Goal: Task Accomplishment & Management: Manage account settings

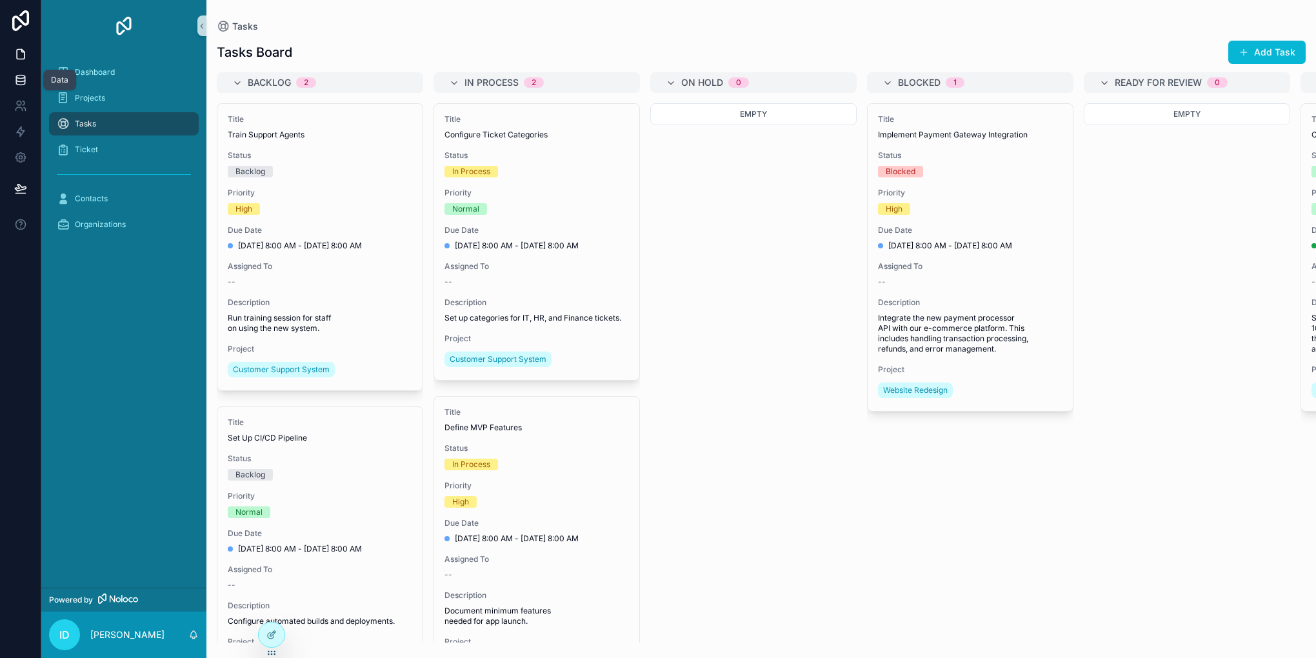
click at [23, 77] on icon at bounding box center [20, 76] width 8 height 3
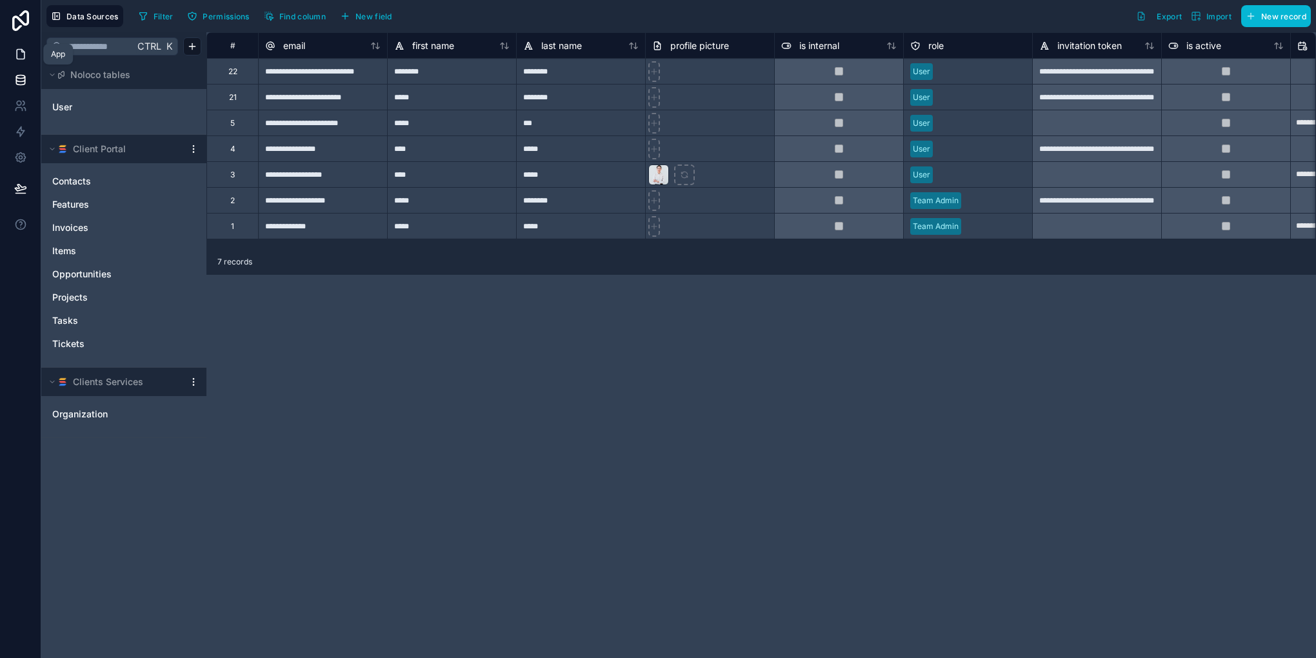
click at [9, 47] on link at bounding box center [20, 54] width 41 height 26
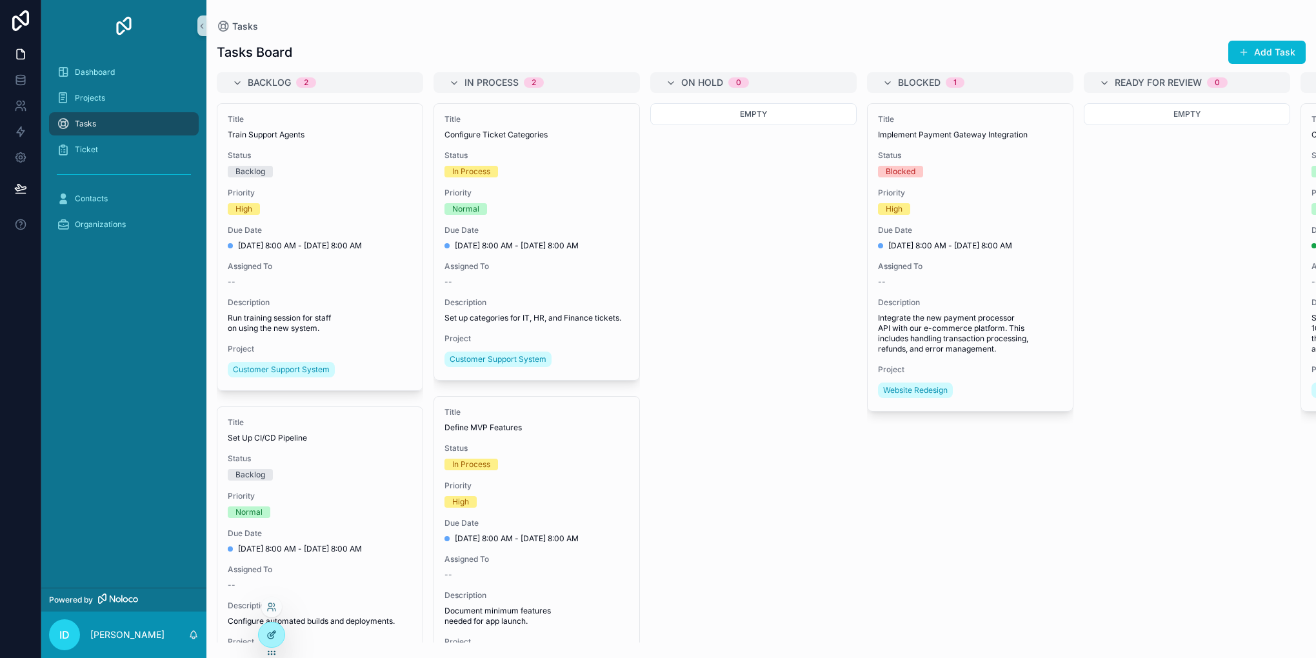
click at [275, 632] on icon at bounding box center [271, 634] width 10 height 10
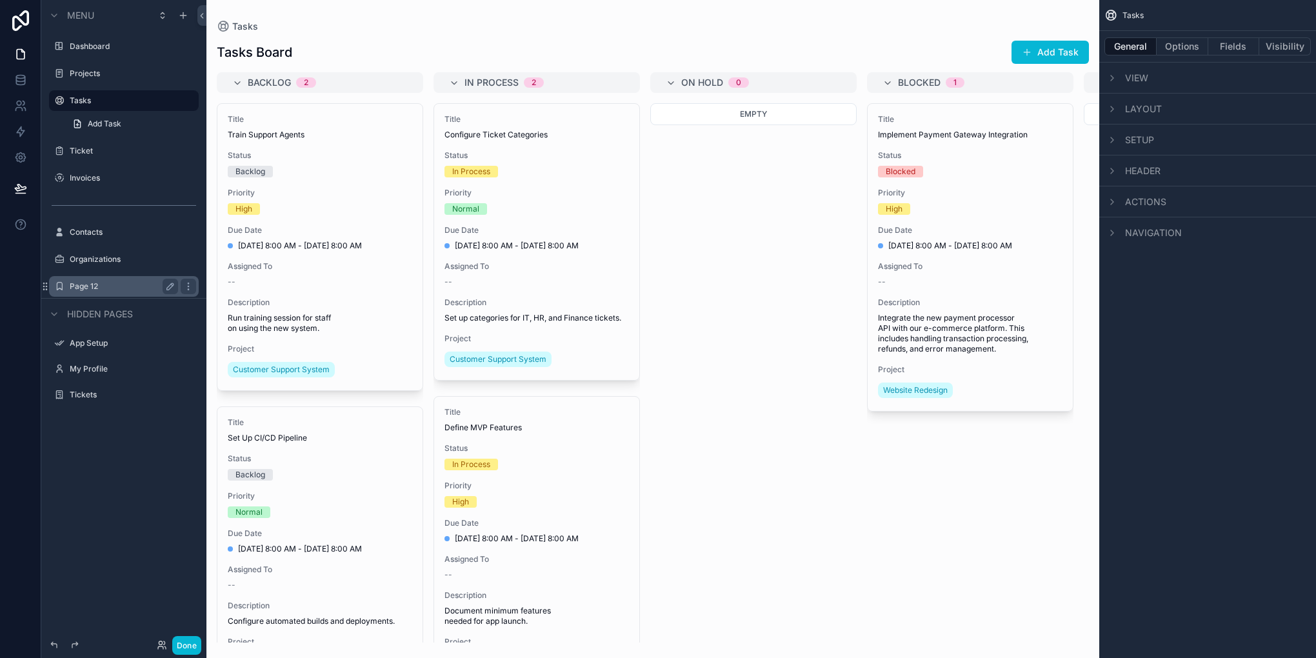
click at [93, 284] on label "Page 12" at bounding box center [121, 286] width 103 height 10
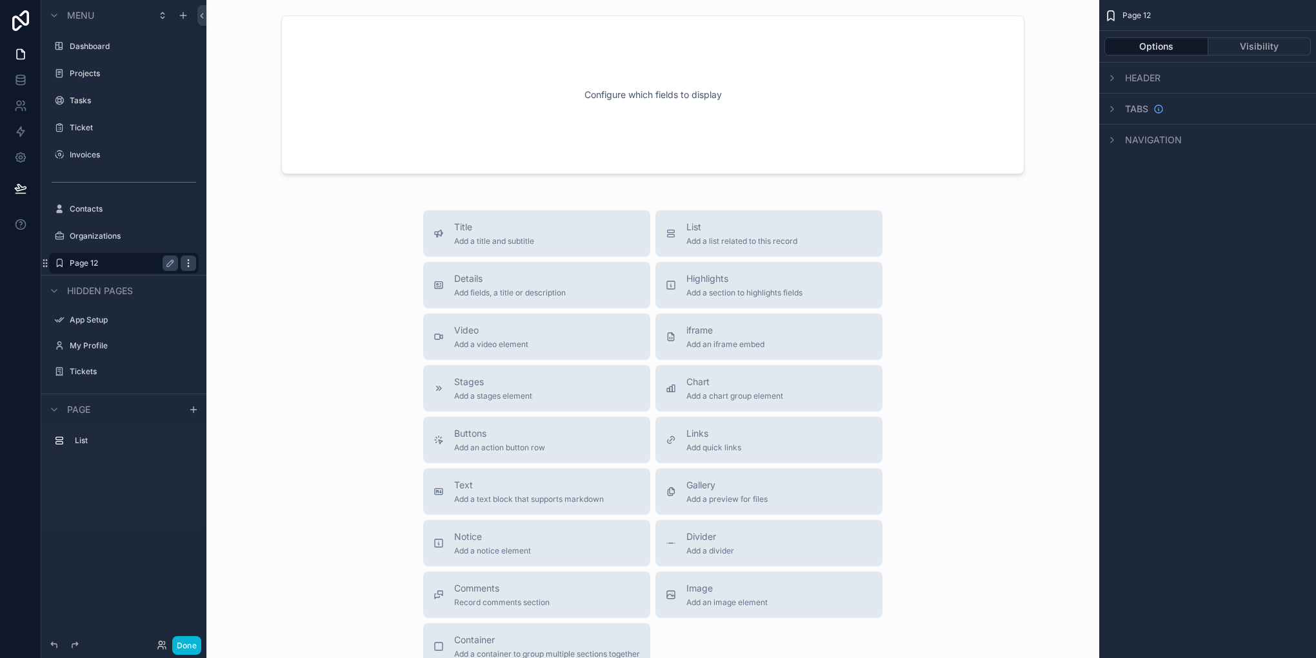
click at [183, 261] on icon "scrollable content" at bounding box center [188, 263] width 10 height 10
click at [222, 276] on icon at bounding box center [219, 272] width 10 height 10
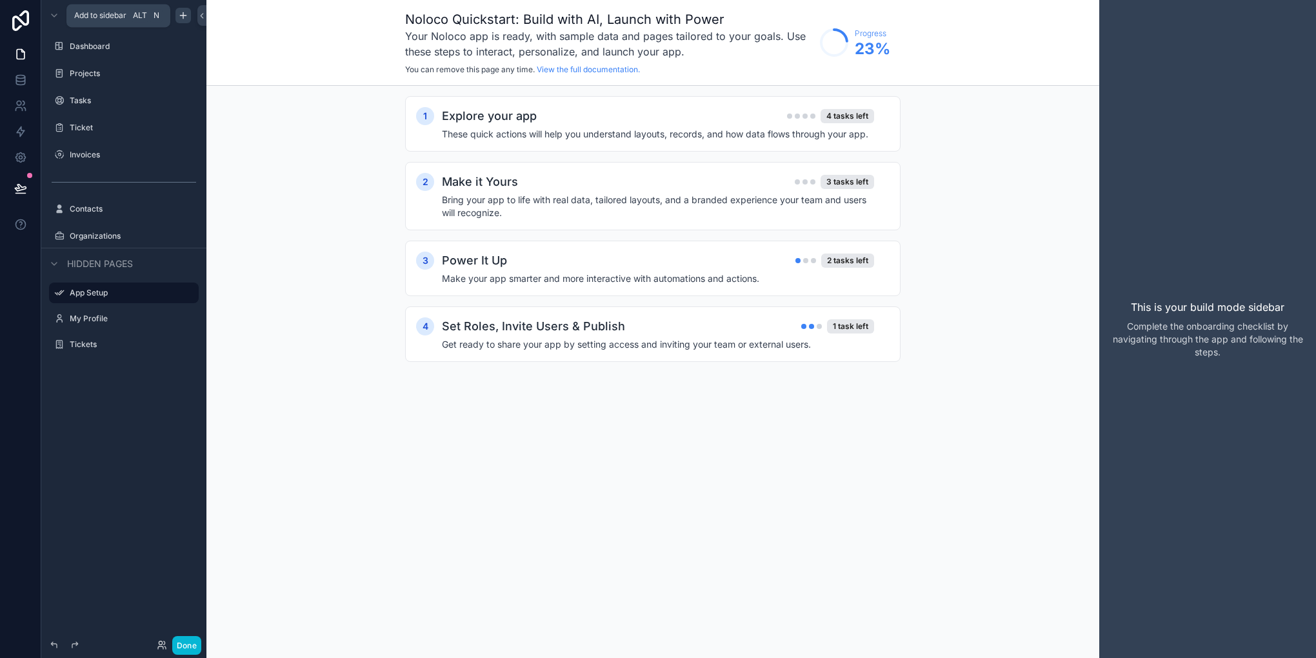
click at [186, 18] on icon "scrollable content" at bounding box center [183, 15] width 10 height 10
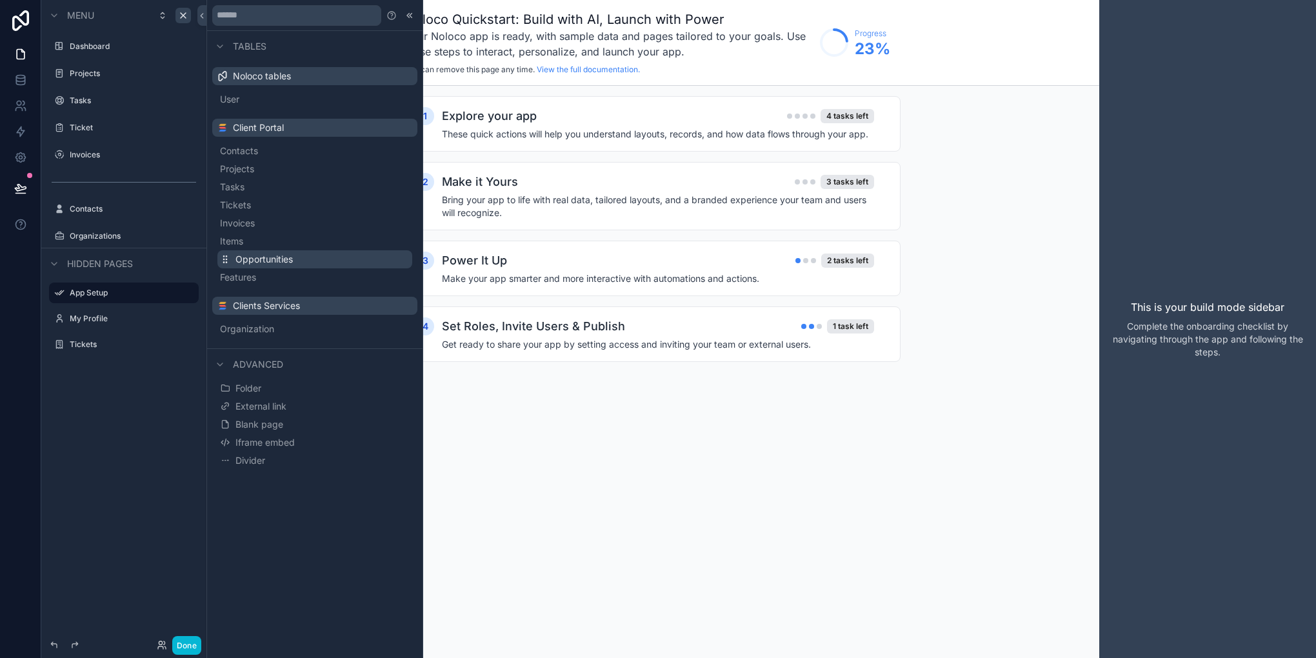
click at [276, 254] on span "Opportunities" at bounding box center [263, 259] width 57 height 13
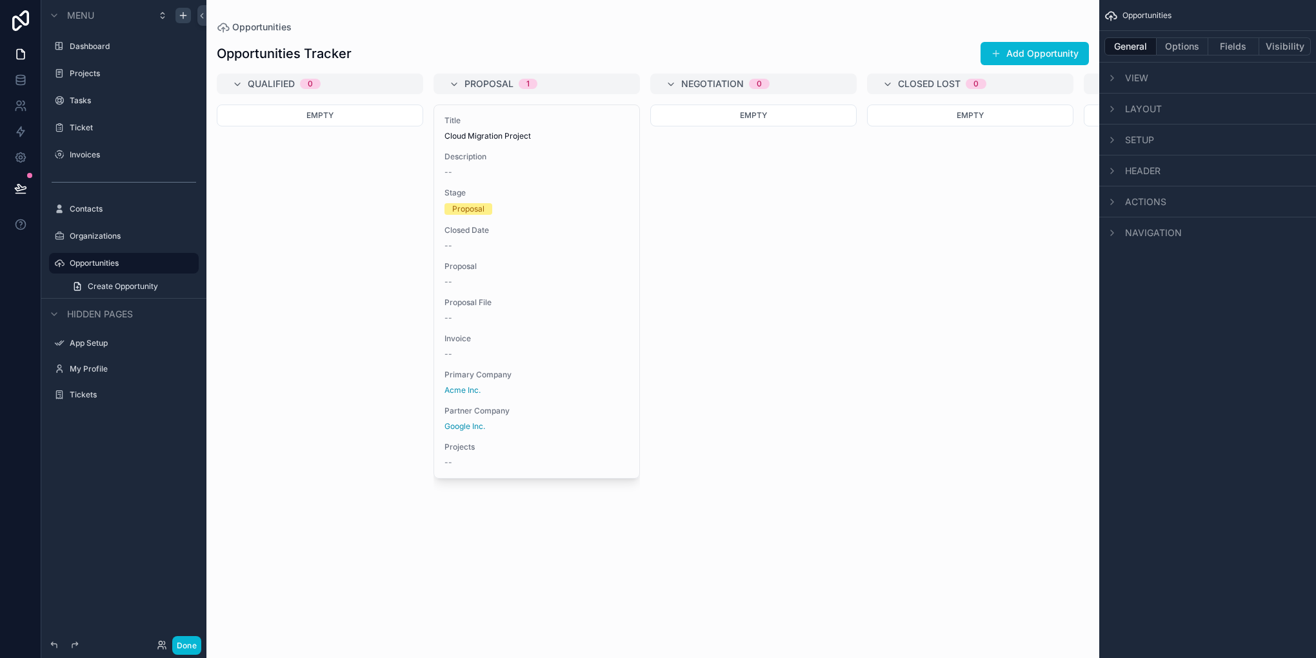
click at [552, 259] on div "scrollable content" at bounding box center [652, 329] width 893 height 658
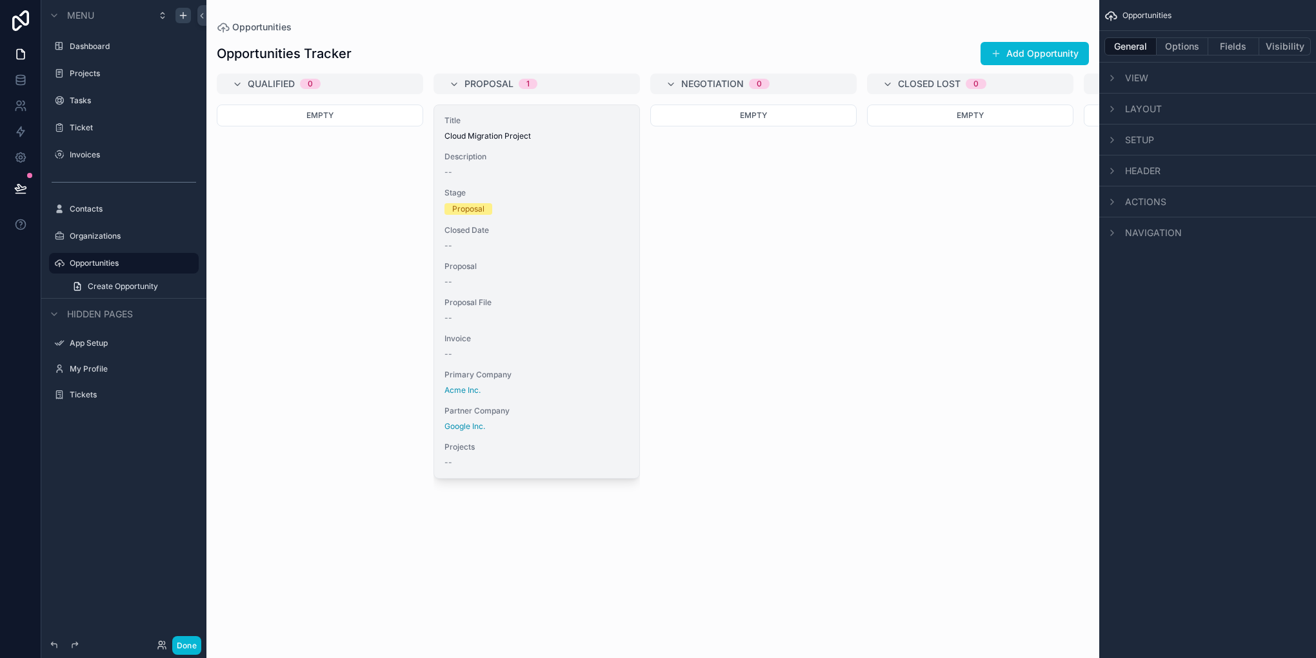
click at [561, 215] on div "Title Cloud Migration Project Description -- Stage Proposal Closed Date -- Prop…" at bounding box center [536, 291] width 205 height 373
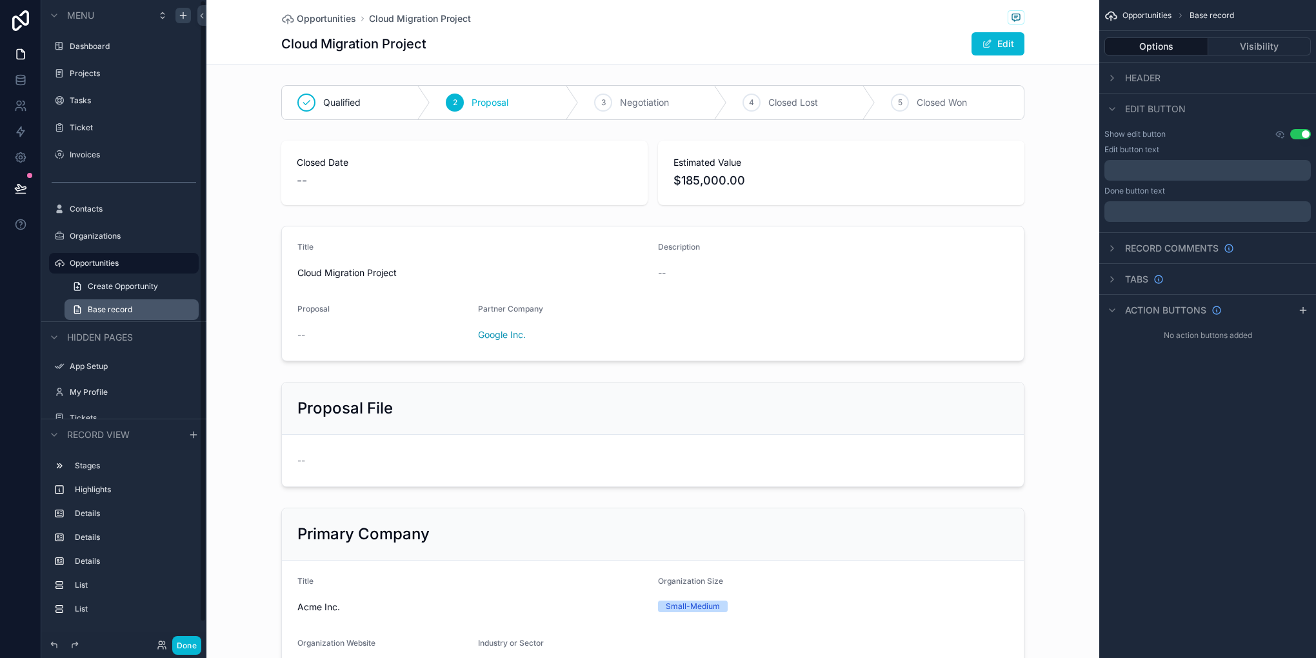
click at [119, 304] on span "Base record" at bounding box center [110, 309] width 45 height 10
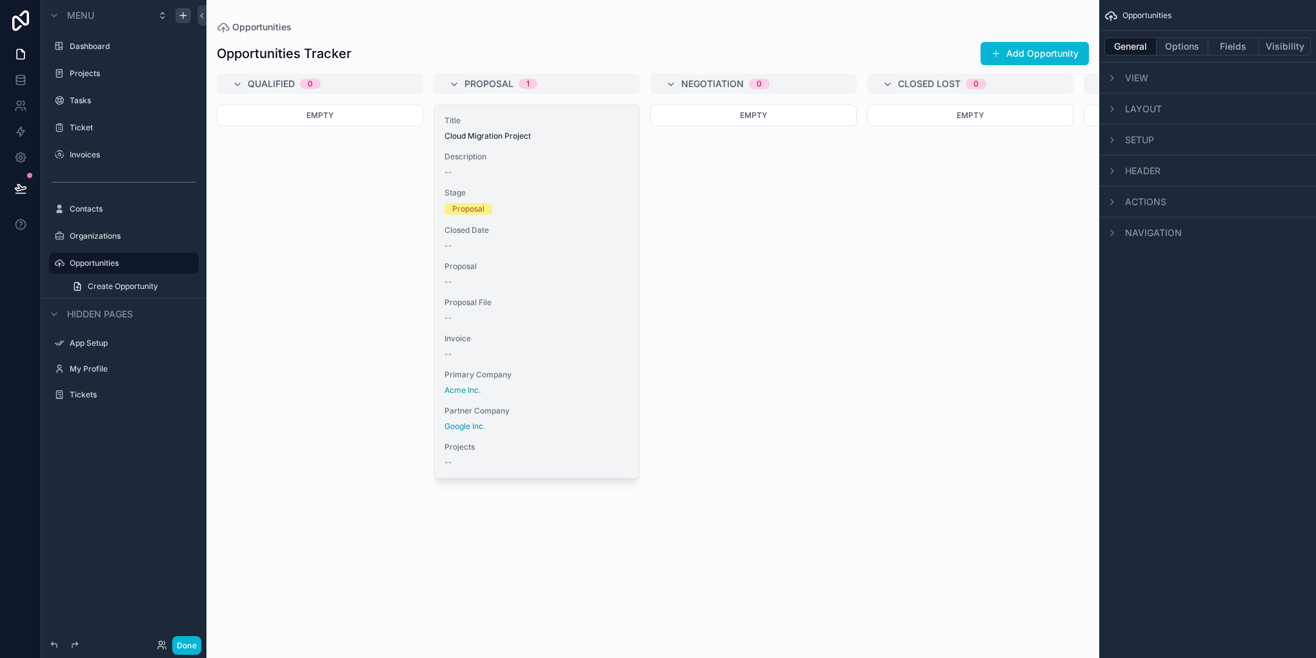
click at [511, 168] on div "--" at bounding box center [536, 172] width 184 height 10
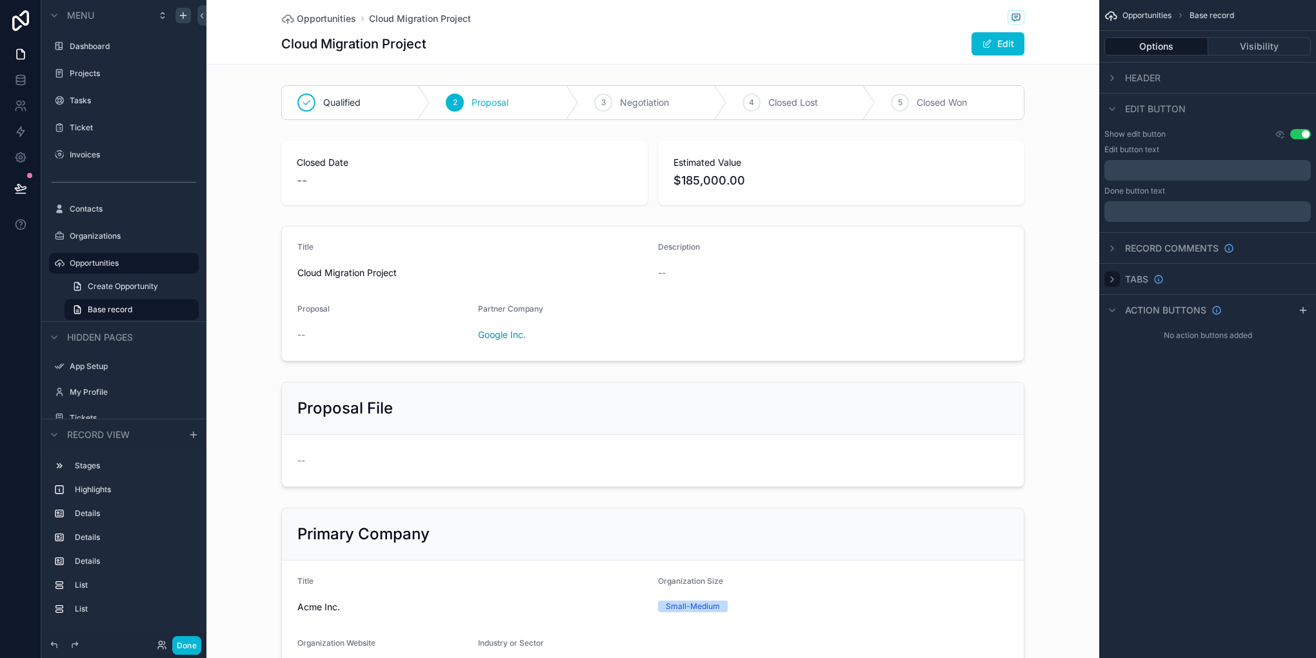
click at [1117, 275] on div "scrollable content" at bounding box center [1111, 279] width 15 height 15
click at [305, 106] on div "scrollable content" at bounding box center [652, 102] width 893 height 45
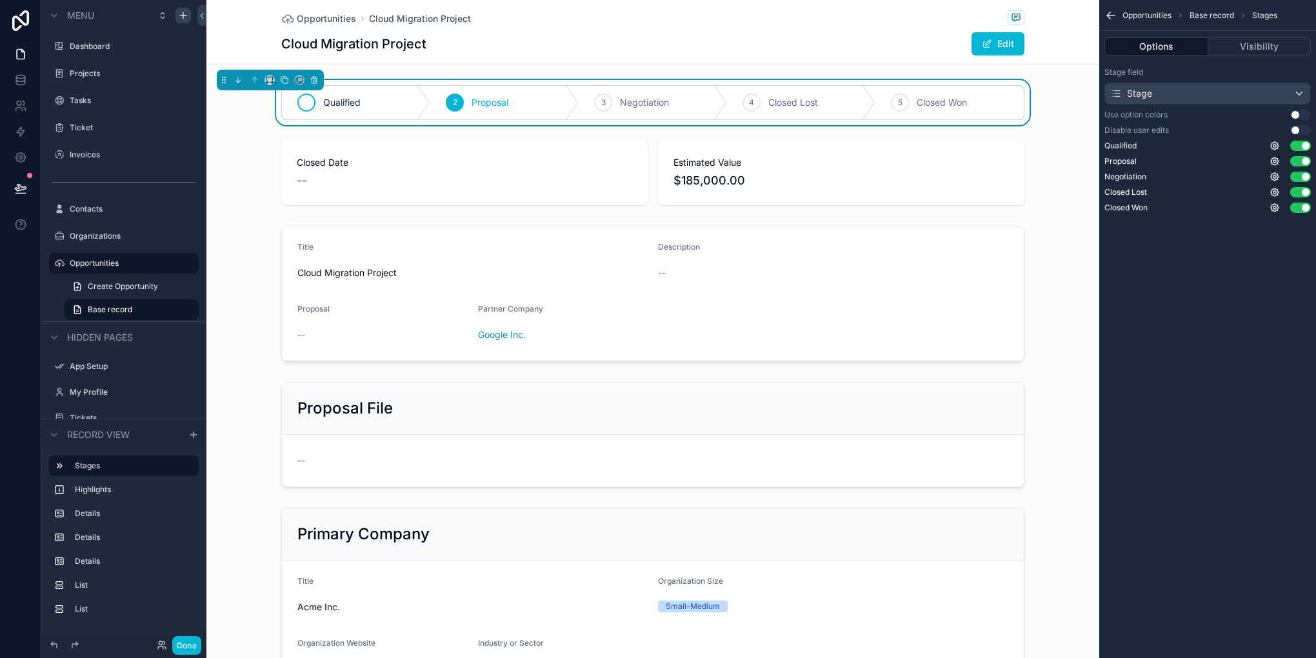
click at [323, 101] on span "Qualified" at bounding box center [341, 102] width 37 height 13
click at [1270, 163] on icon "scrollable content" at bounding box center [1274, 161] width 10 height 10
click at [1219, 290] on div "Opportunities Base record Stages Options Visibility Stage field Stage Use optio…" at bounding box center [1207, 329] width 217 height 658
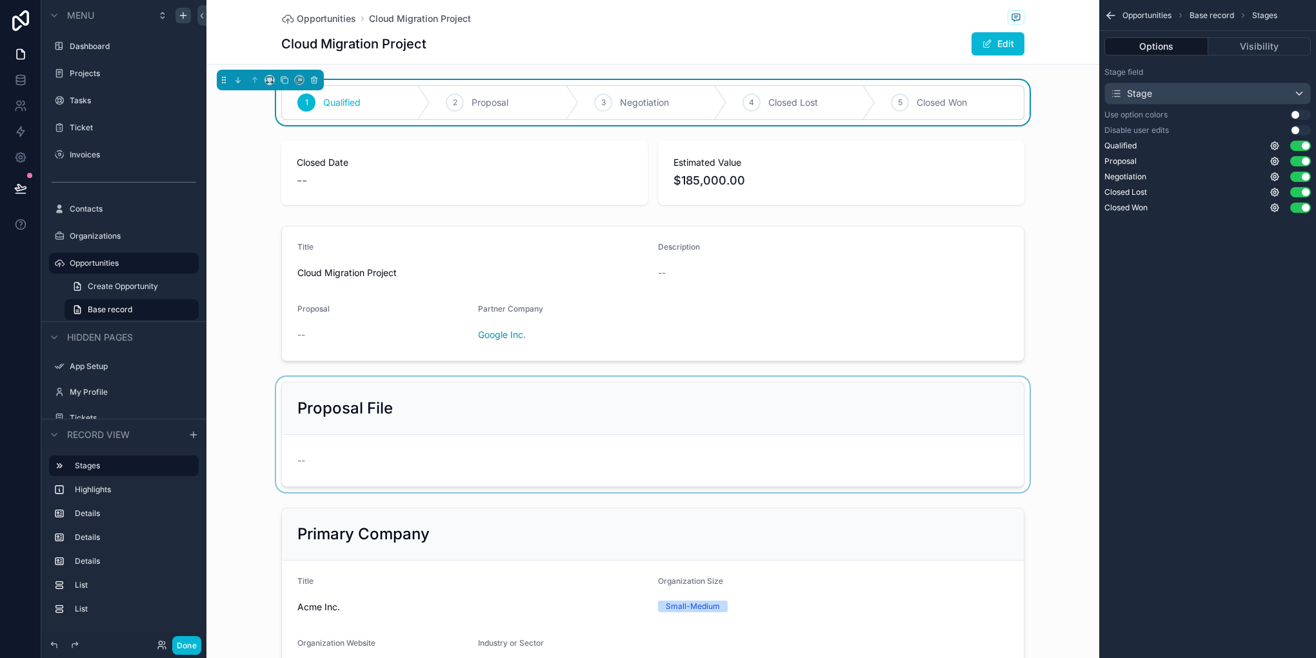
click at [589, 449] on div "scrollable content" at bounding box center [652, 434] width 893 height 115
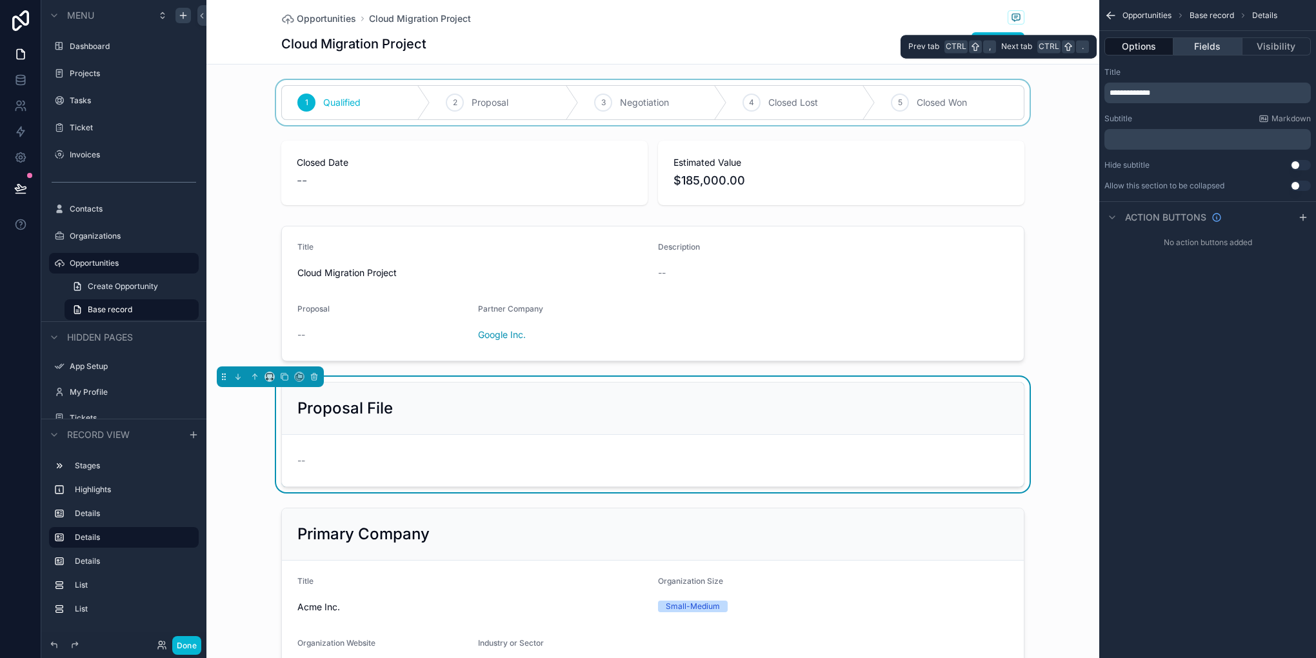
click at [1238, 48] on button "Fields" at bounding box center [1207, 46] width 68 height 18
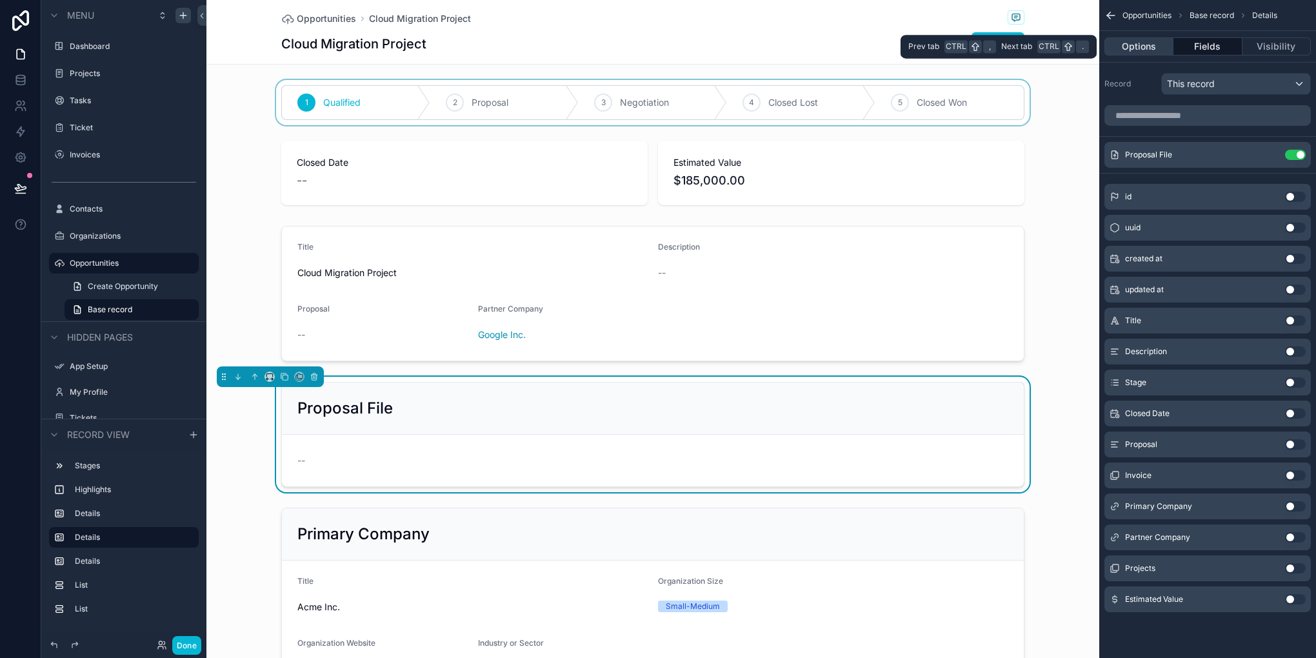
click at [1151, 48] on button "Options" at bounding box center [1138, 46] width 69 height 18
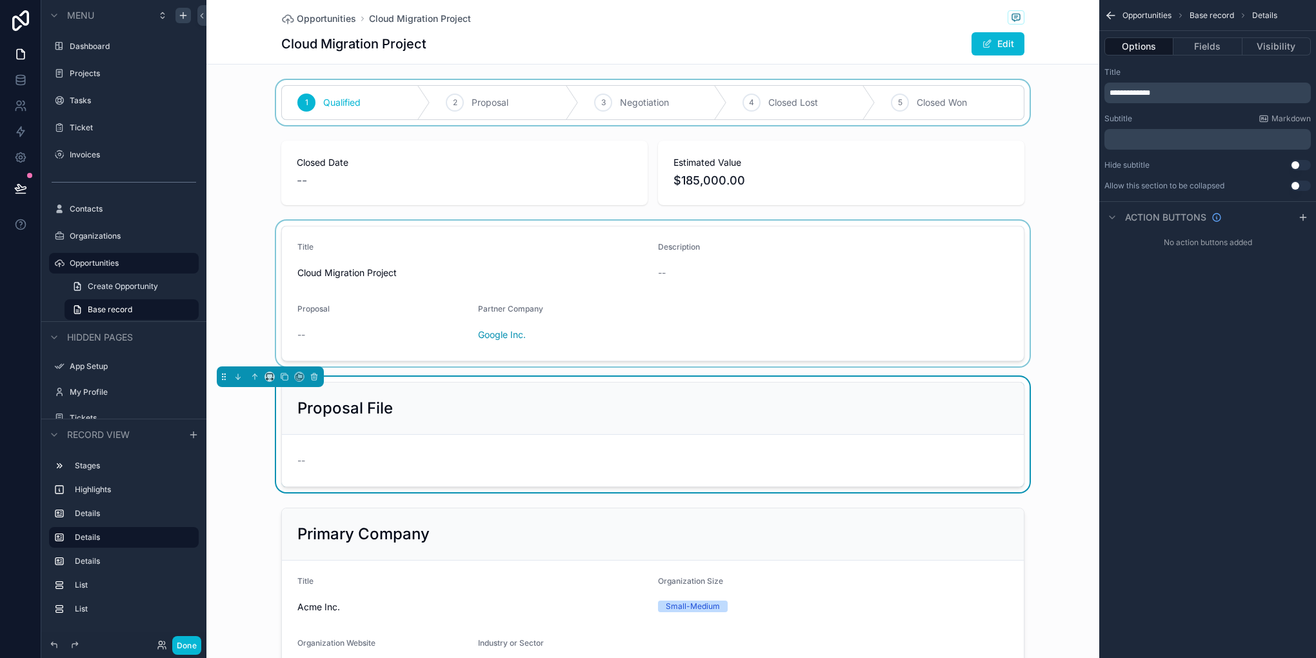
click at [655, 301] on div "scrollable content" at bounding box center [652, 294] width 893 height 146
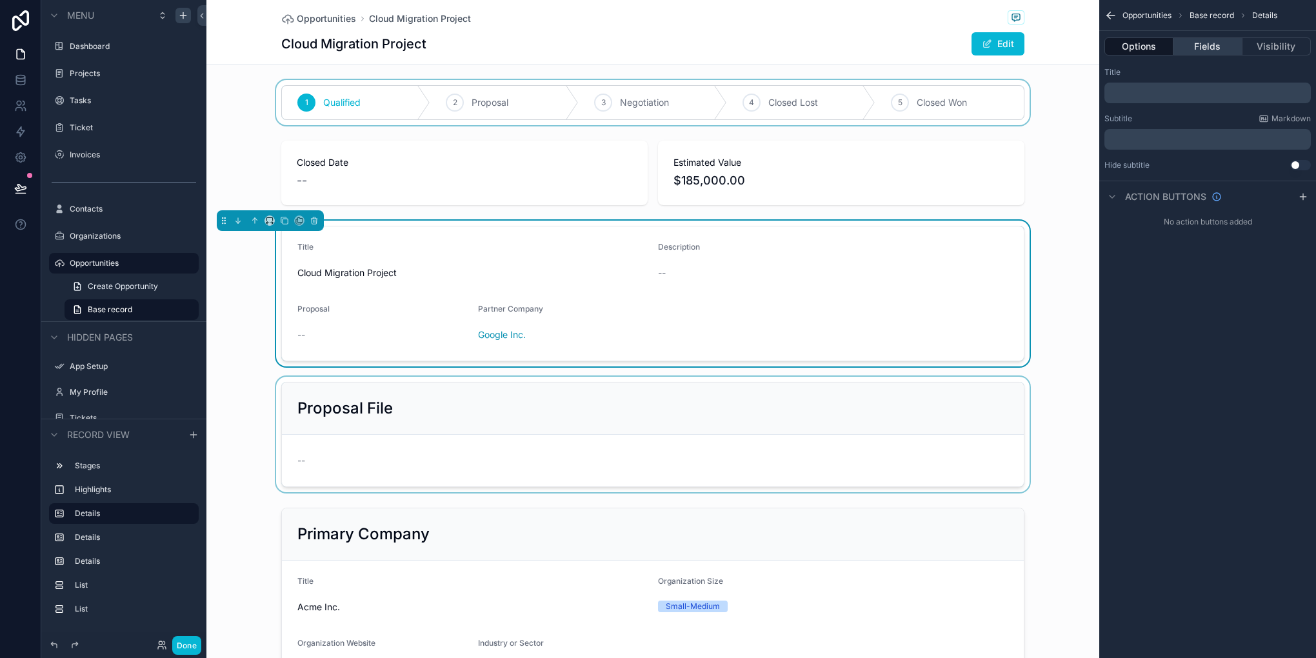
click at [1207, 51] on button "Fields" at bounding box center [1207, 46] width 68 height 18
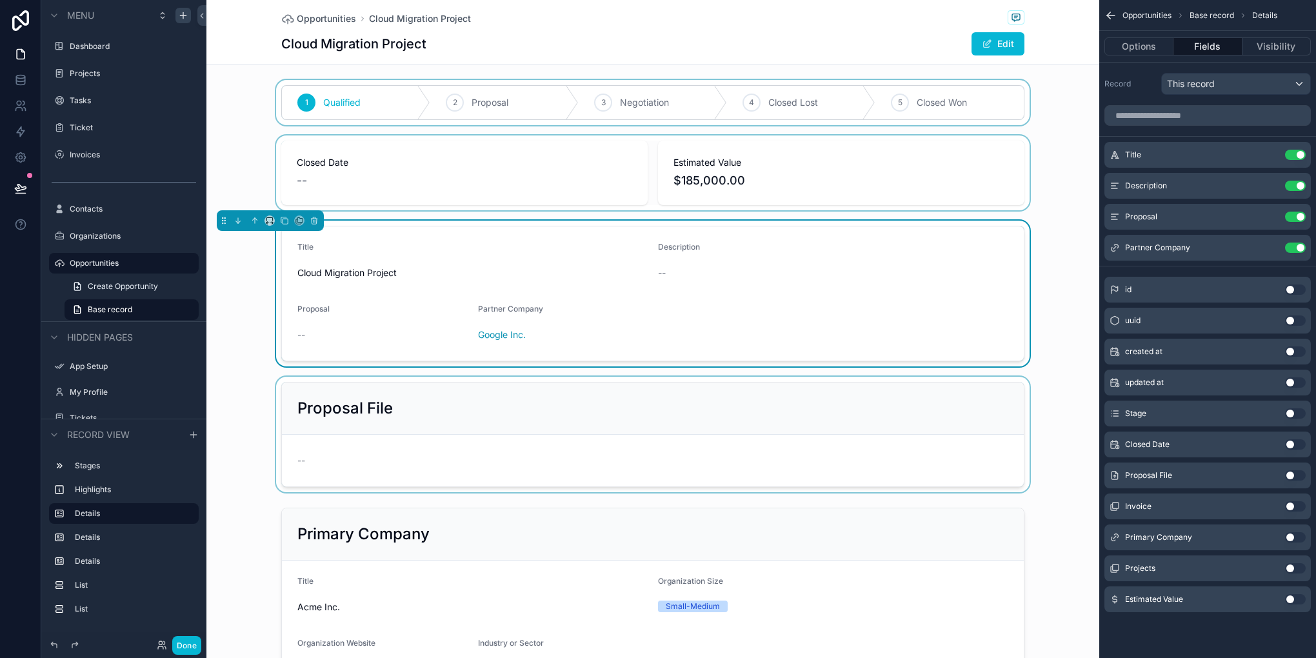
click at [838, 159] on div "scrollable content" at bounding box center [652, 172] width 893 height 75
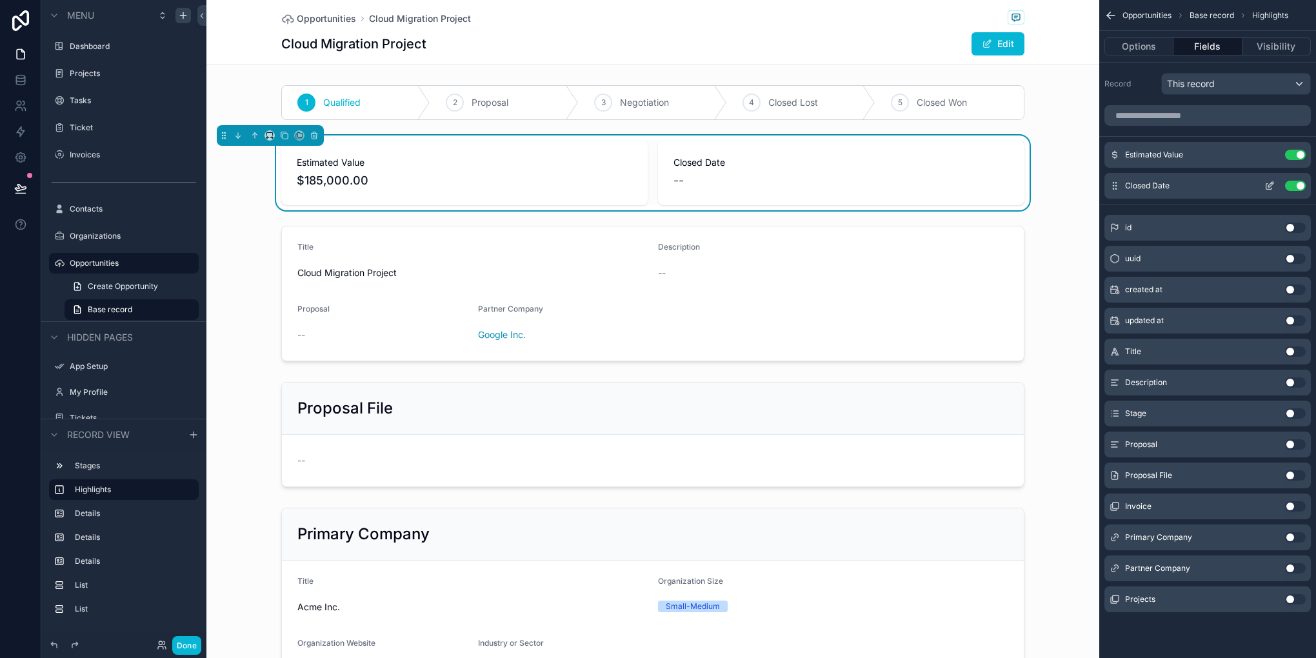
click at [1290, 183] on button "Use setting" at bounding box center [1295, 186] width 21 height 10
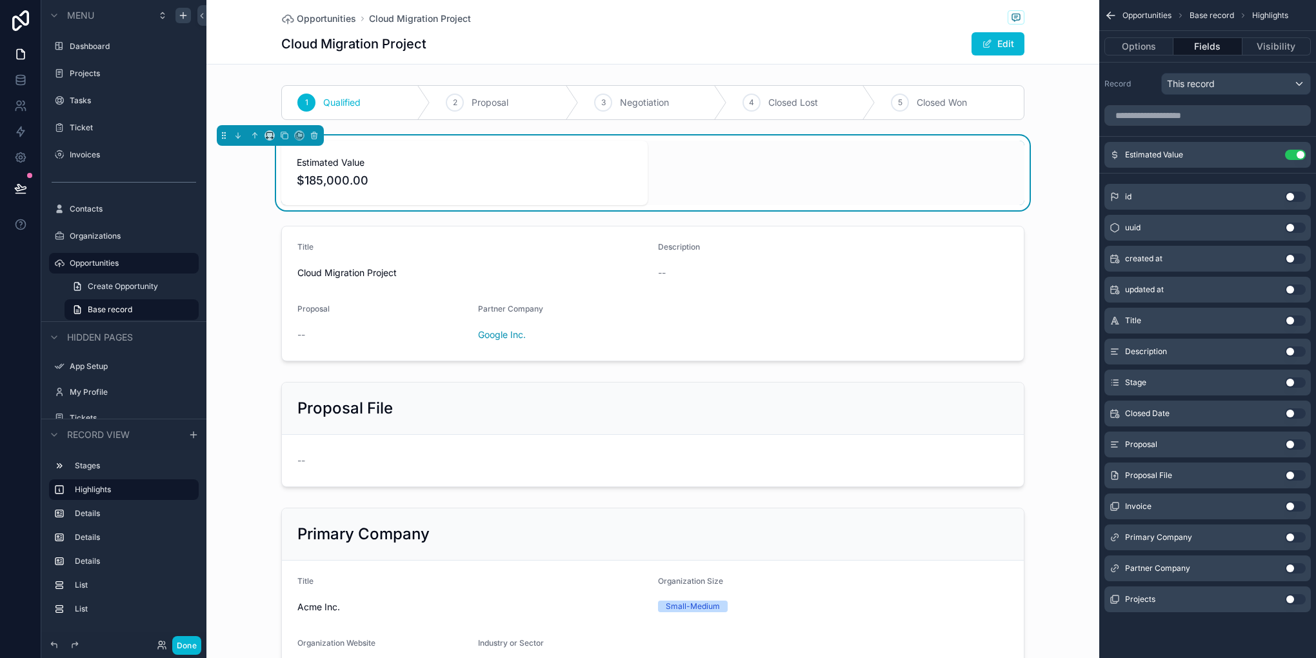
click at [1291, 380] on button "Use setting" at bounding box center [1295, 382] width 21 height 10
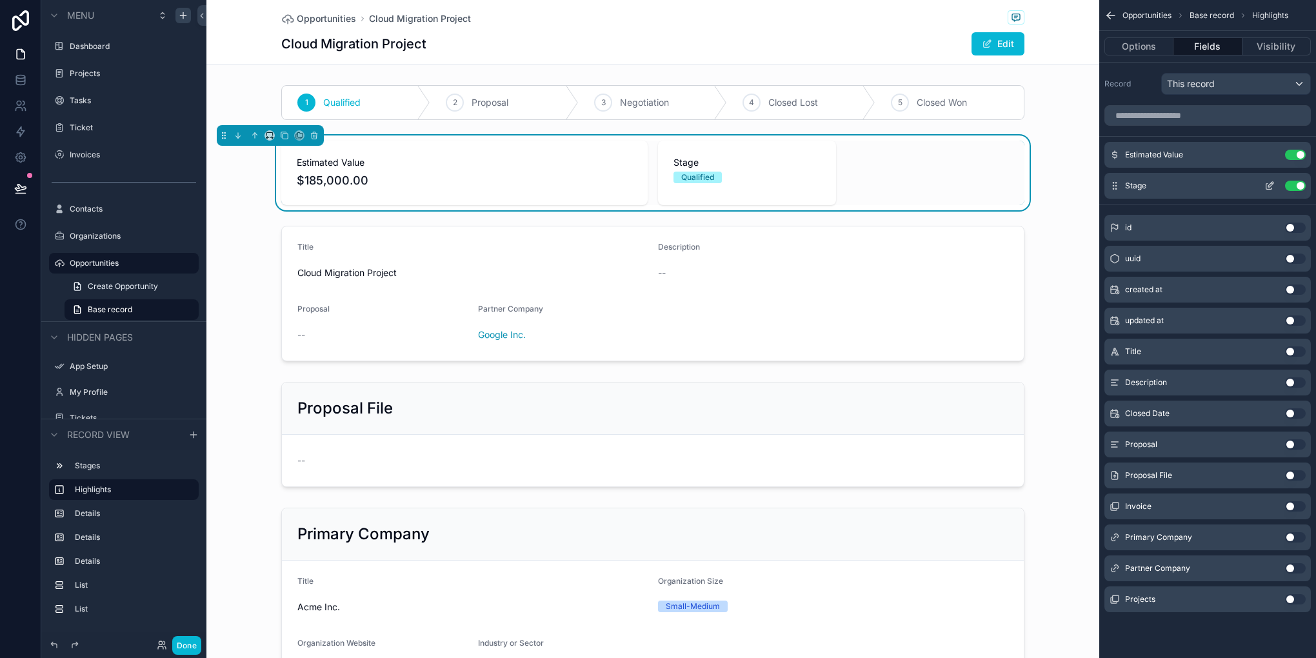
click at [1292, 185] on button "Use setting" at bounding box center [1295, 186] width 21 height 10
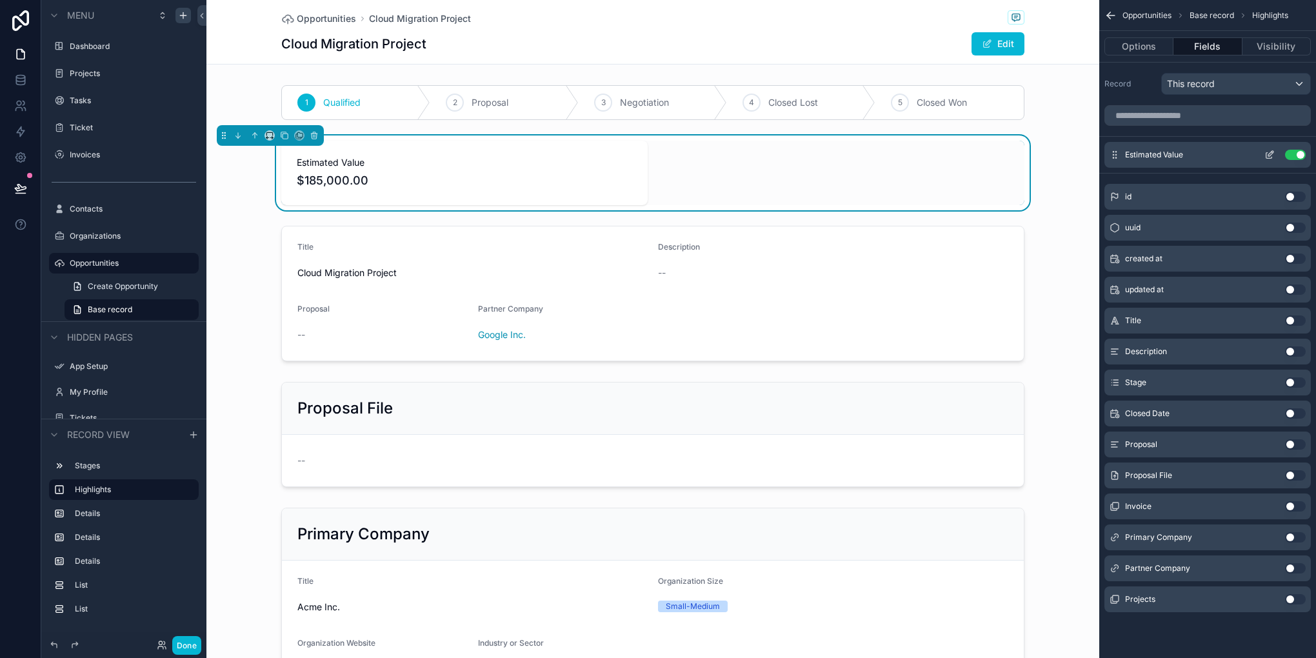
click at [1266, 153] on icon "scrollable content" at bounding box center [1269, 156] width 6 height 6
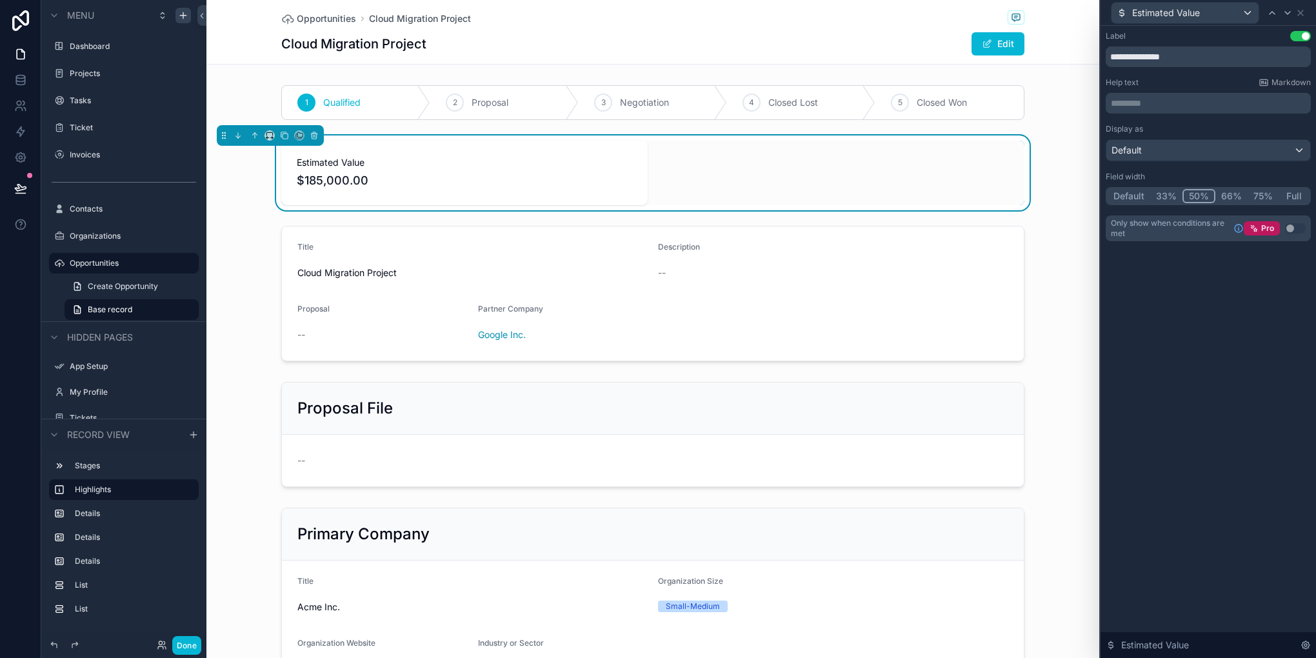
click at [1283, 192] on button "Full" at bounding box center [1293, 196] width 30 height 14
click at [1128, 189] on button "Default" at bounding box center [1128, 196] width 43 height 14
click at [1300, 10] on icon at bounding box center [1300, 13] width 10 height 10
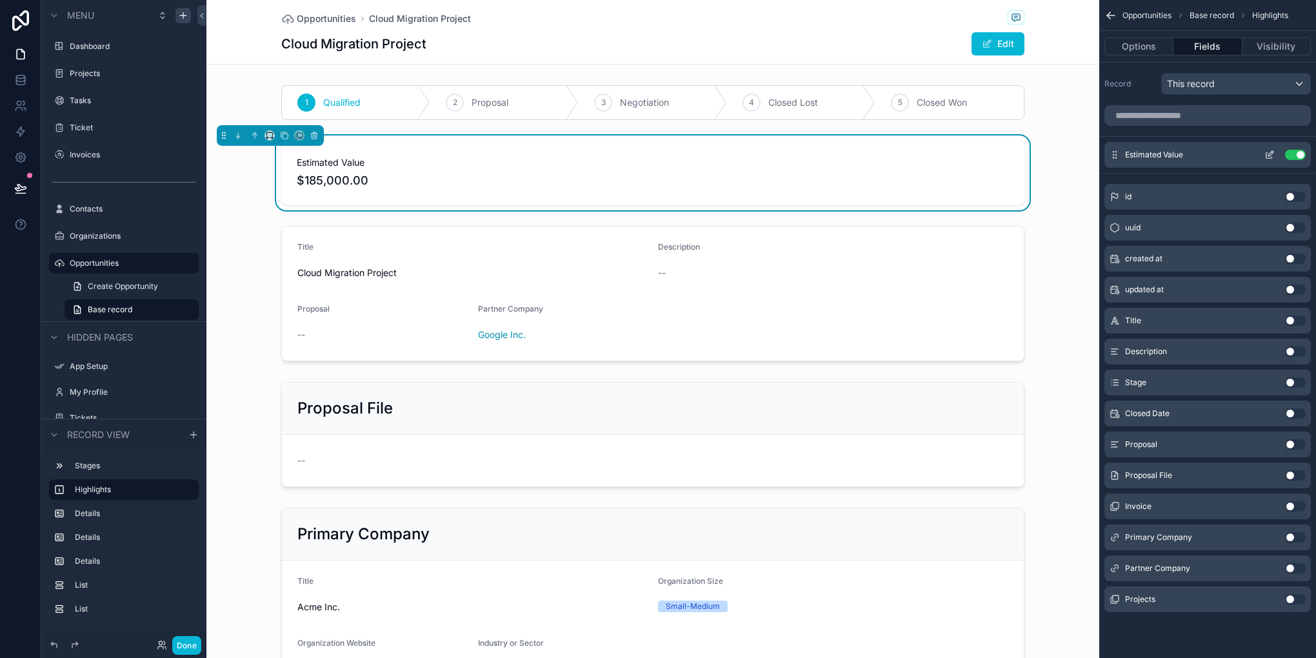
click at [1291, 157] on button "Use setting" at bounding box center [1295, 155] width 21 height 10
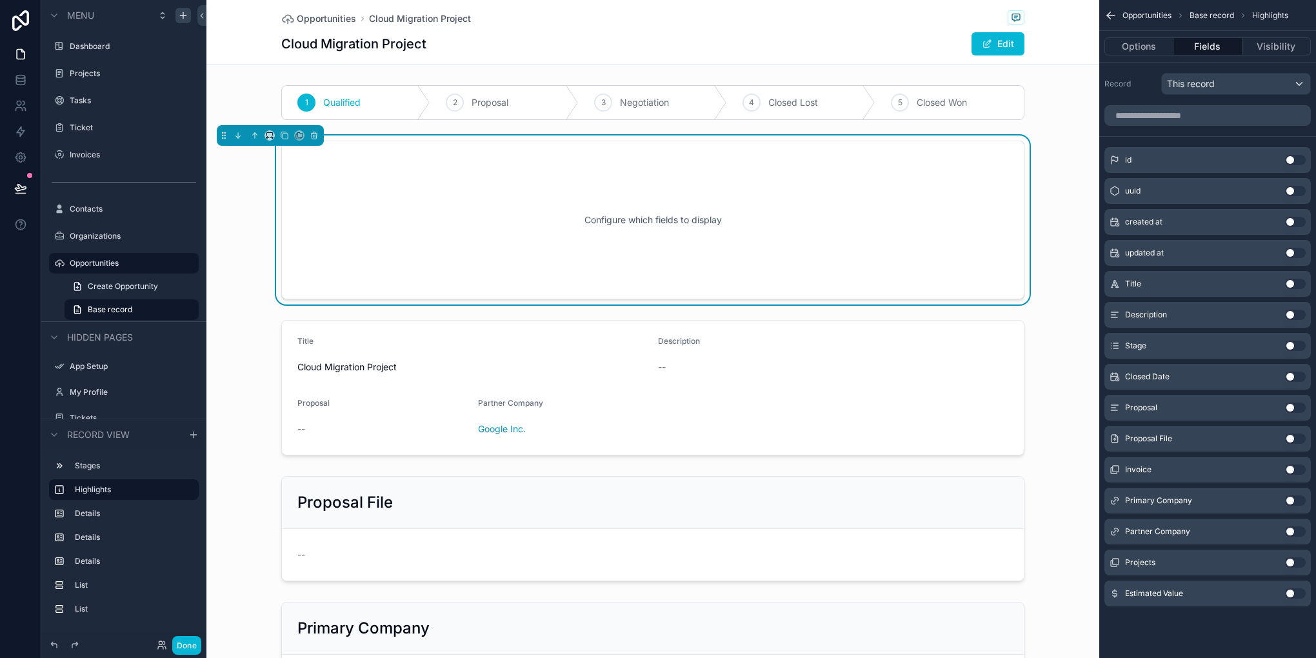
click at [1295, 281] on button "Use setting" at bounding box center [1295, 284] width 21 height 10
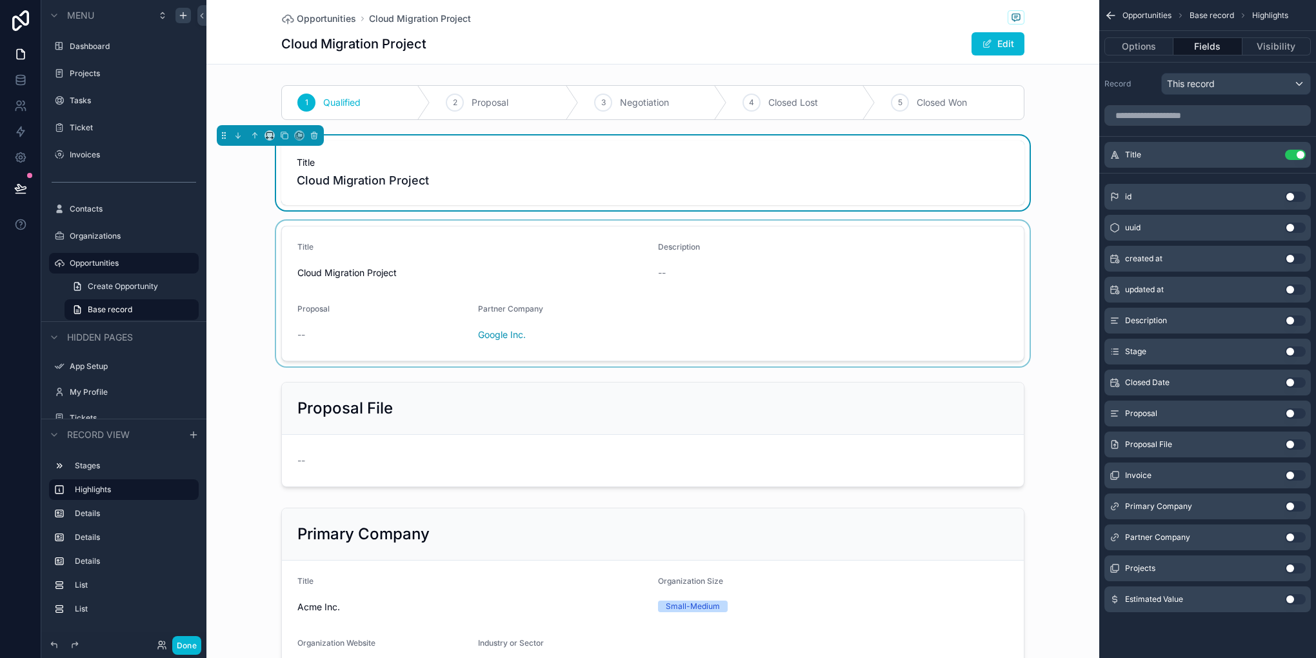
click at [919, 252] on div "scrollable content" at bounding box center [652, 294] width 893 height 146
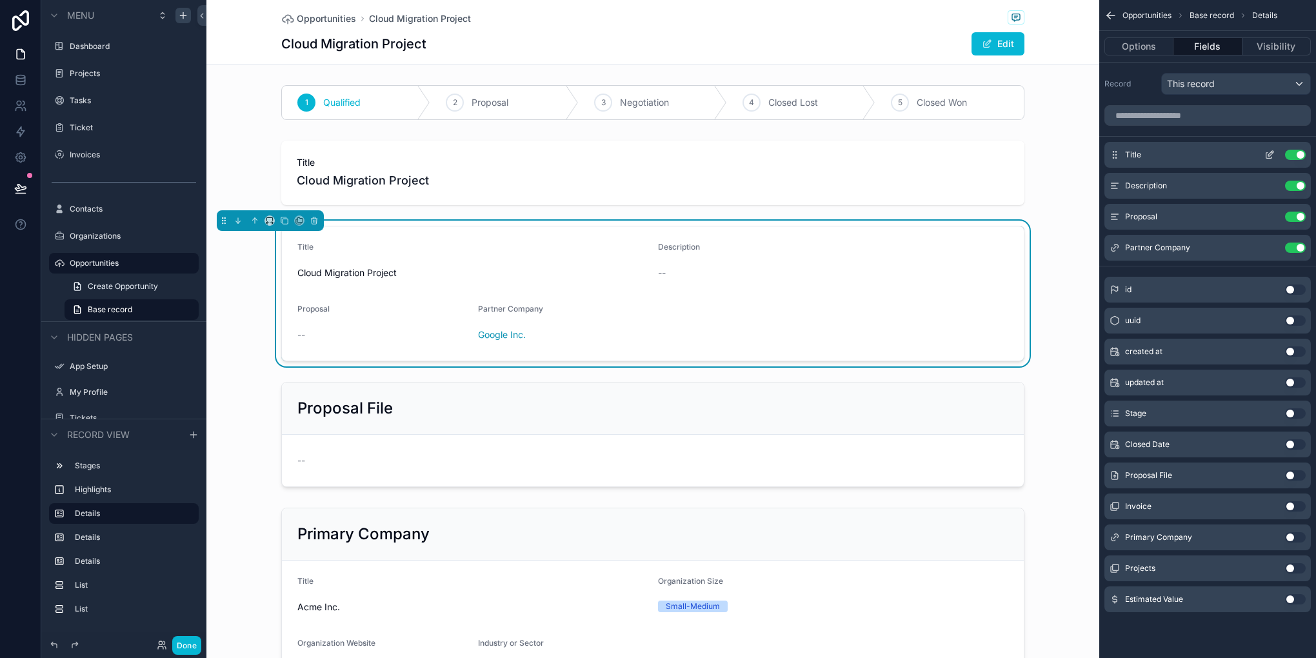
click at [1296, 155] on button "Use setting" at bounding box center [1295, 155] width 21 height 10
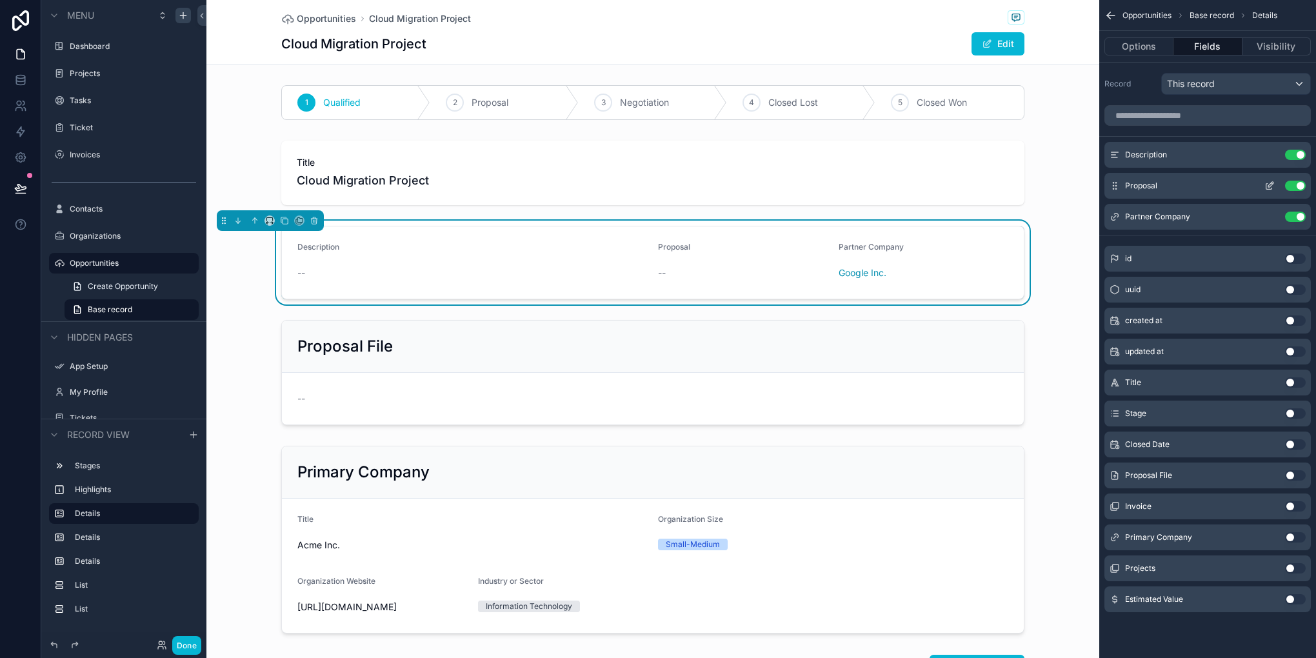
click at [1298, 184] on button "Use setting" at bounding box center [1295, 186] width 21 height 10
click at [1296, 186] on button "Use setting" at bounding box center [1295, 186] width 21 height 10
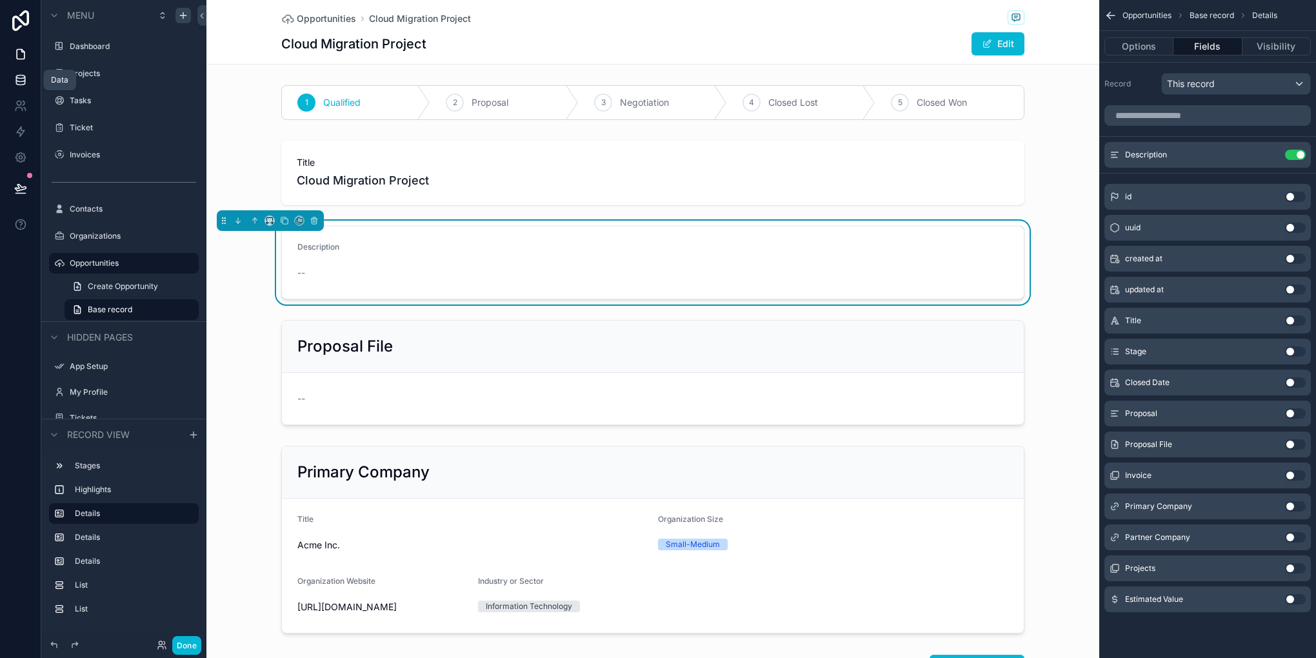
click at [18, 86] on link at bounding box center [20, 80] width 41 height 26
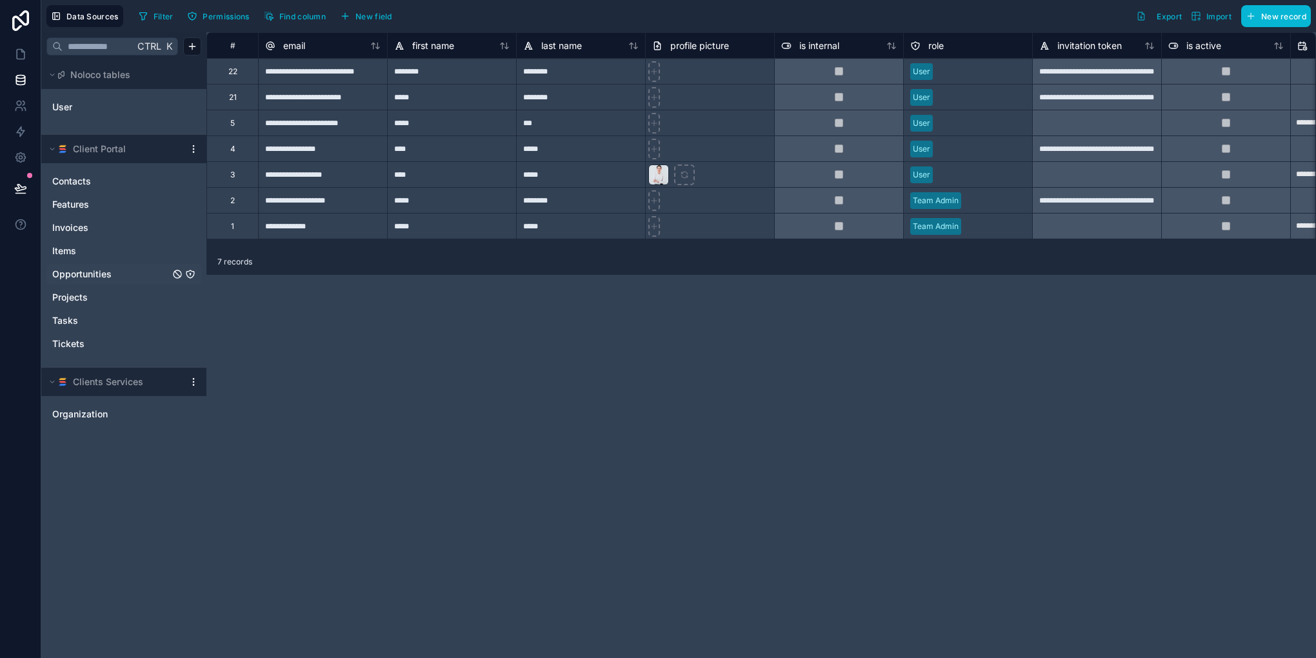
click at [105, 272] on span "Opportunities" at bounding box center [81, 274] width 59 height 13
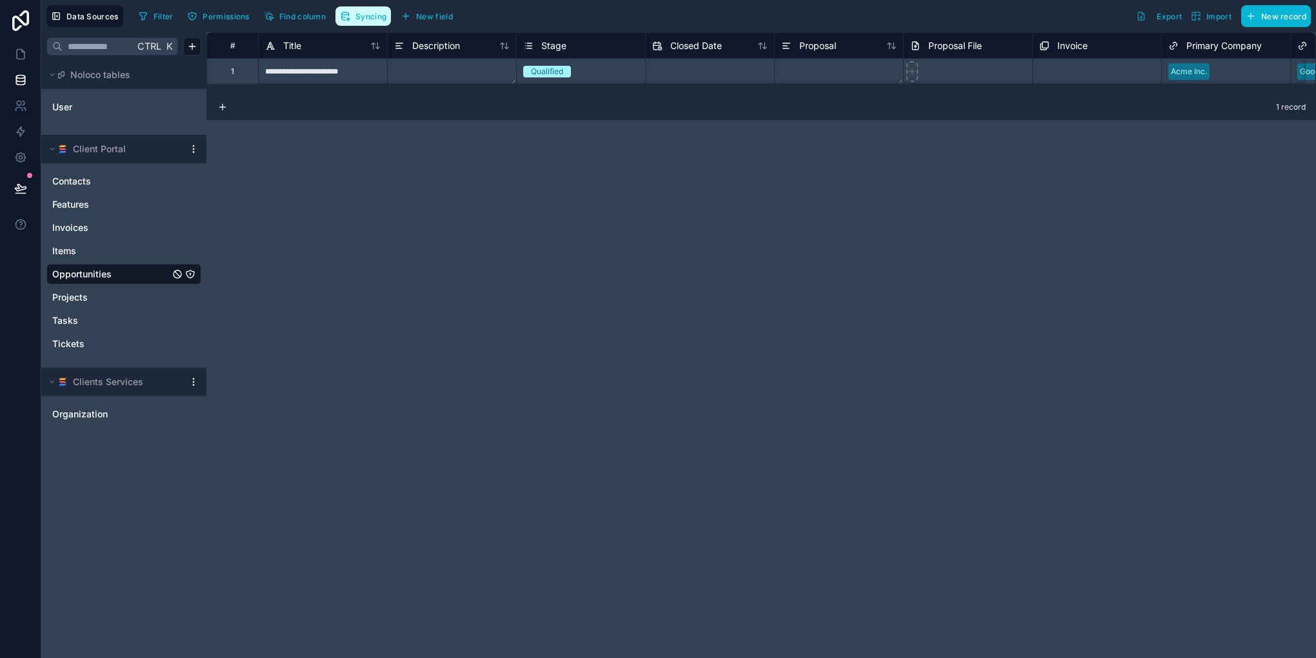
click at [359, 17] on span "Syncing" at bounding box center [370, 17] width 31 height 10
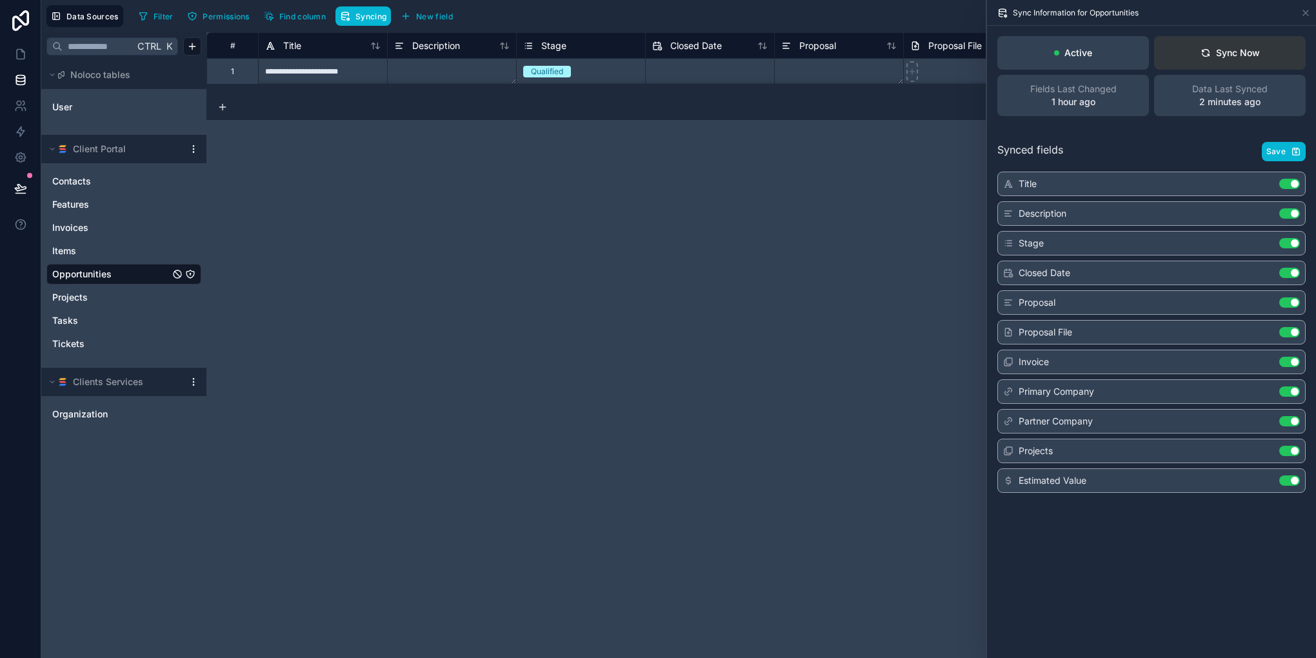
click at [1236, 61] on button "Sync Now" at bounding box center [1230, 53] width 152 height 34
click at [21, 51] on icon at bounding box center [22, 51] width 3 height 3
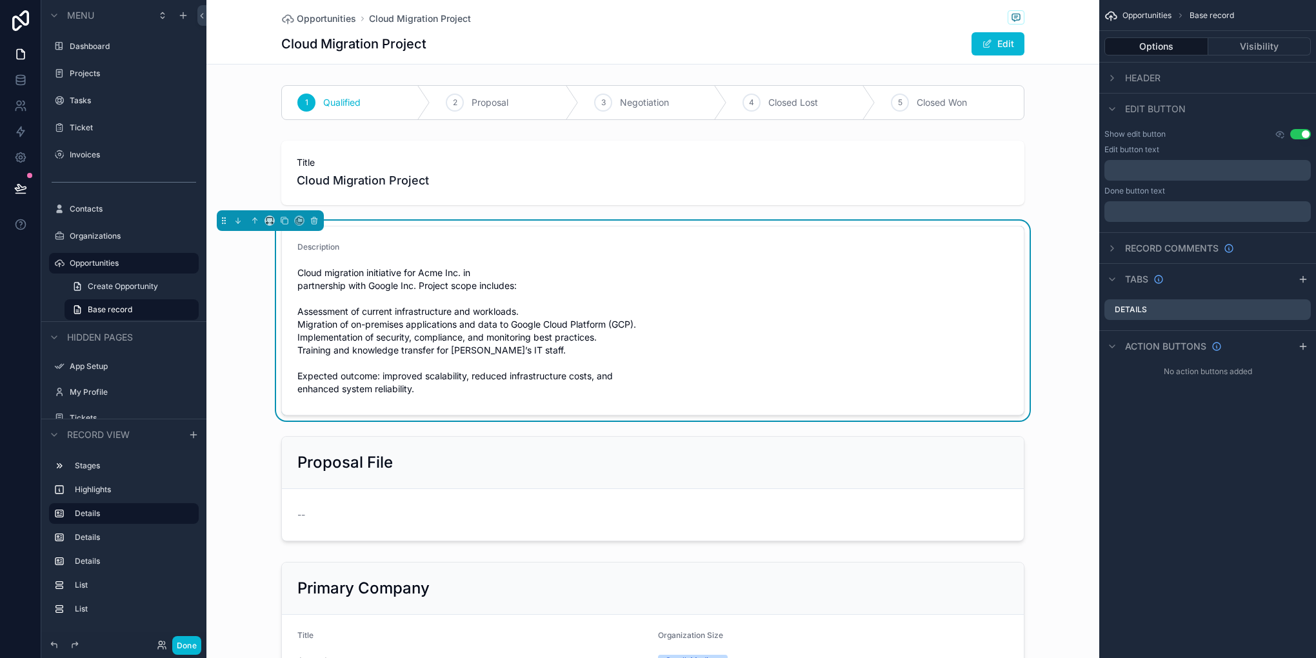
click at [602, 277] on span "Cloud migration initiative for Acme Inc. in partnership with Google Inc. Projec…" at bounding box center [472, 330] width 350 height 129
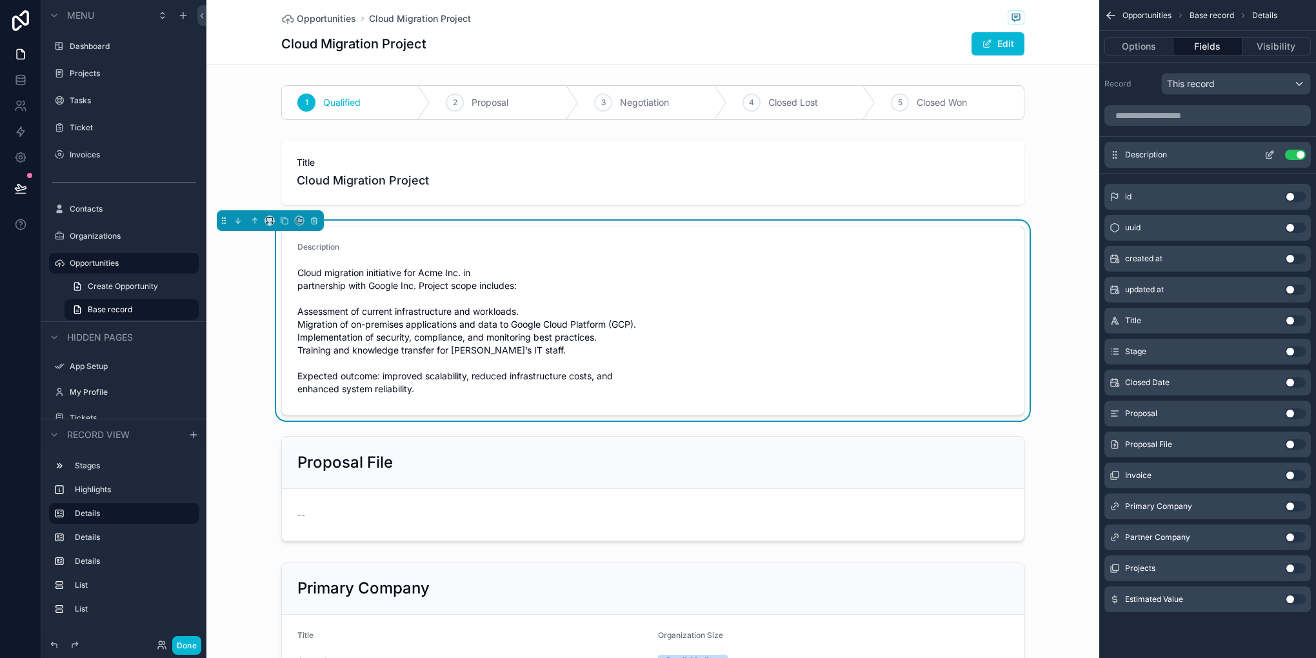
click at [1268, 159] on icon "scrollable content" at bounding box center [1269, 155] width 10 height 10
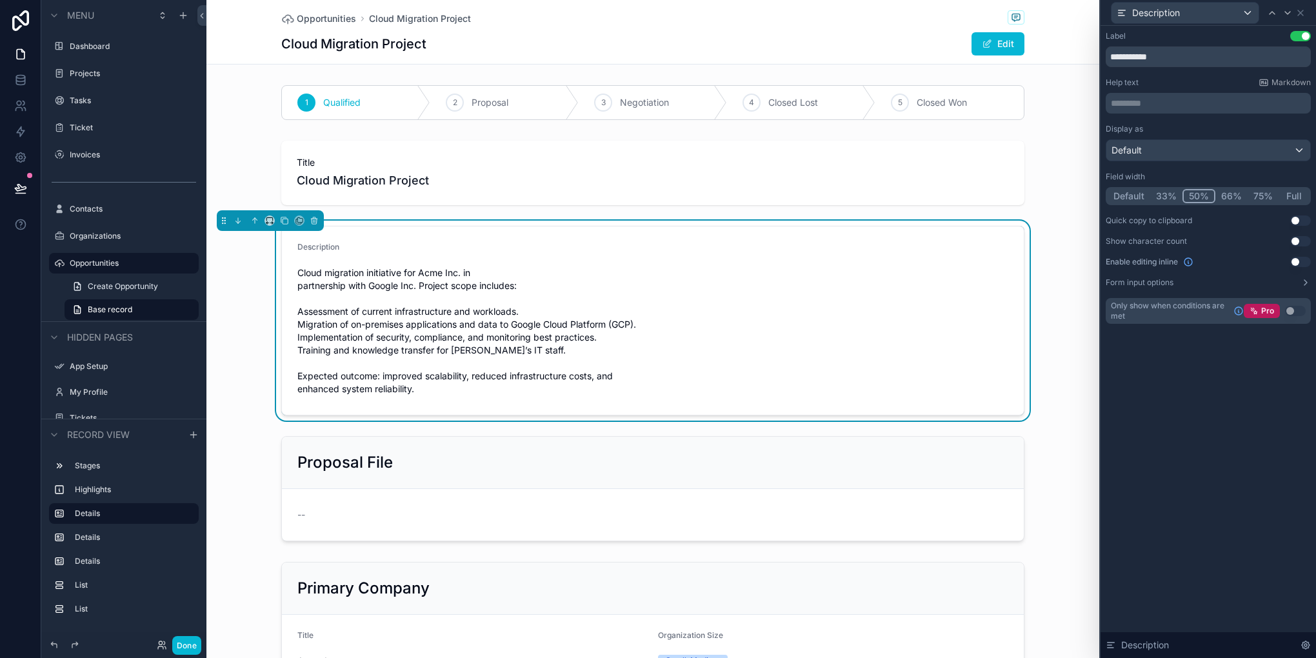
click at [1284, 195] on button "Full" at bounding box center [1293, 196] width 30 height 14
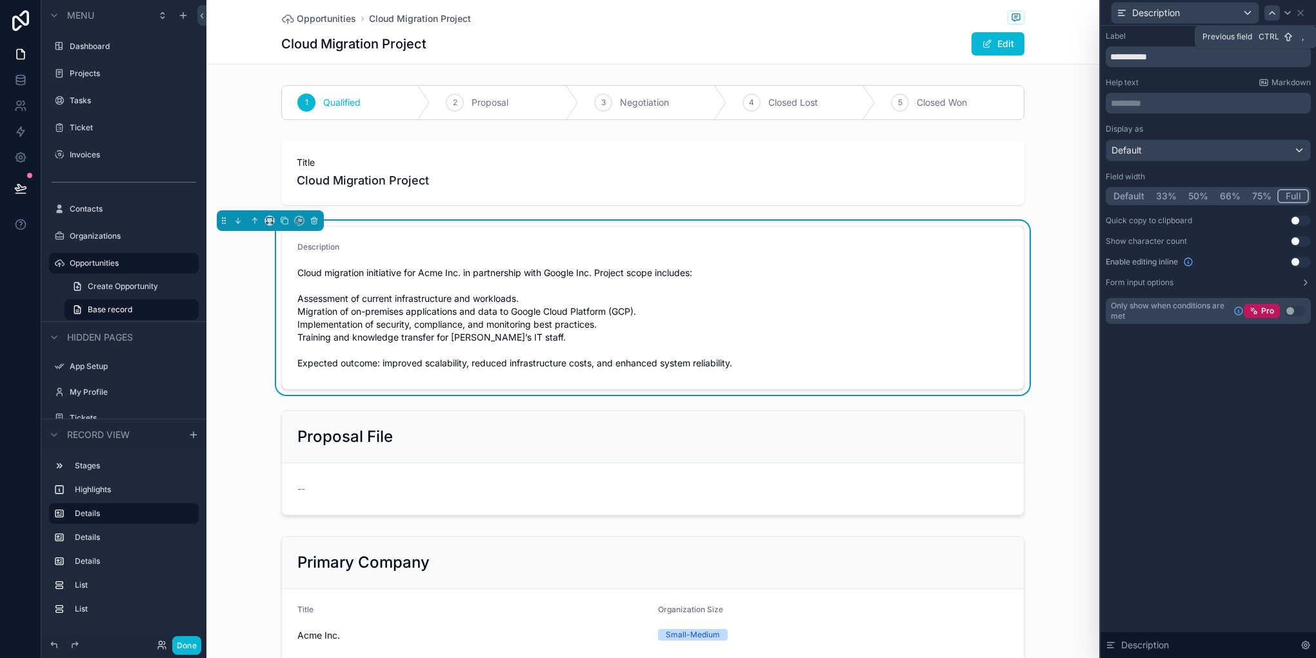
click at [1272, 14] on icon at bounding box center [1272, 13] width 10 height 10
click at [1303, 14] on icon at bounding box center [1300, 13] width 10 height 10
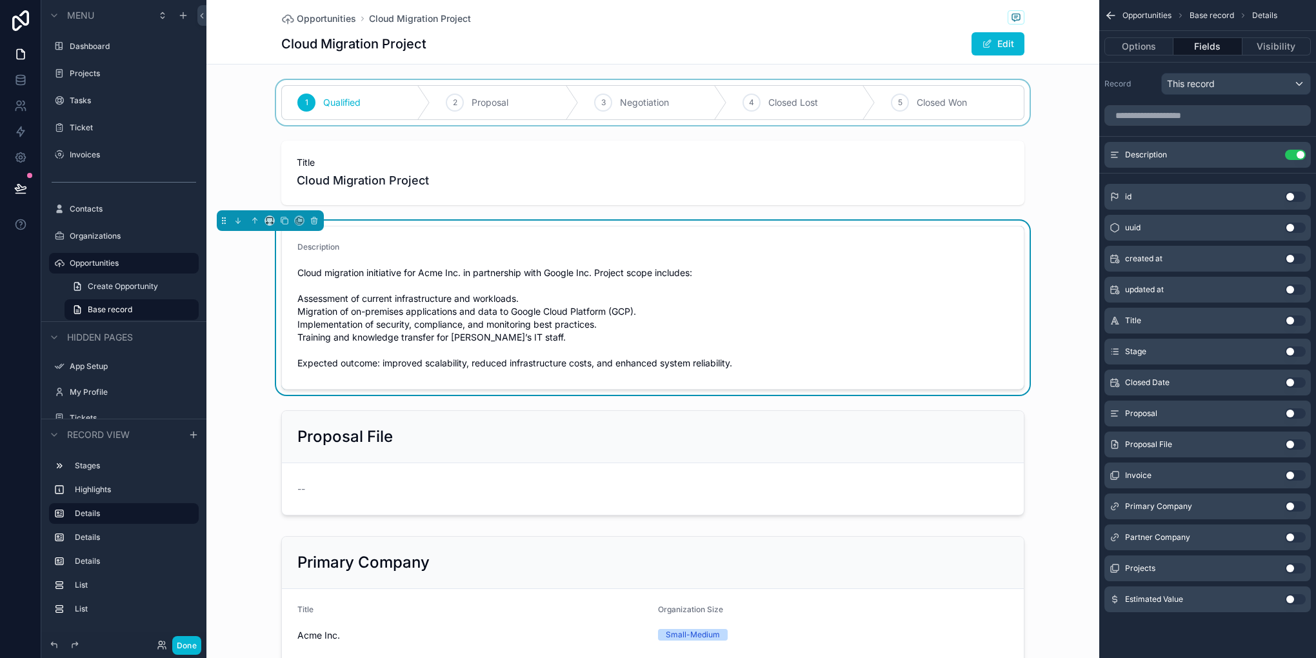
click at [695, 108] on div "scrollable content" at bounding box center [652, 102] width 893 height 45
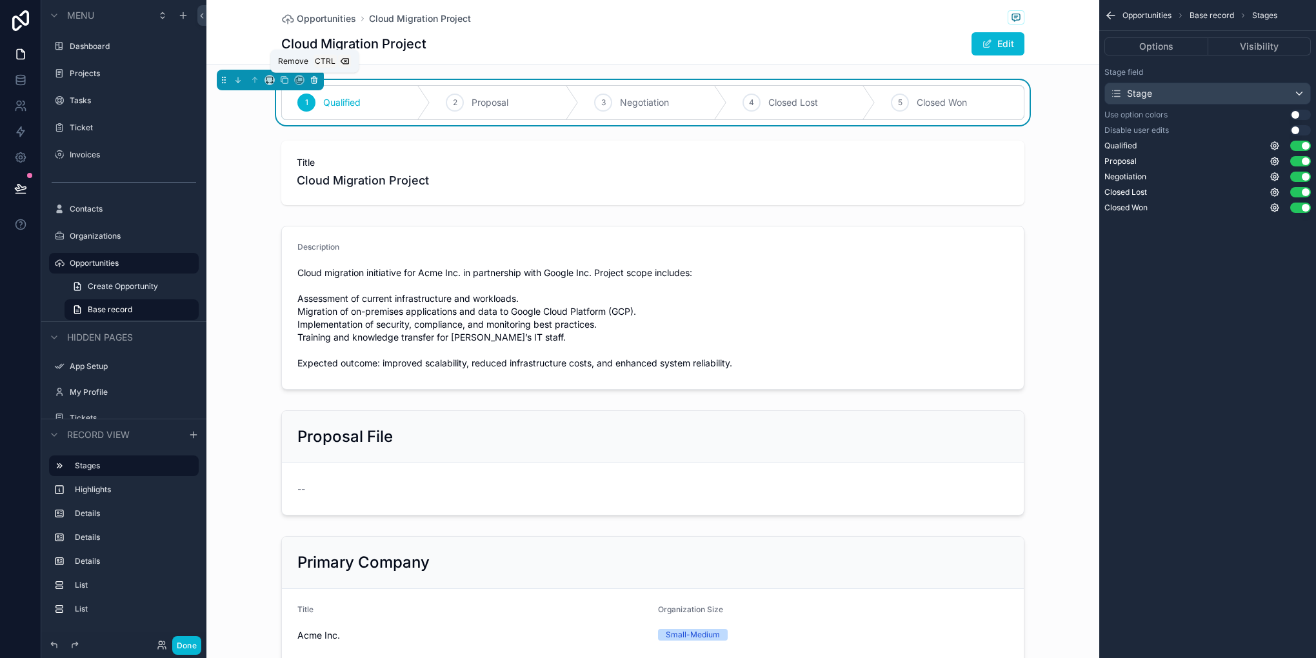
click at [316, 83] on icon "scrollable content" at bounding box center [314, 79] width 9 height 9
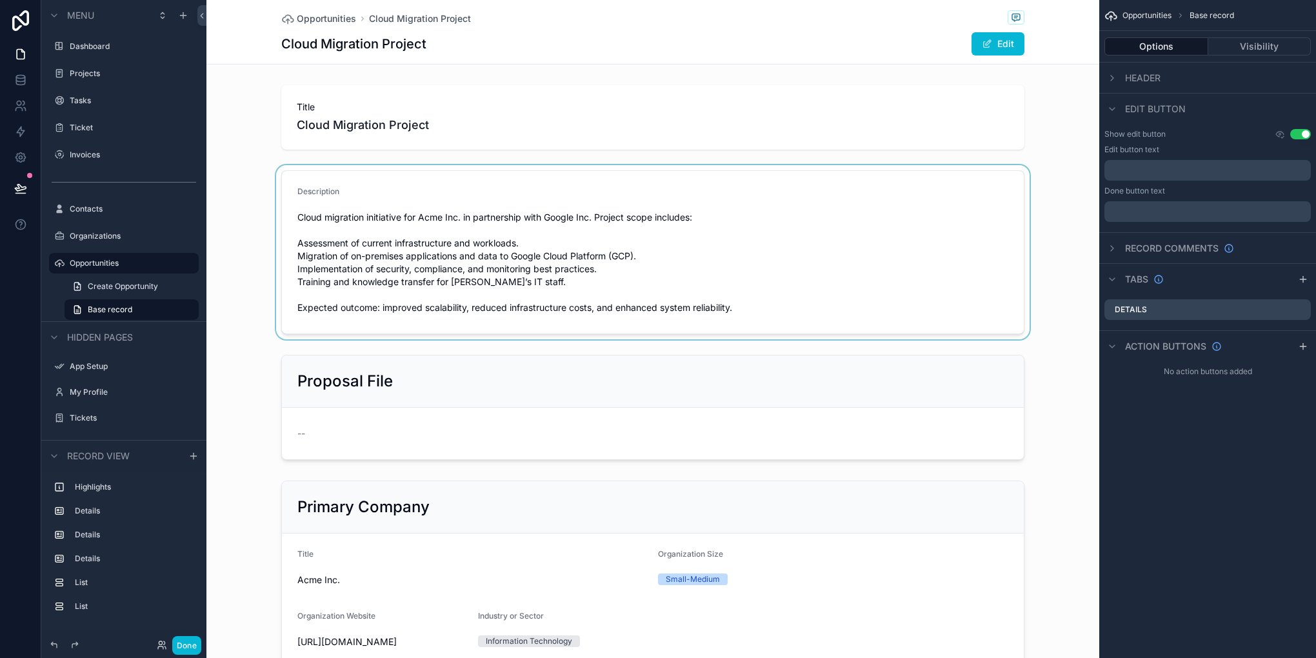
click at [537, 241] on div "scrollable content" at bounding box center [652, 252] width 893 height 174
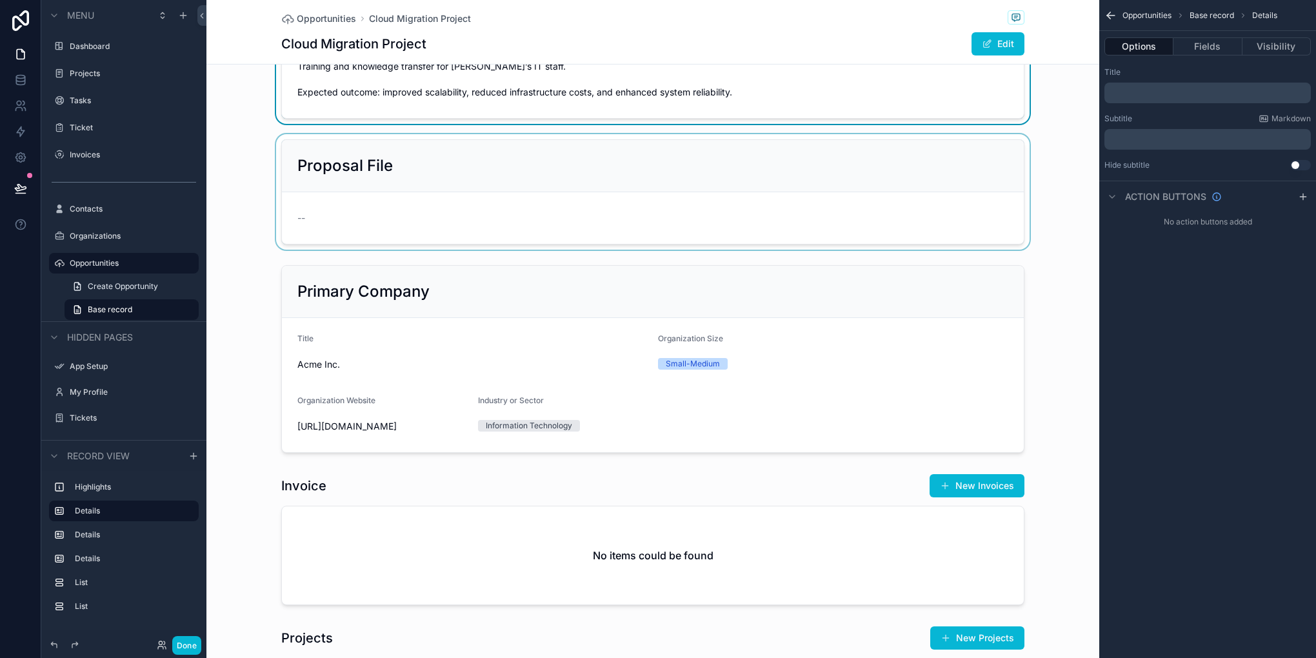
scroll to position [193, 0]
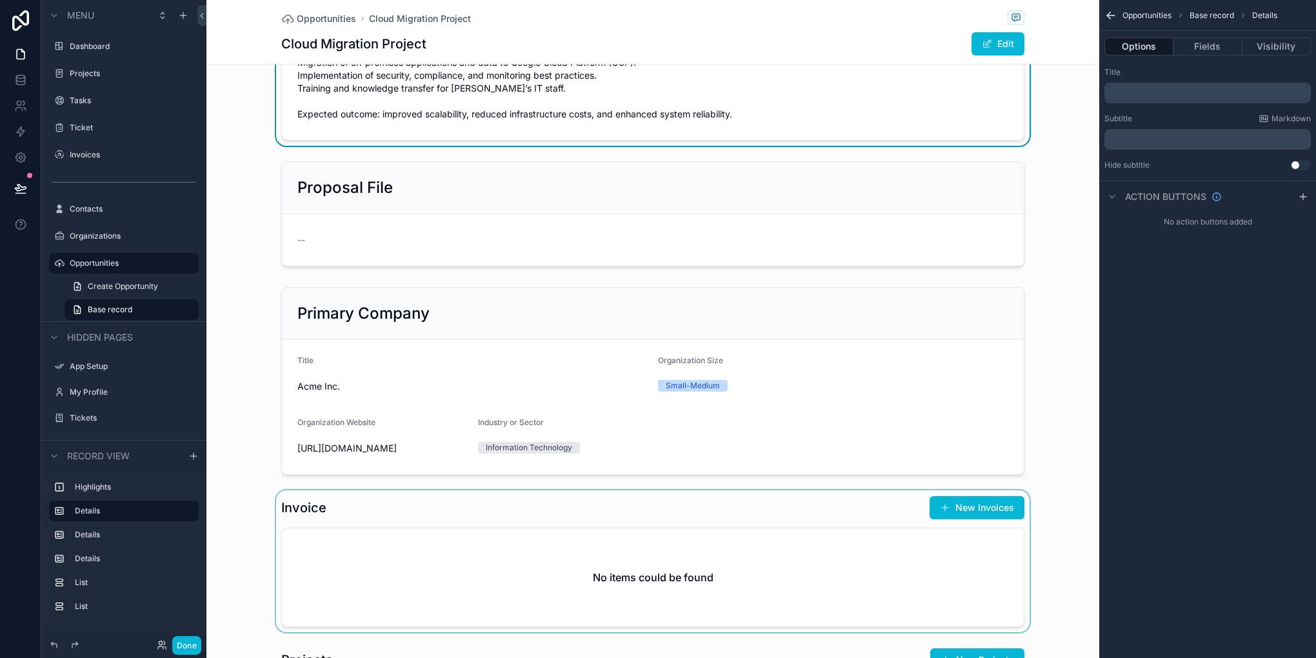
click at [815, 566] on div "scrollable content" at bounding box center [652, 561] width 893 height 142
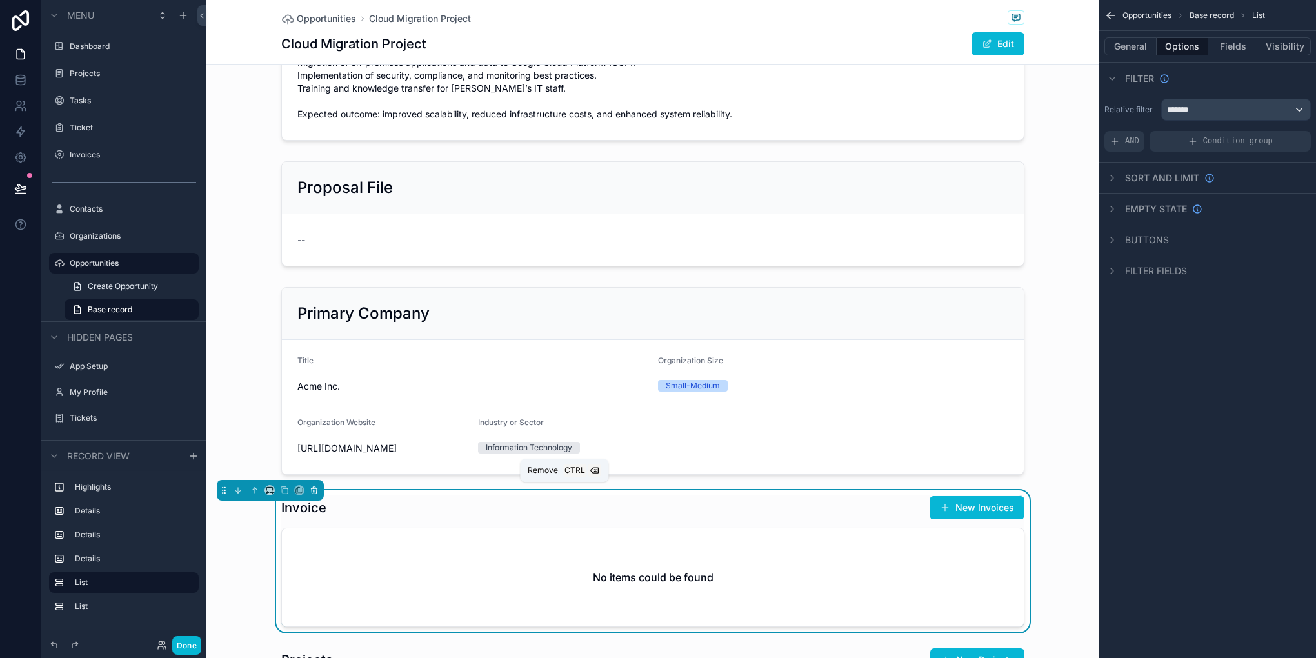
click at [318, 490] on button "scrollable content" at bounding box center [314, 490] width 14 height 14
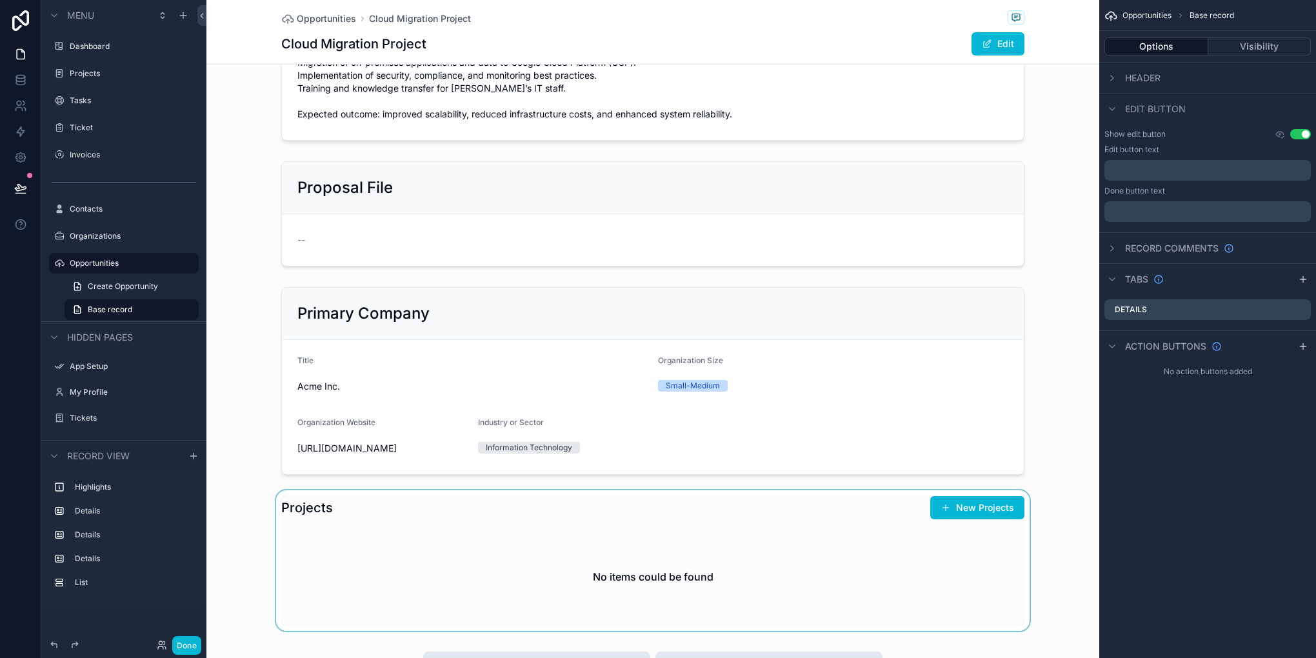
click at [339, 513] on div "scrollable content" at bounding box center [652, 560] width 893 height 141
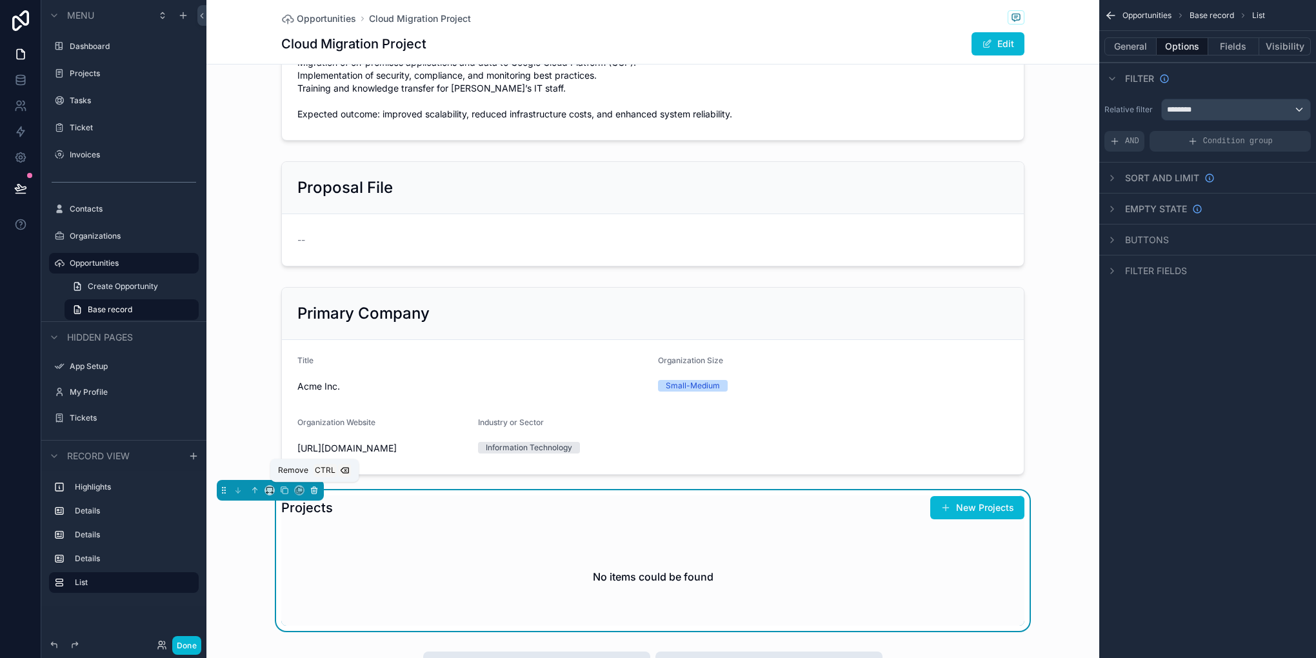
click at [315, 483] on button "scrollable content" at bounding box center [314, 490] width 14 height 14
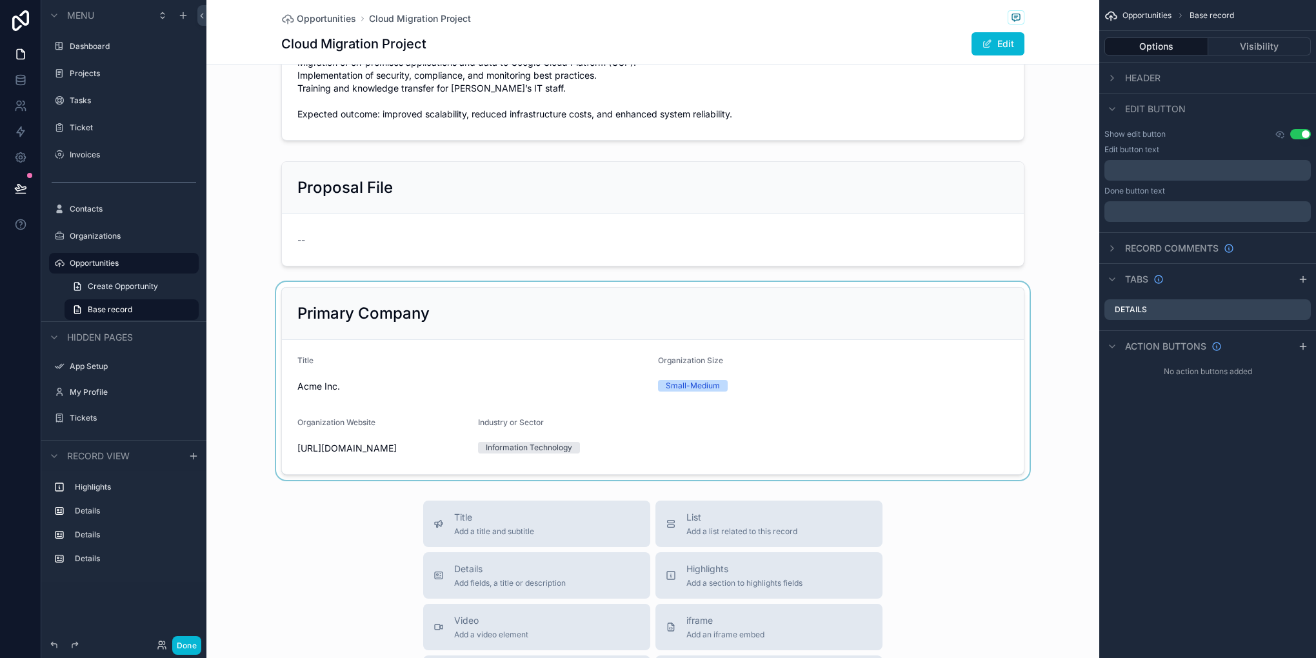
scroll to position [64, 0]
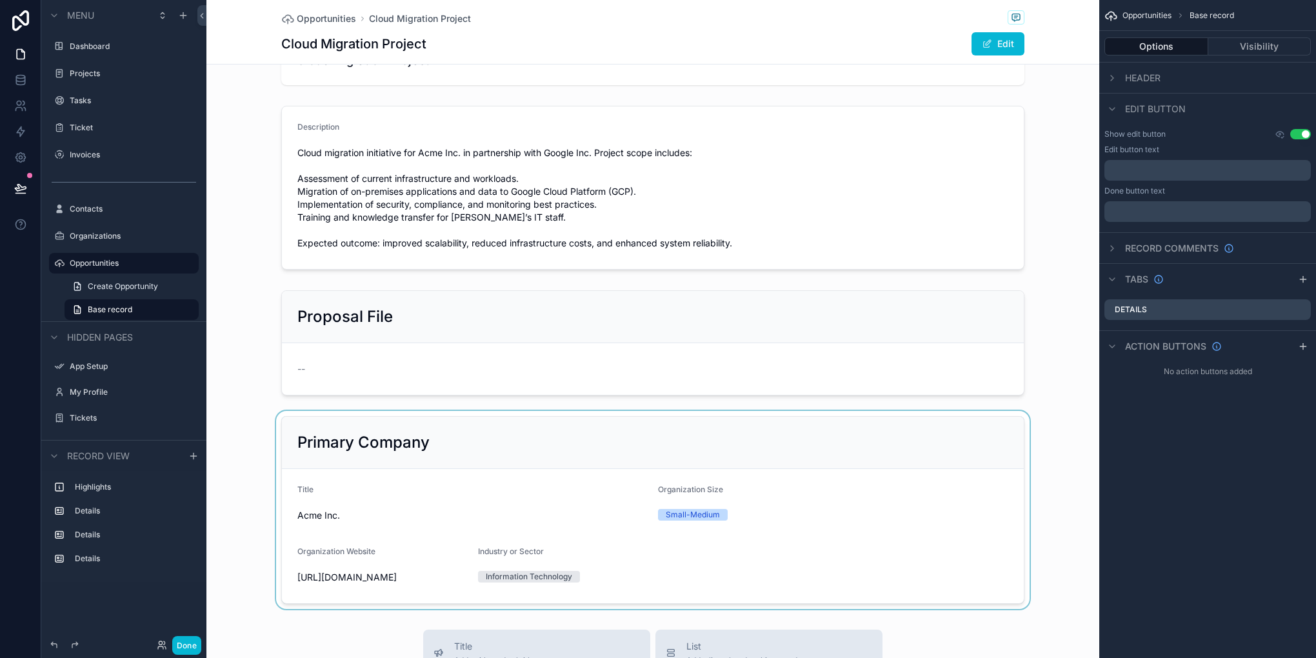
click at [441, 459] on div "scrollable content" at bounding box center [652, 510] width 893 height 198
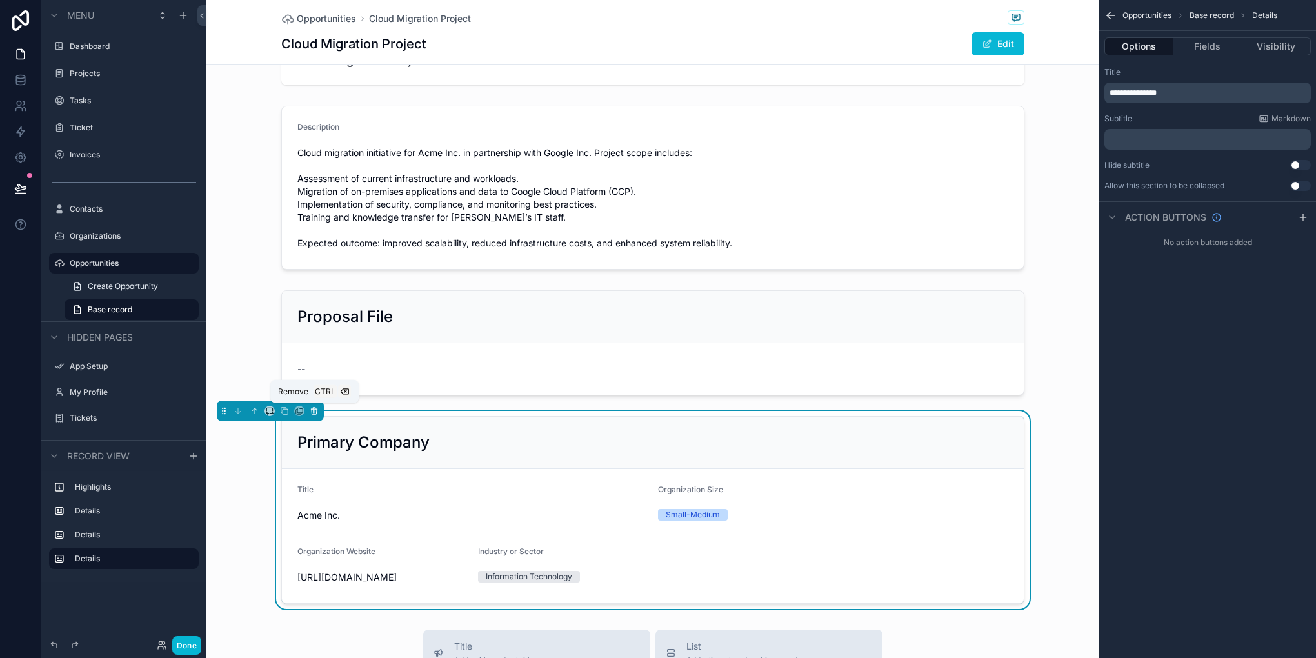
click at [317, 413] on icon "scrollable content" at bounding box center [314, 410] width 9 height 9
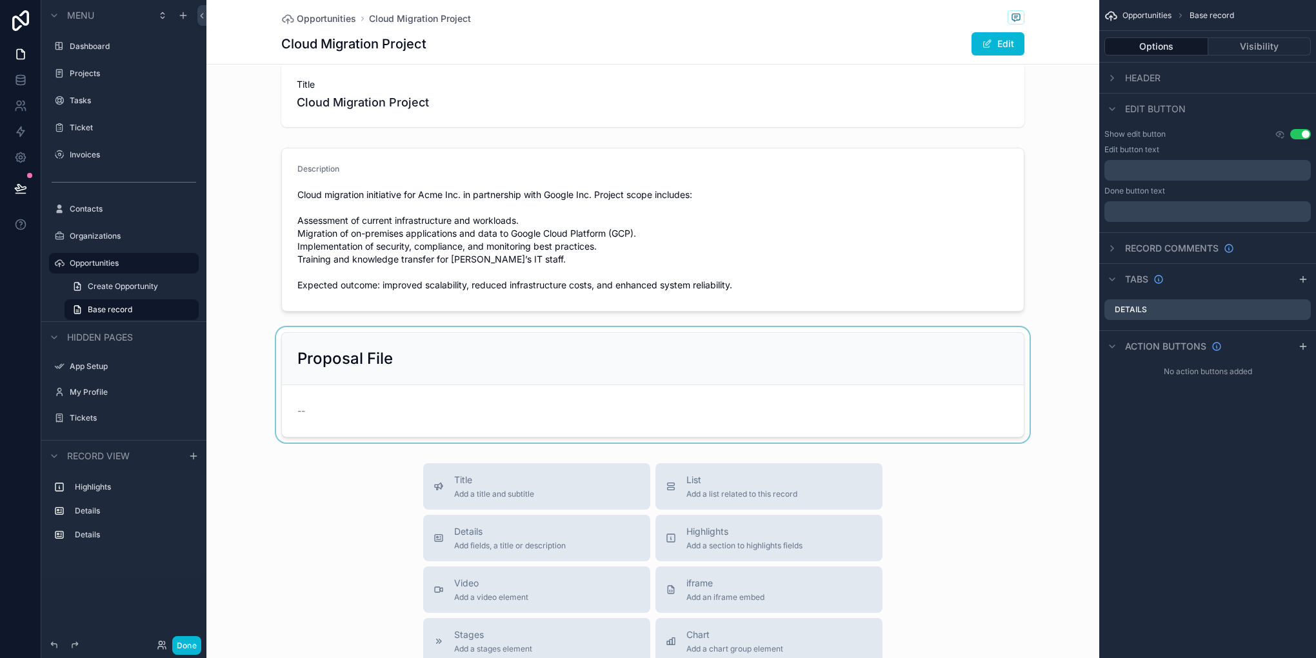
scroll to position [0, 0]
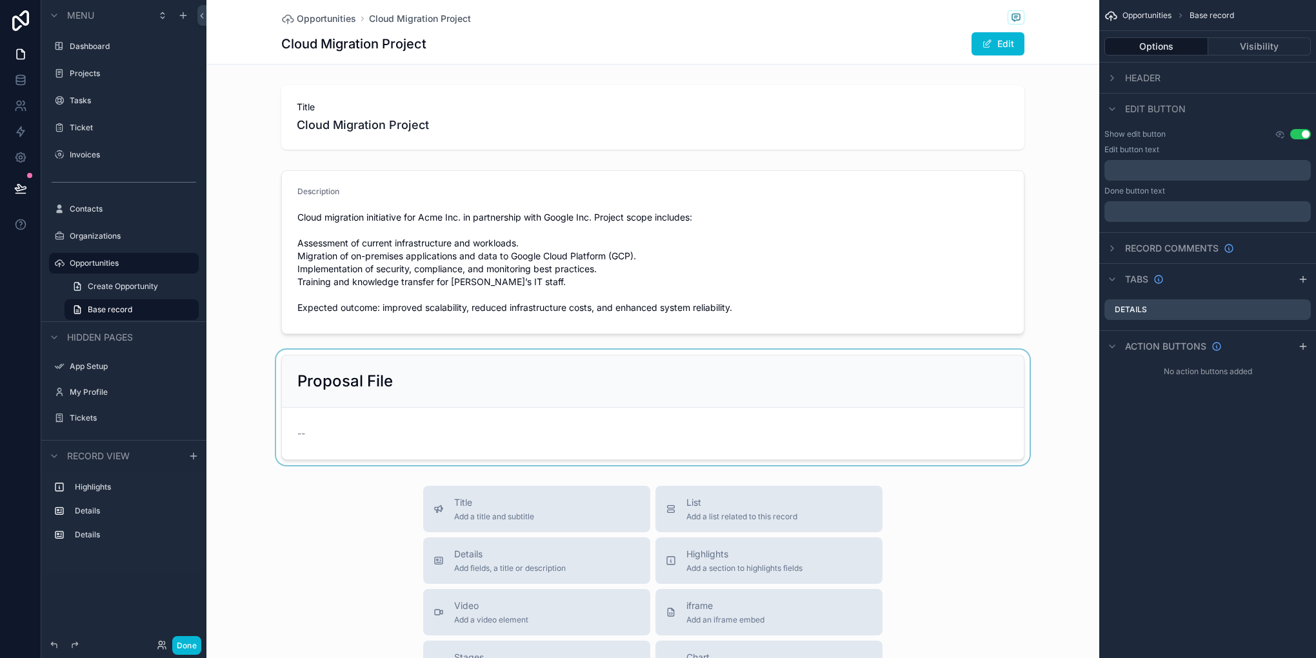
click at [524, 379] on div "scrollable content" at bounding box center [652, 407] width 893 height 115
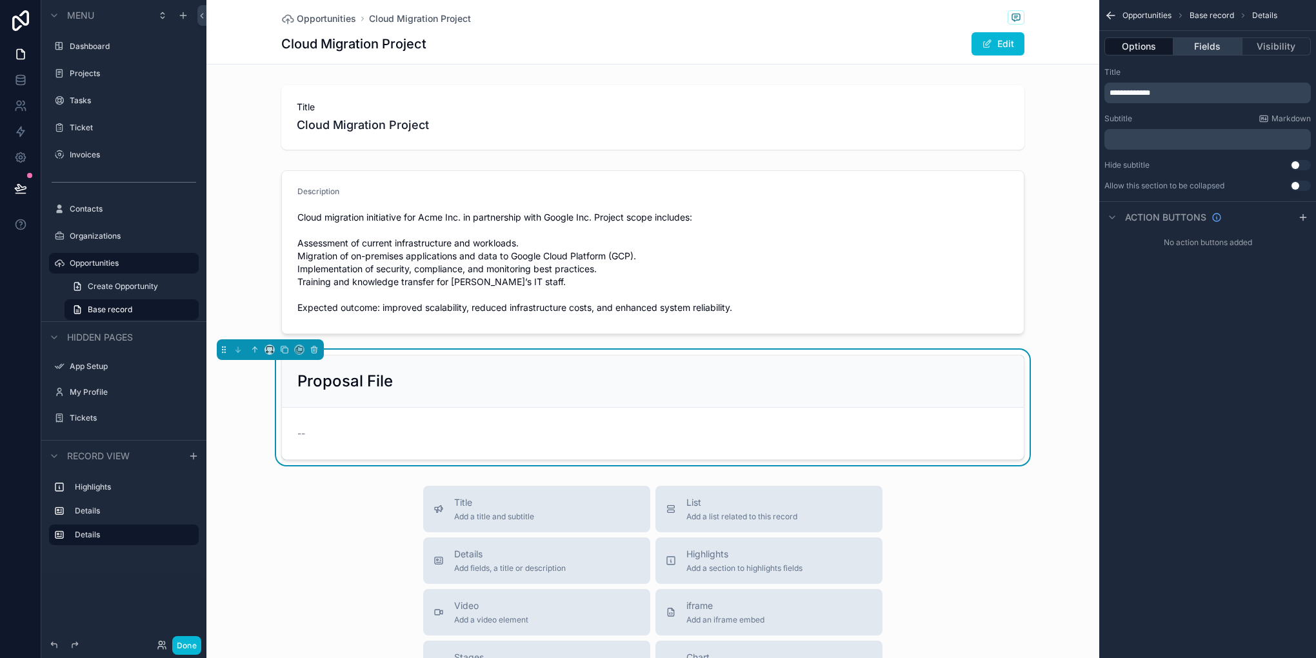
click at [1235, 41] on button "Fields" at bounding box center [1207, 46] width 68 height 18
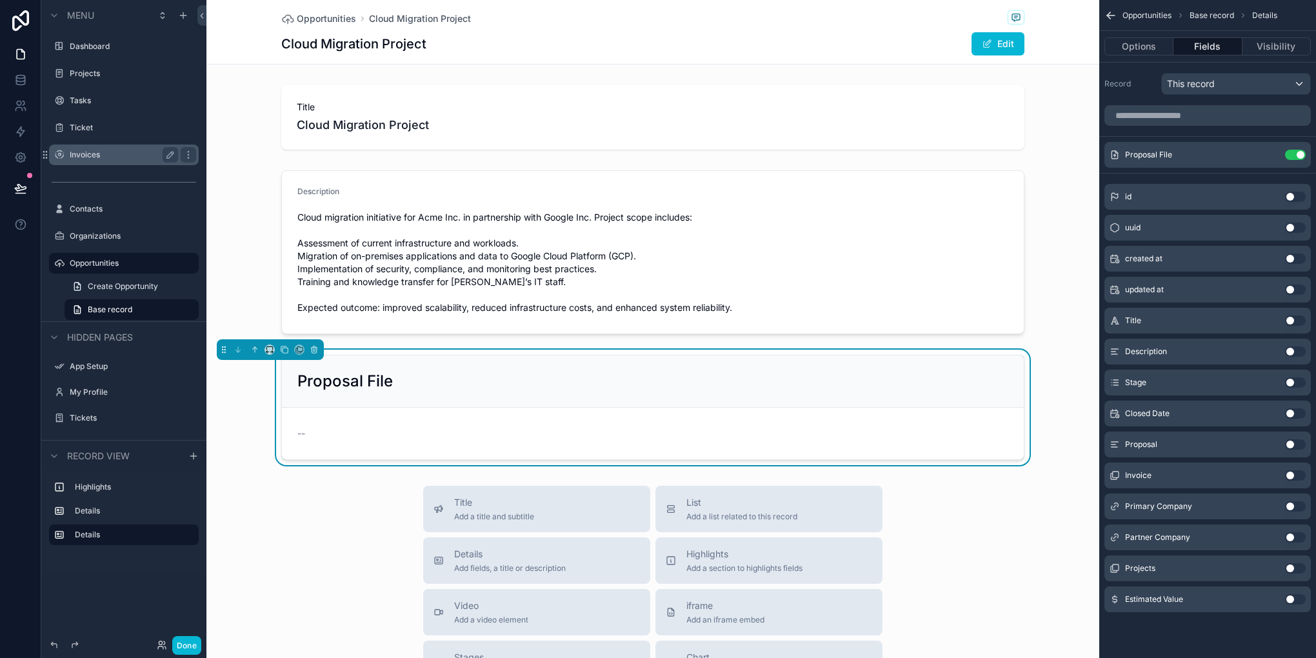
click at [99, 157] on label "Invoices" at bounding box center [121, 155] width 103 height 10
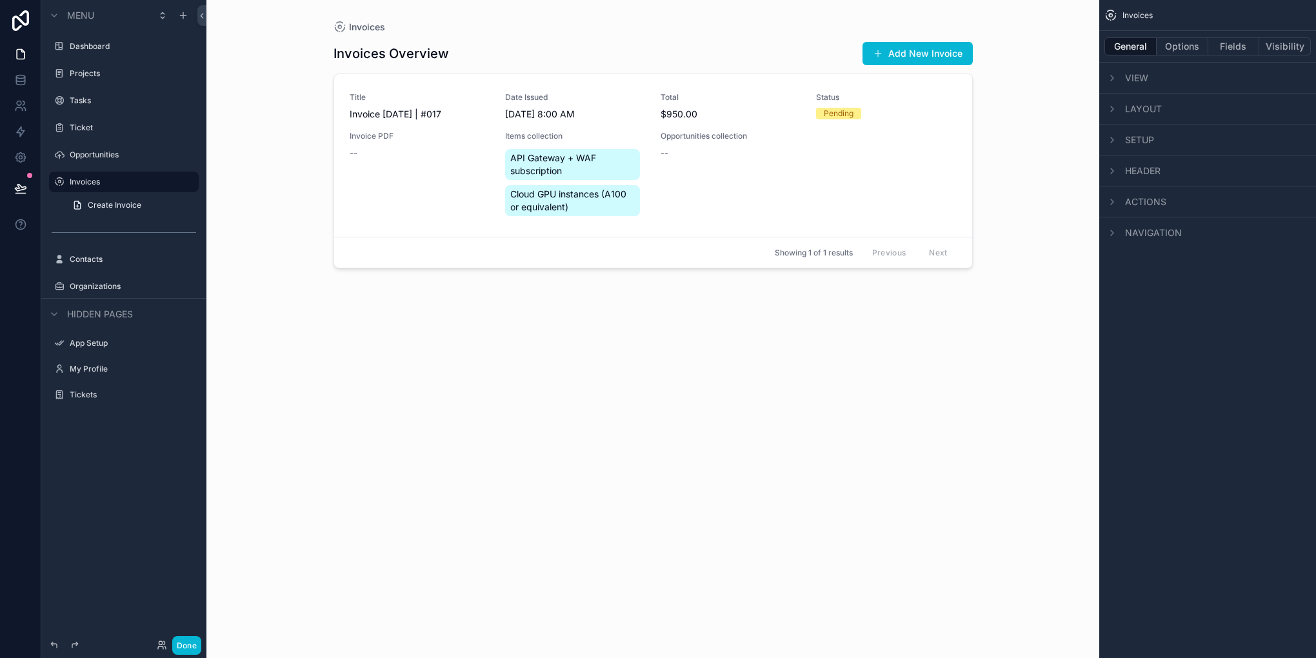
click at [98, 154] on label "Opportunities" at bounding box center [133, 155] width 126 height 10
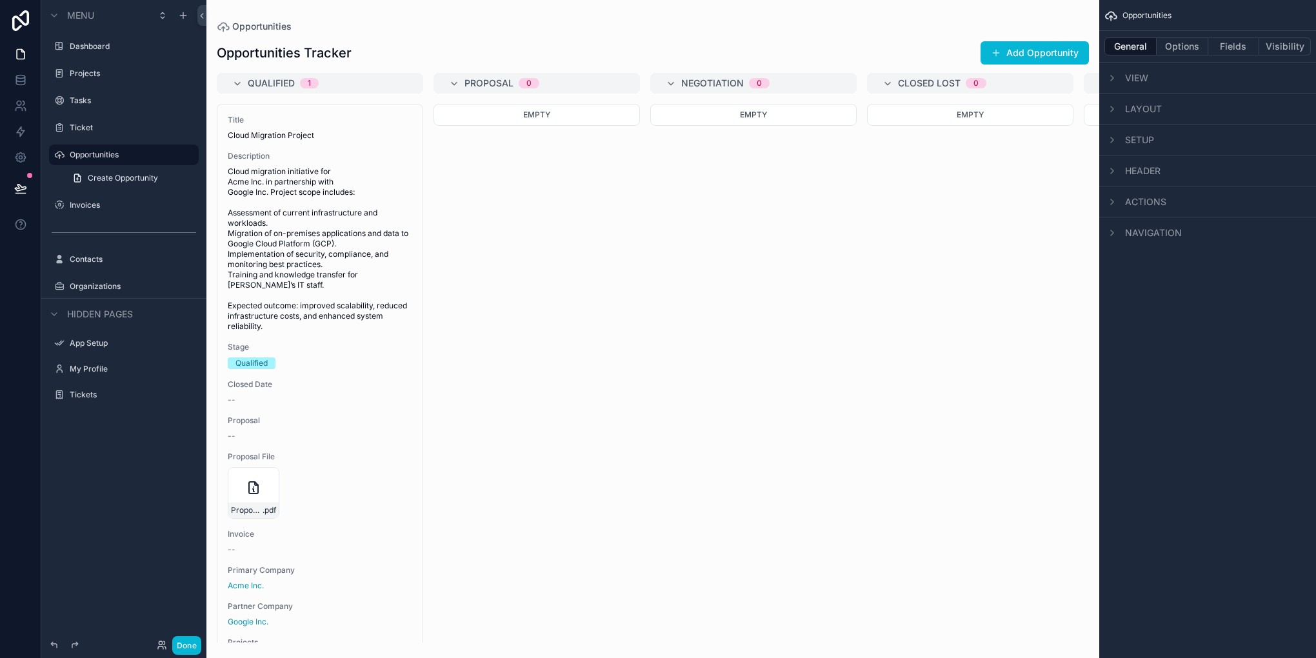
click at [332, 243] on div "scrollable content" at bounding box center [652, 329] width 893 height 658
click at [332, 243] on span "Cloud migration initiative for Acme Inc. in partnership with Google Inc. Projec…" at bounding box center [320, 248] width 184 height 165
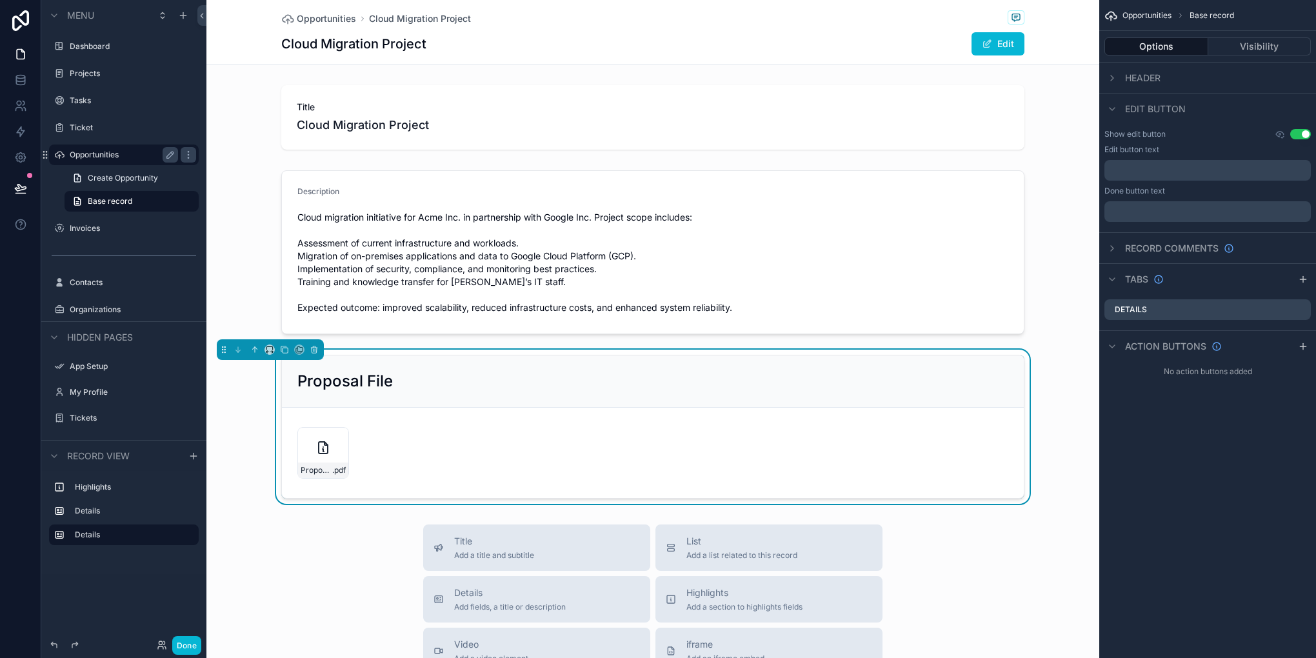
click at [86, 152] on label "Opportunities" at bounding box center [121, 155] width 103 height 10
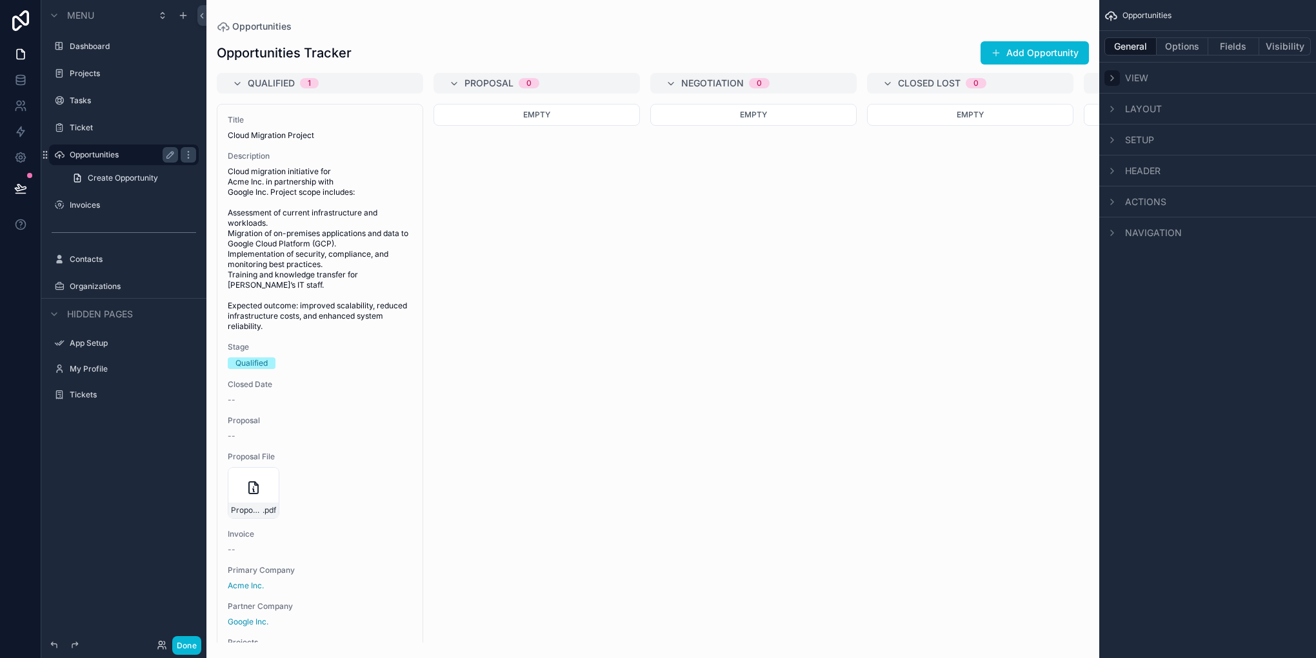
click at [1117, 81] on div "scrollable content" at bounding box center [1111, 77] width 15 height 15
click at [1120, 148] on div "Layout" at bounding box center [1132, 150] width 57 height 15
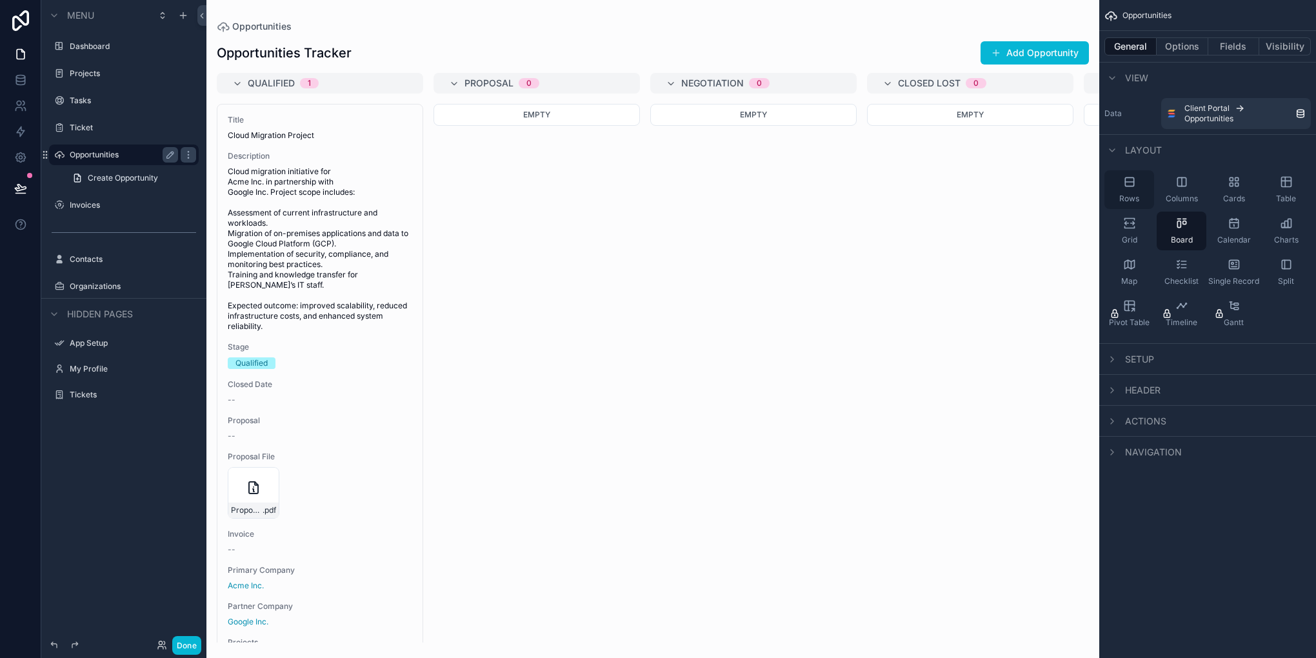
click at [1132, 188] on div "Rows" at bounding box center [1129, 189] width 50 height 39
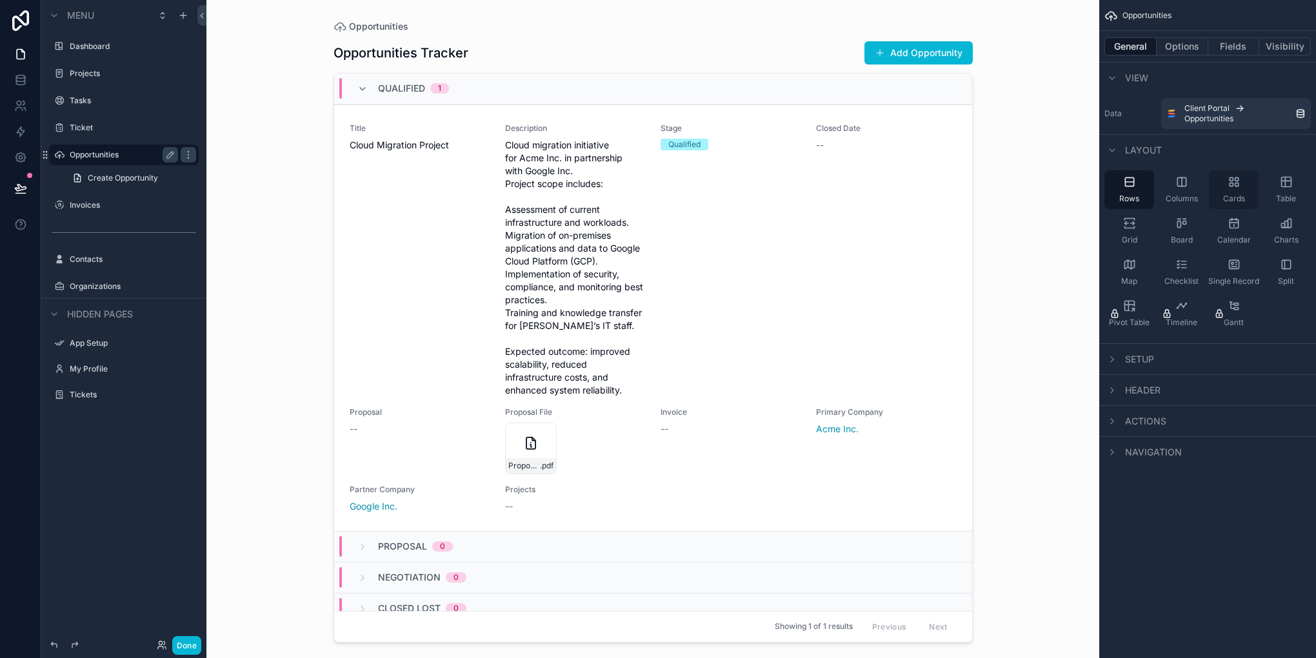
click at [1211, 193] on div "Cards" at bounding box center [1234, 189] width 50 height 39
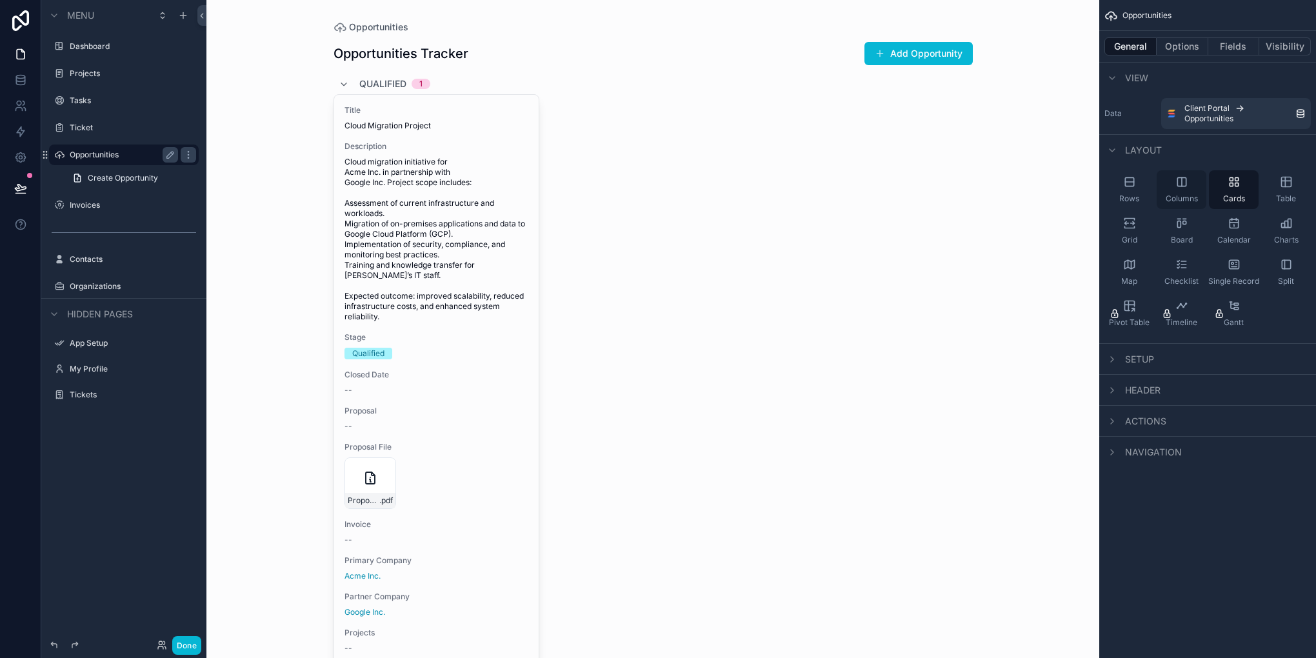
click at [1190, 189] on div "Columns" at bounding box center [1181, 189] width 50 height 39
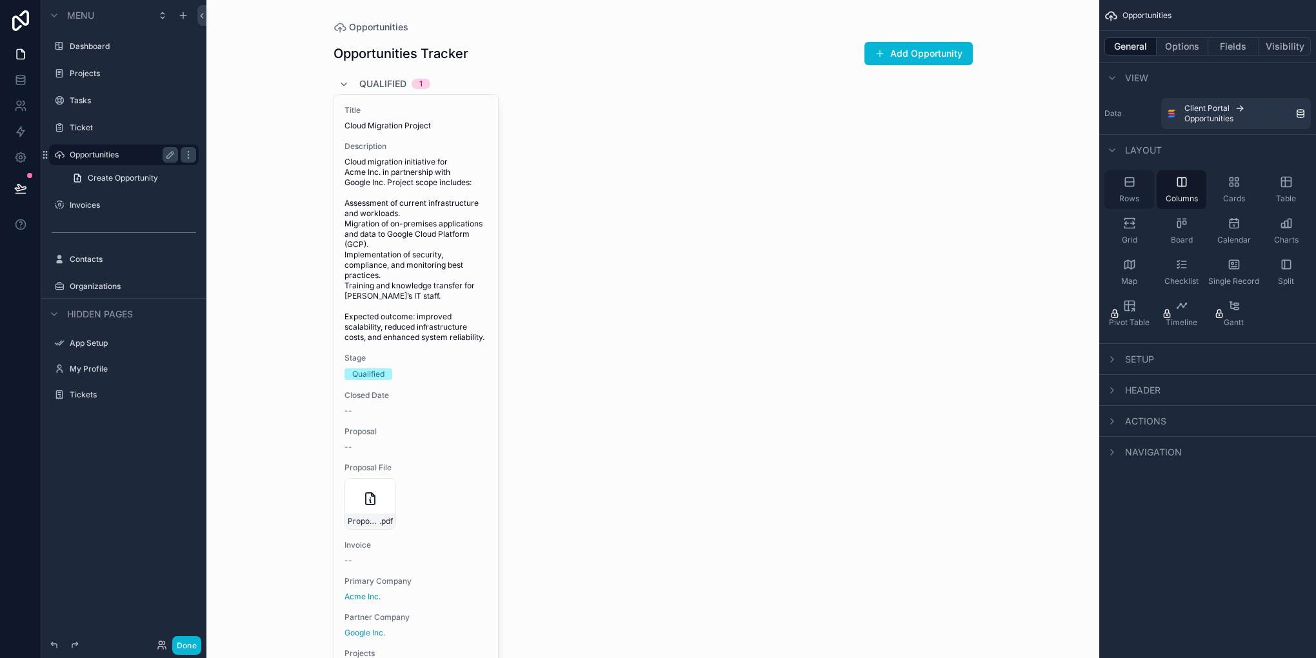
click at [1128, 199] on span "Rows" at bounding box center [1129, 198] width 20 height 10
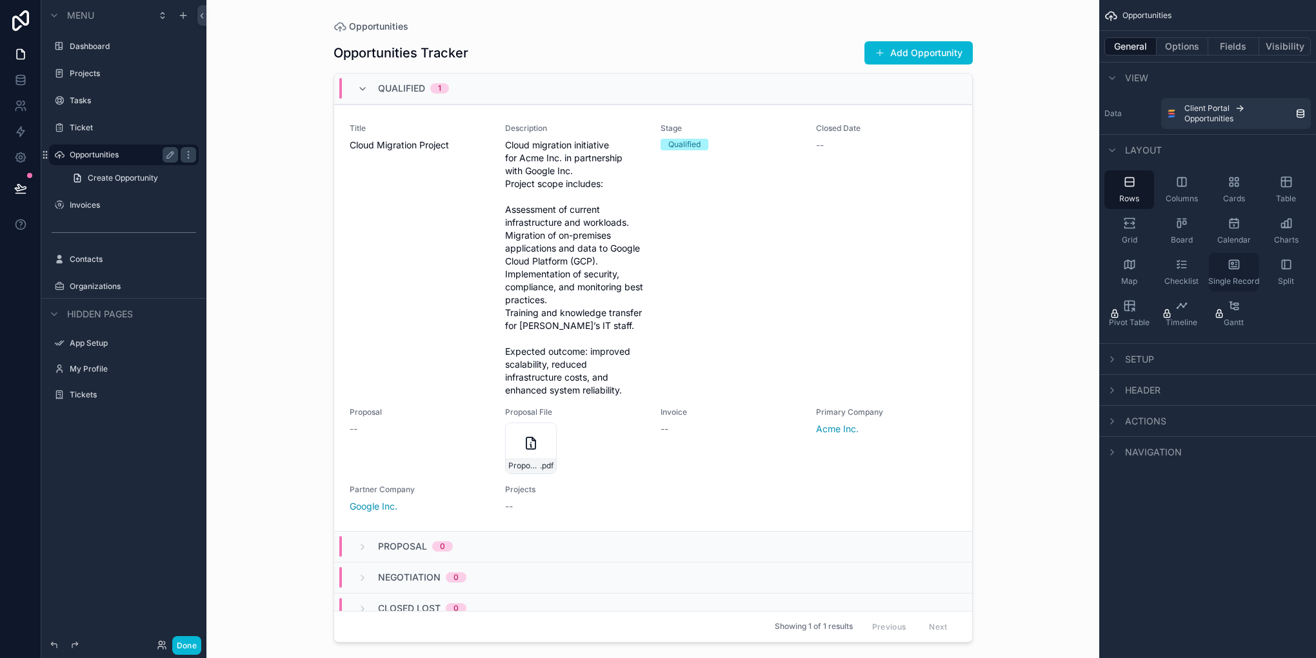
click at [1241, 271] on div "Single Record" at bounding box center [1234, 272] width 50 height 39
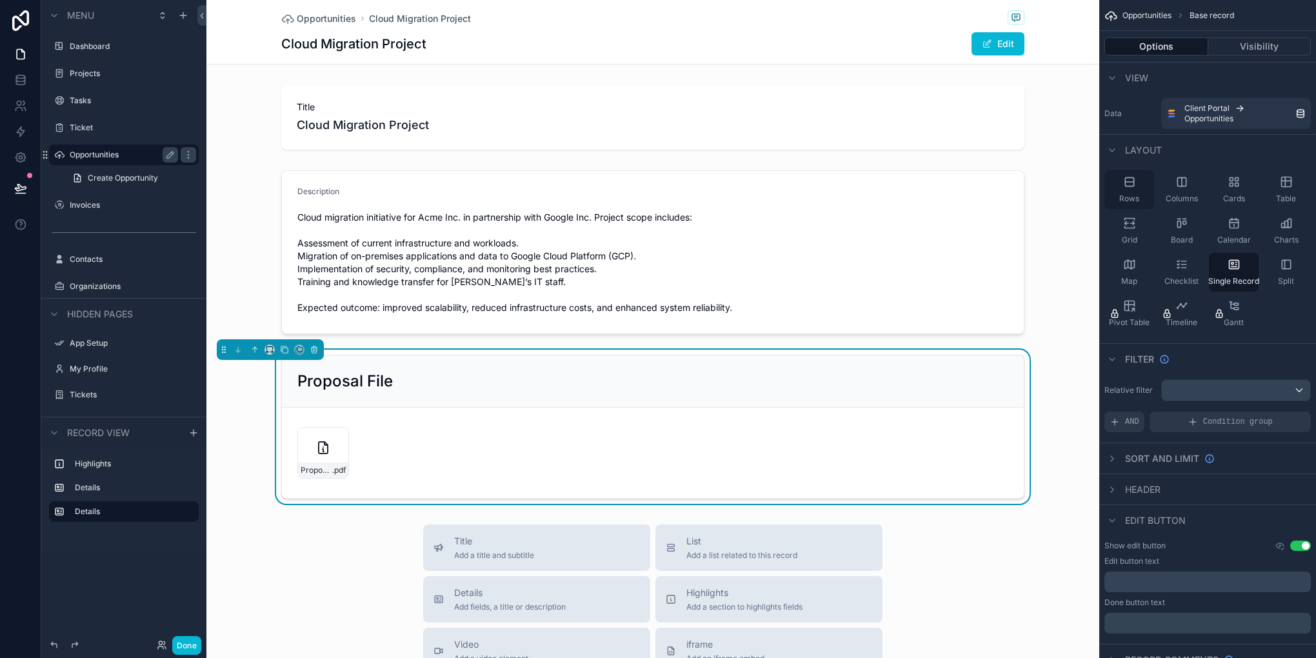
click at [1141, 179] on div "Rows" at bounding box center [1129, 189] width 50 height 39
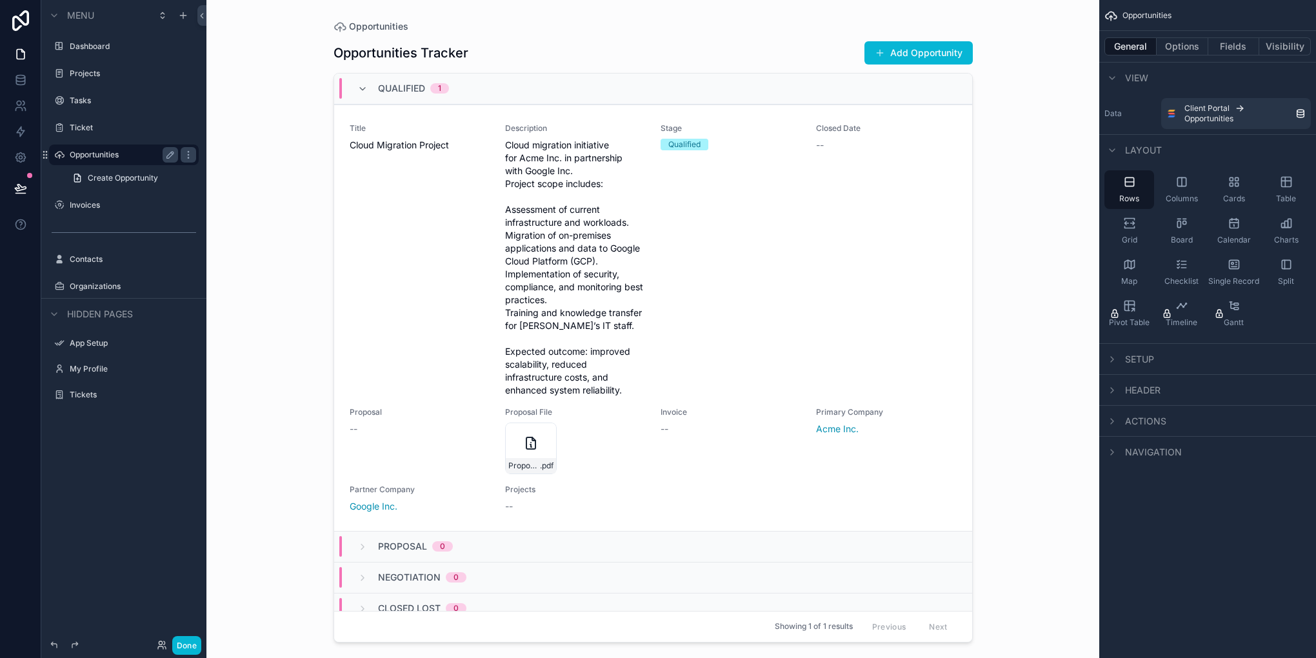
click at [1114, 369] on div "Setup" at bounding box center [1207, 358] width 217 height 31
click at [1120, 364] on div "Setup" at bounding box center [1129, 359] width 50 height 15
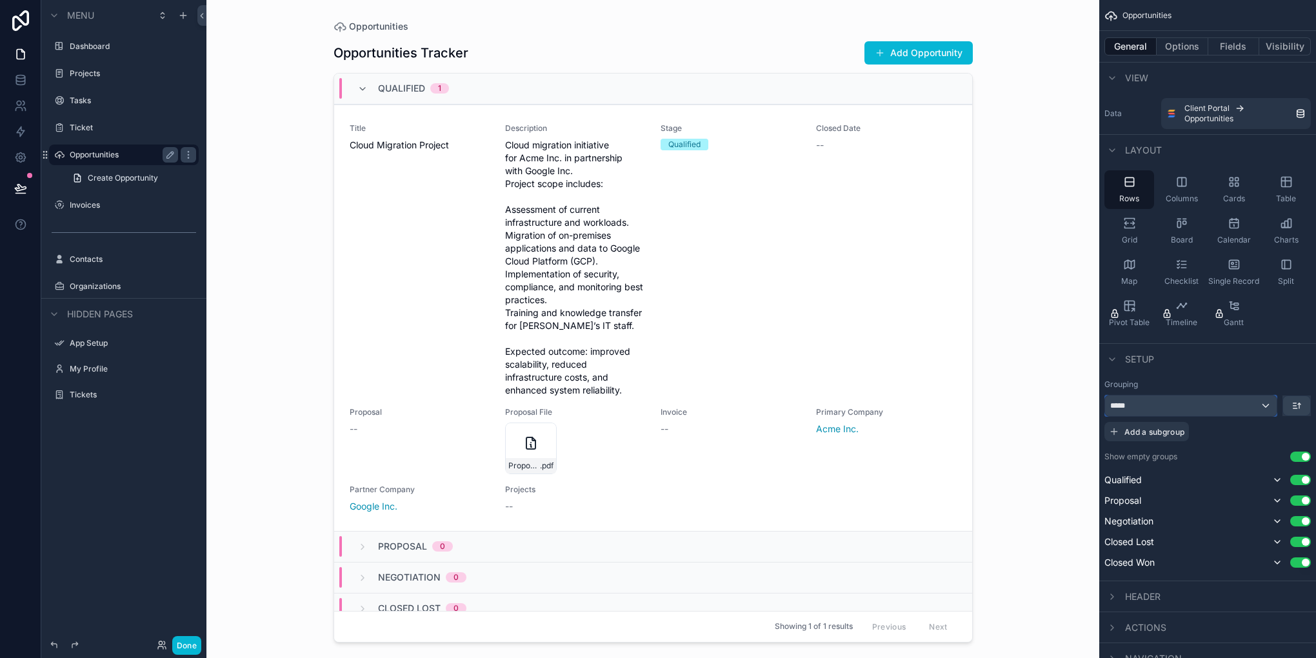
click at [1253, 404] on div "*****" at bounding box center [1191, 405] width 172 height 21
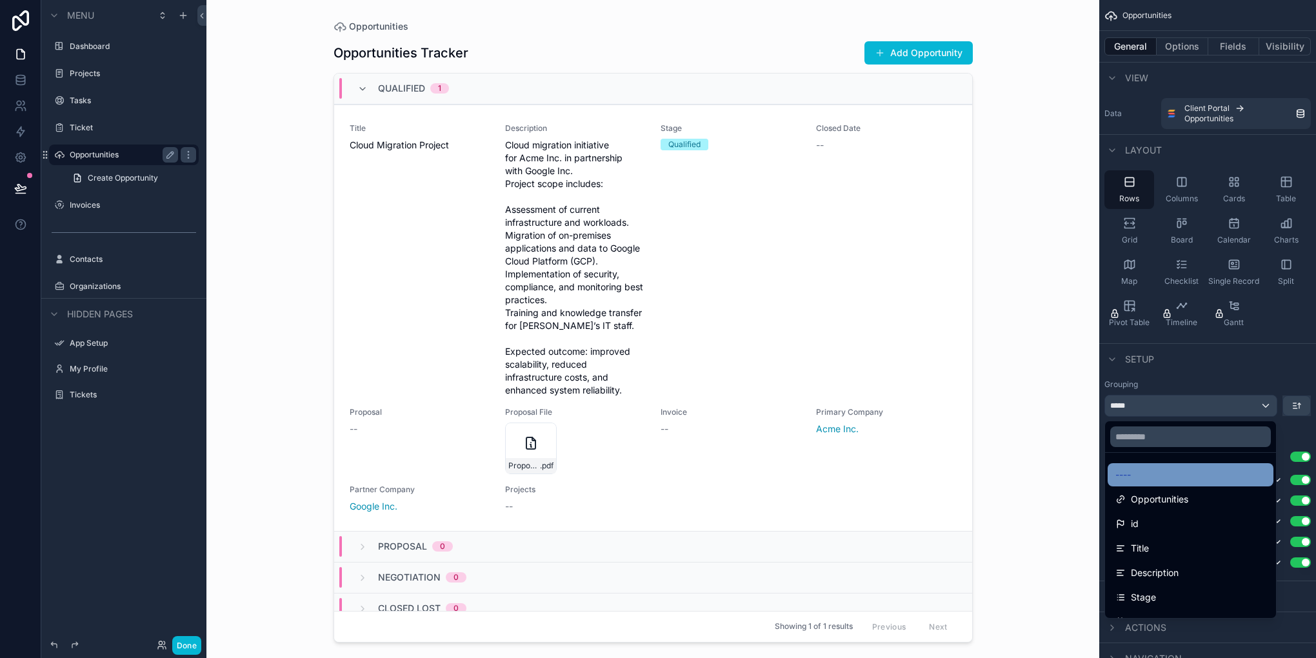
click at [1145, 482] on div "----" at bounding box center [1190, 474] width 150 height 15
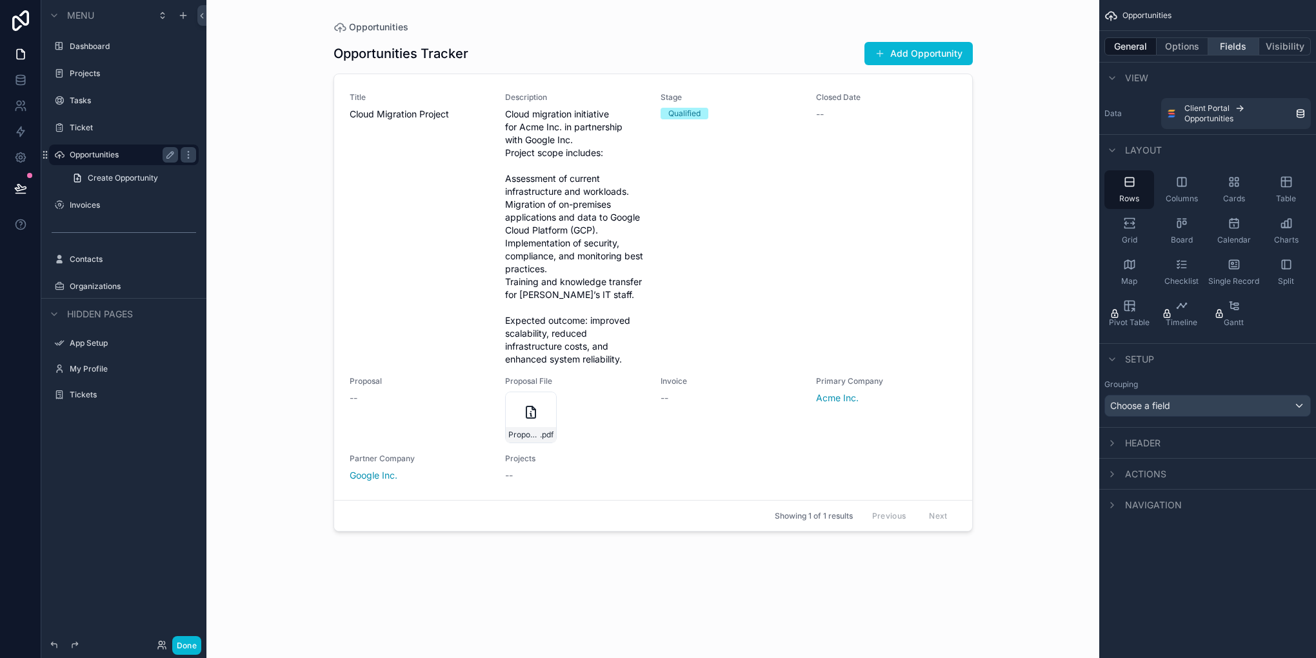
click at [1231, 53] on button "Fields" at bounding box center [1234, 46] width 52 height 18
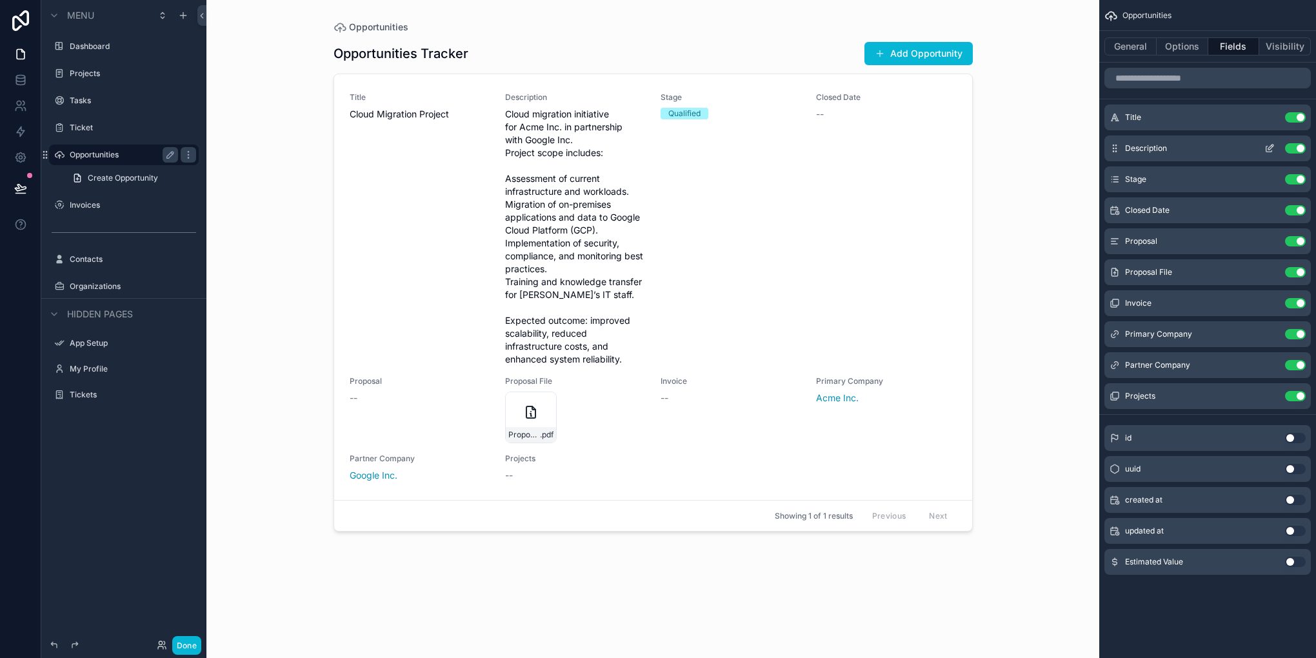
click at [1300, 143] on div "Use setting" at bounding box center [1282, 148] width 46 height 10
click at [1293, 146] on button "Use setting" at bounding box center [1295, 148] width 21 height 10
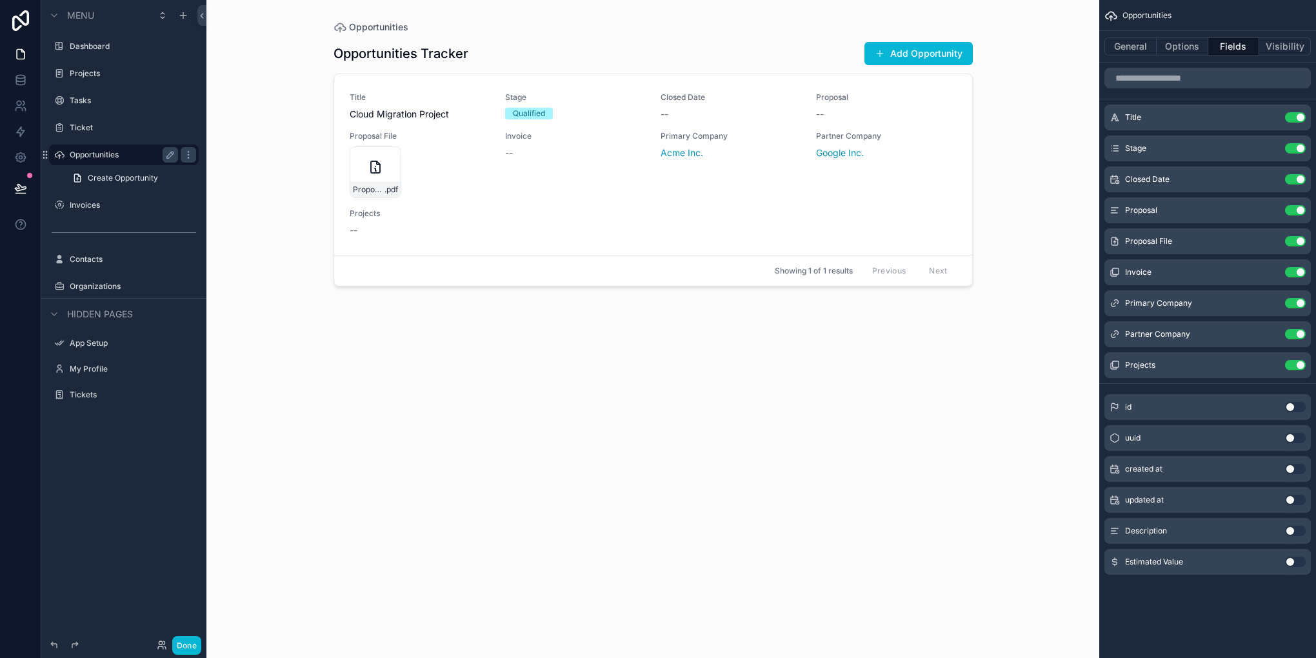
click at [1293, 146] on button "Use setting" at bounding box center [1295, 148] width 21 height 10
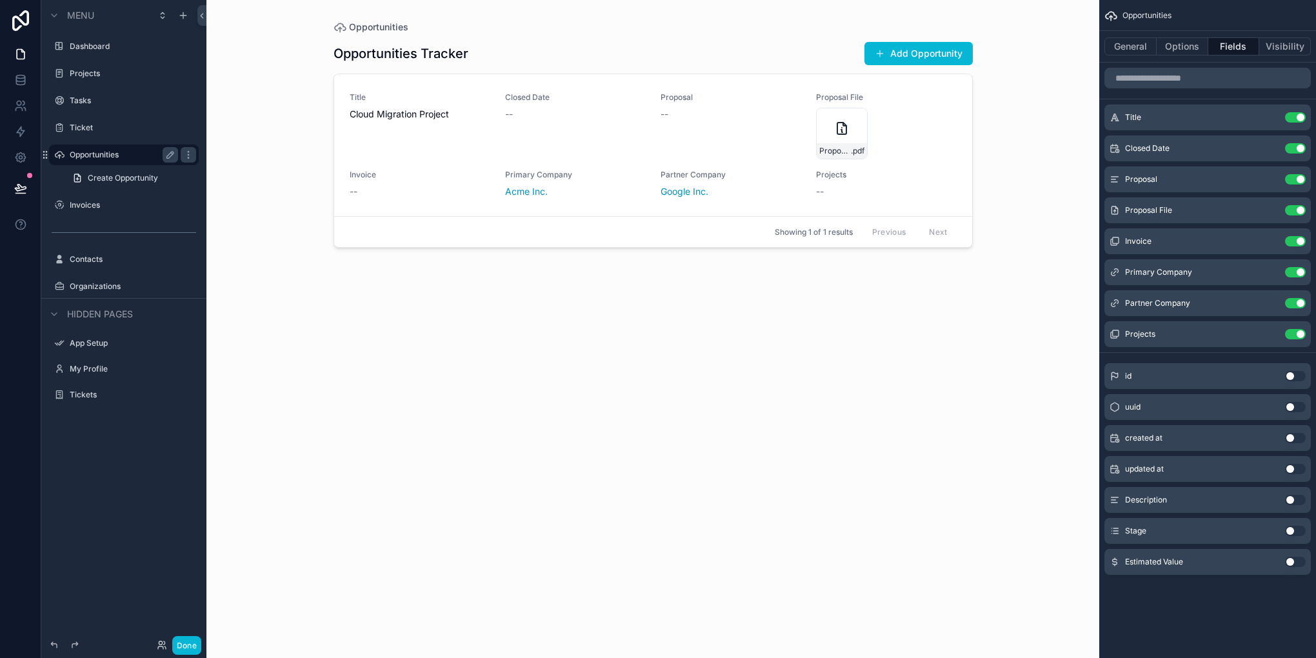
click at [1293, 146] on button "Use setting" at bounding box center [1295, 148] width 21 height 10
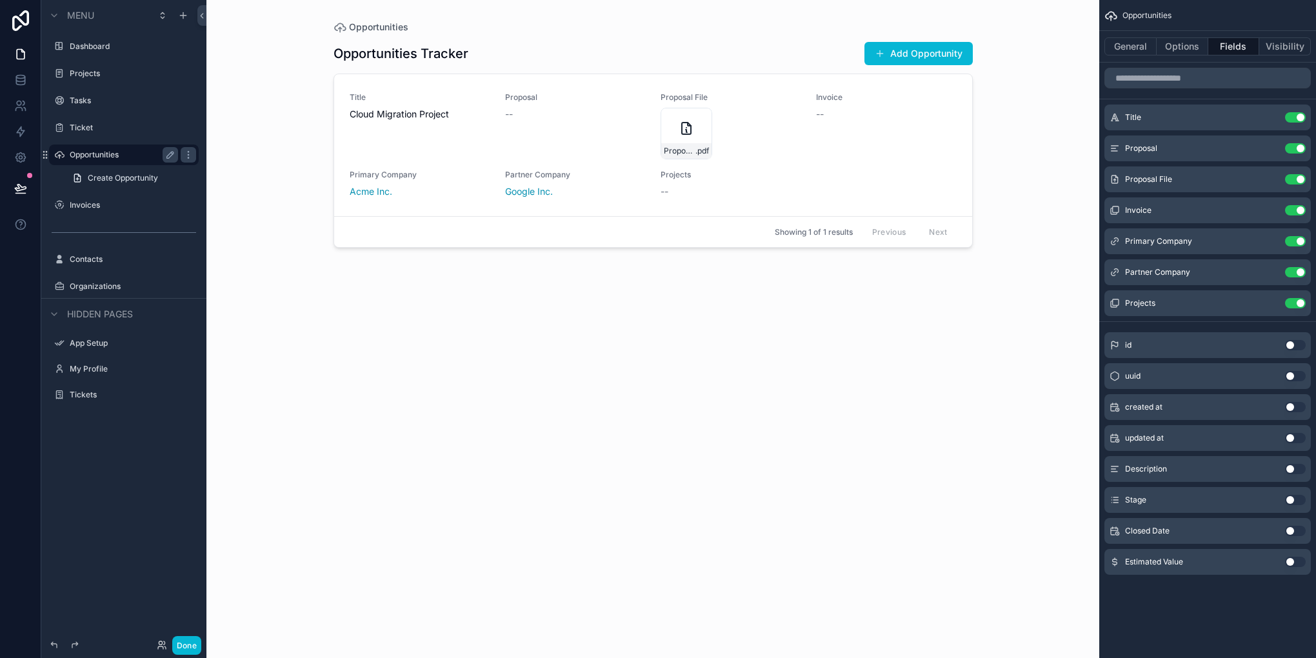
click at [1293, 146] on button "Use setting" at bounding box center [1295, 148] width 21 height 10
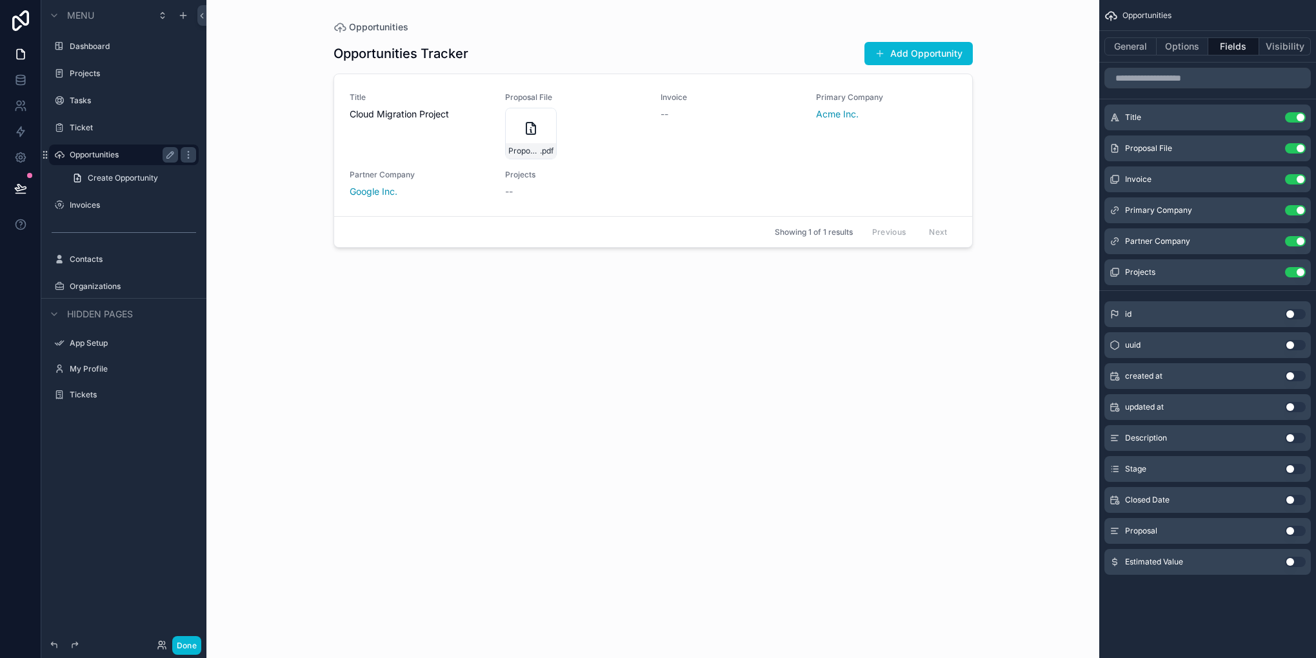
click at [1293, 146] on button "Use setting" at bounding box center [1295, 148] width 21 height 10
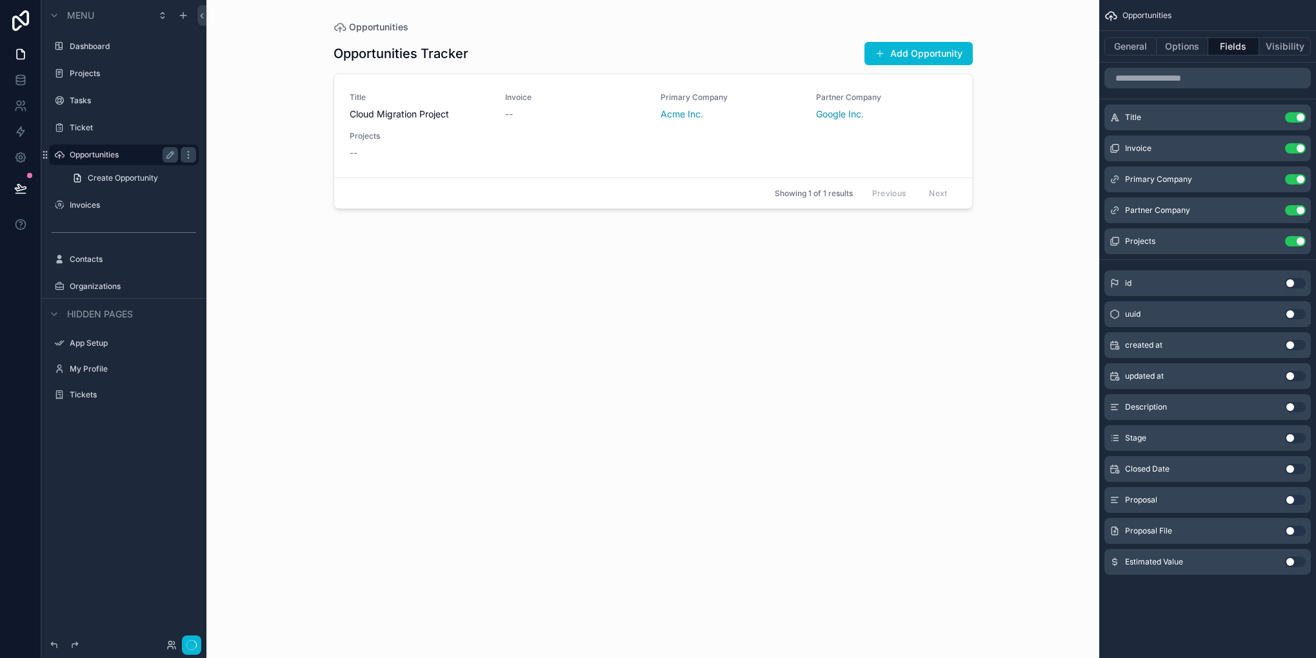
click at [1293, 146] on button "Use setting" at bounding box center [1295, 148] width 21 height 10
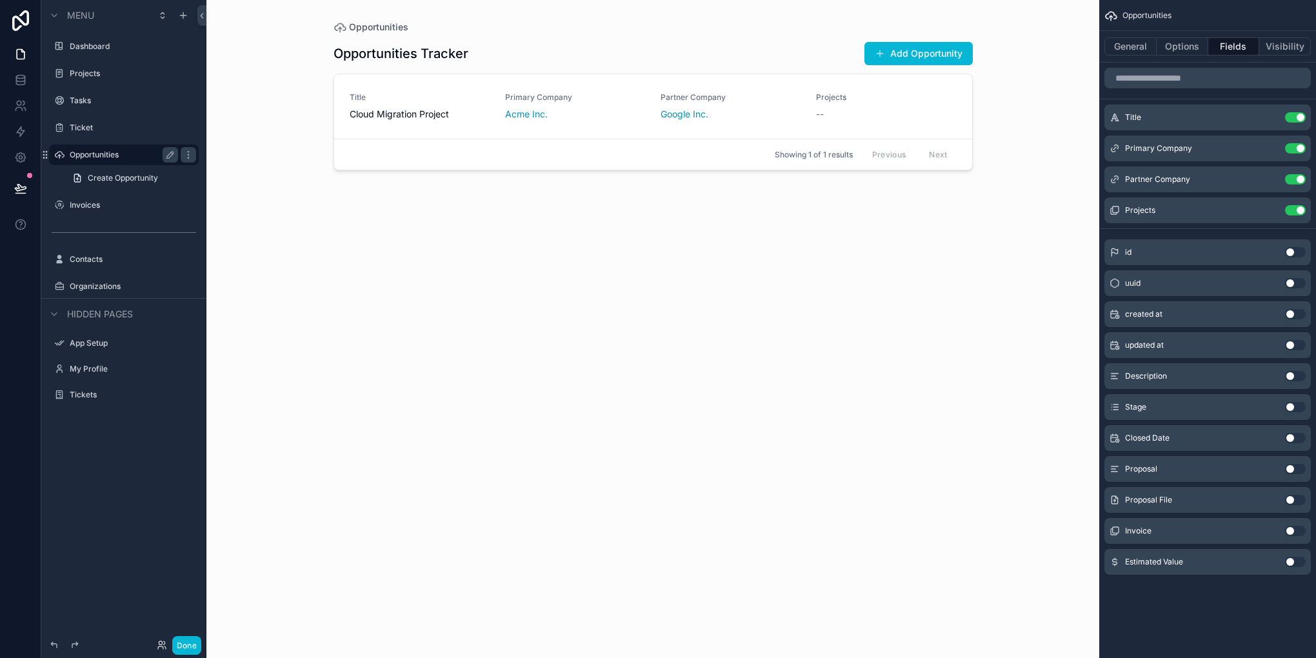
click at [1293, 146] on button "Use setting" at bounding box center [1295, 148] width 21 height 10
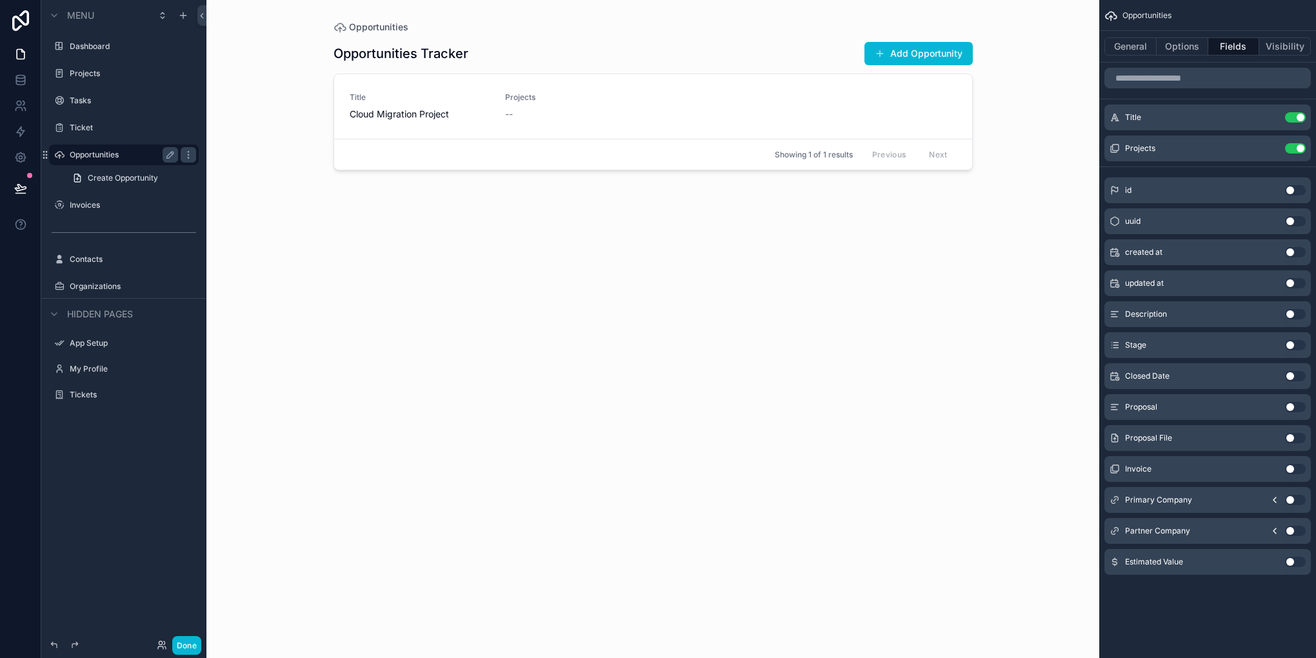
click at [1293, 146] on button "Use setting" at bounding box center [1295, 148] width 21 height 10
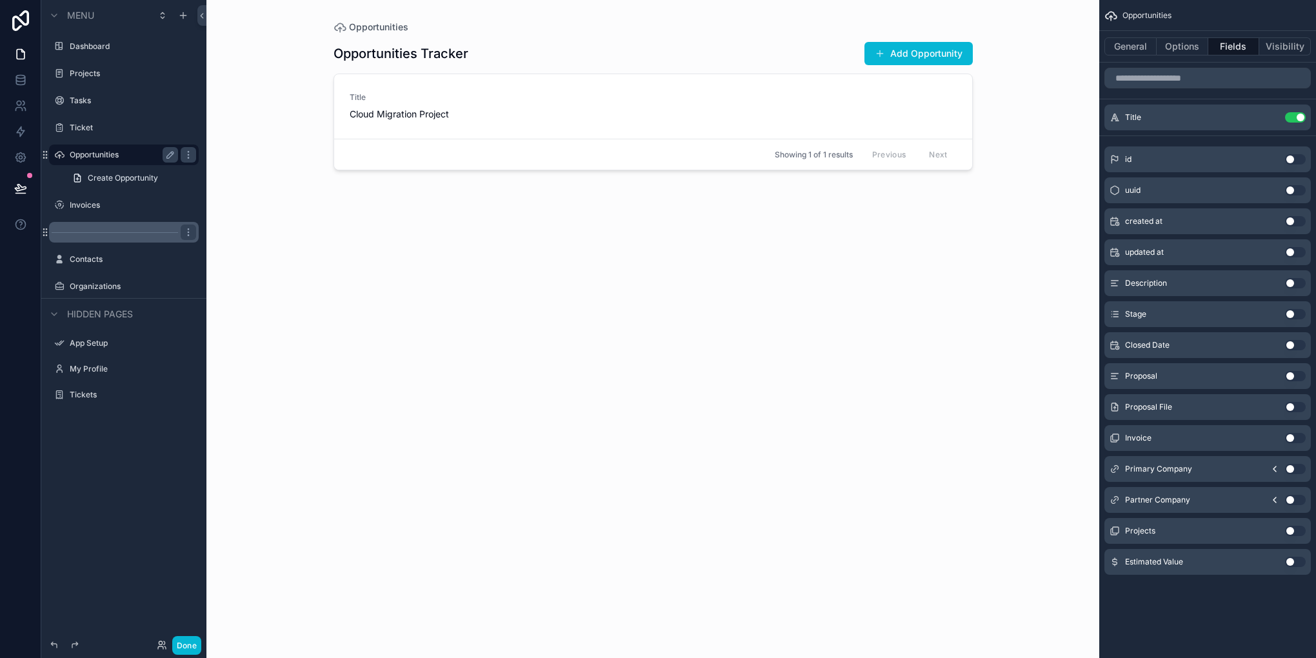
drag, startPoint x: 70, startPoint y: 155, endPoint x: 108, endPoint y: 235, distance: 88.3
click at [522, 113] on div "scrollable content" at bounding box center [653, 321] width 660 height 642
click at [519, 83] on link "Title Cloud Migration Project" at bounding box center [653, 106] width 638 height 64
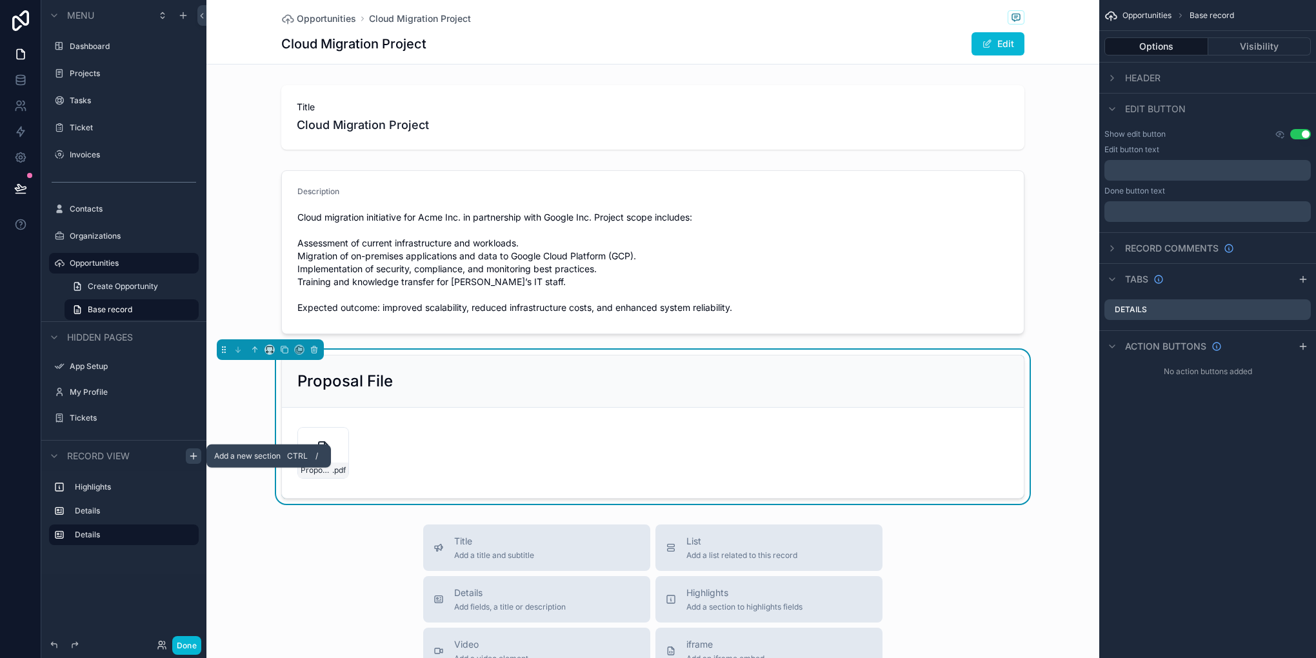
click at [196, 462] on div "scrollable content" at bounding box center [193, 455] width 15 height 15
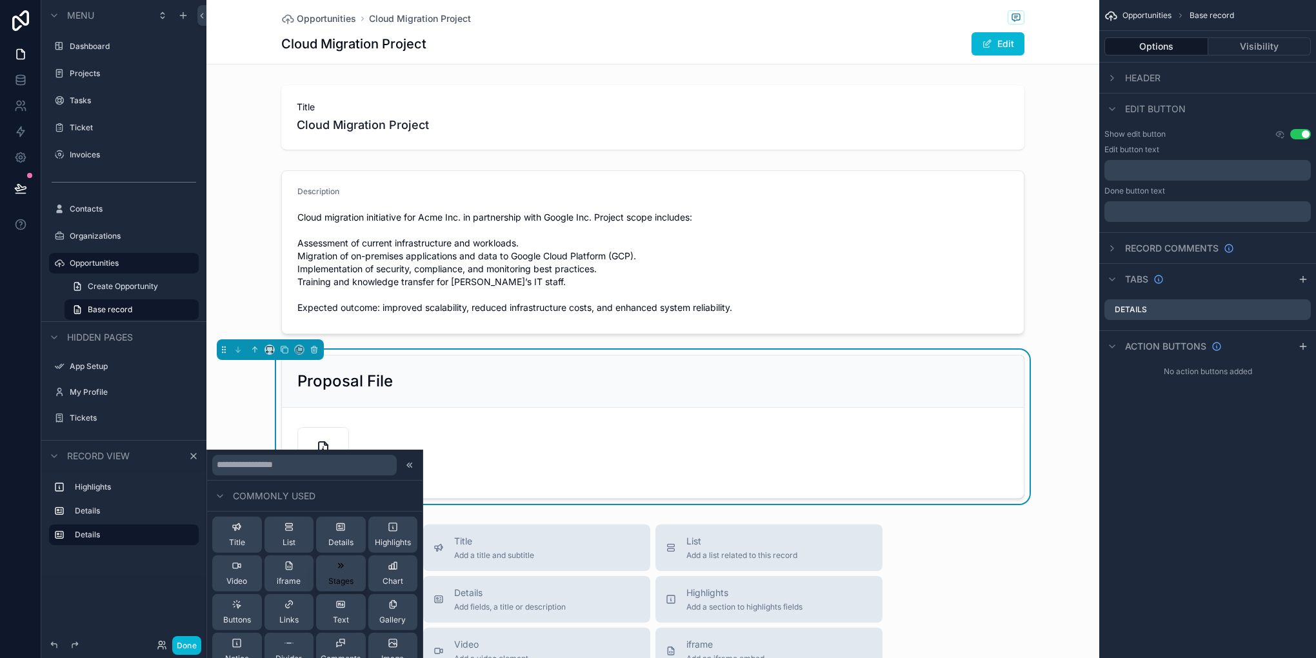
click at [328, 576] on span "Stages" at bounding box center [340, 581] width 25 height 10
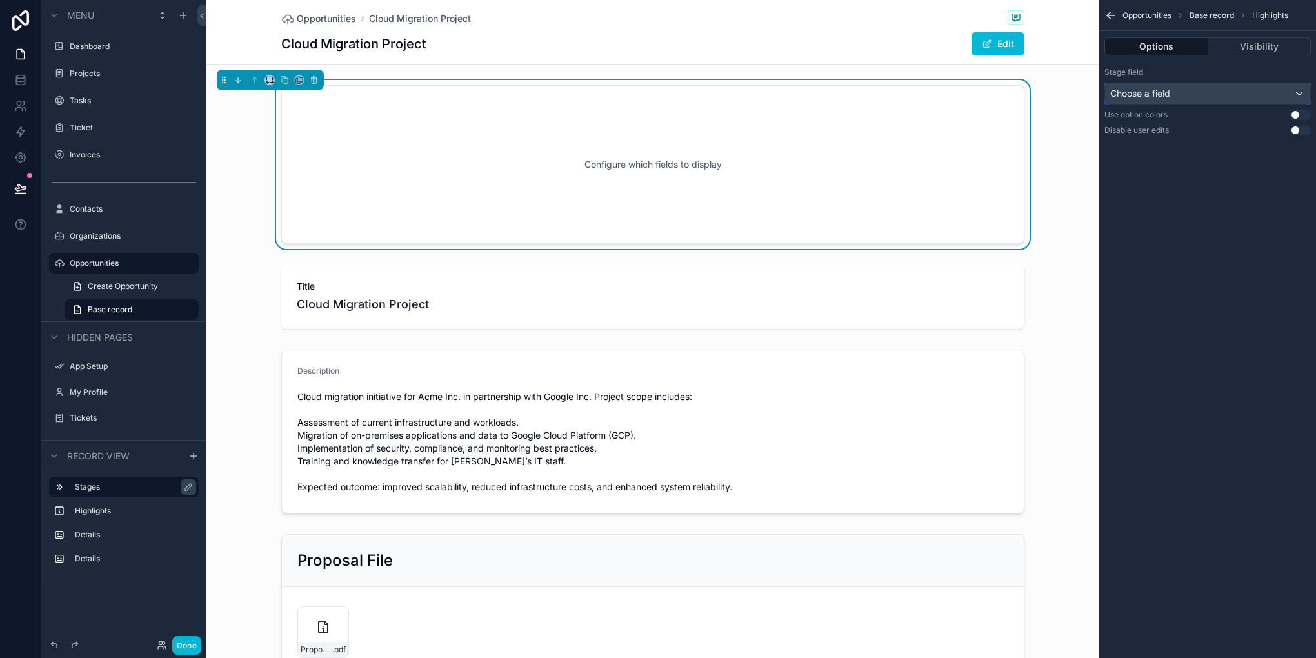
click at [1259, 99] on div "Choose a field" at bounding box center [1207, 93] width 205 height 21
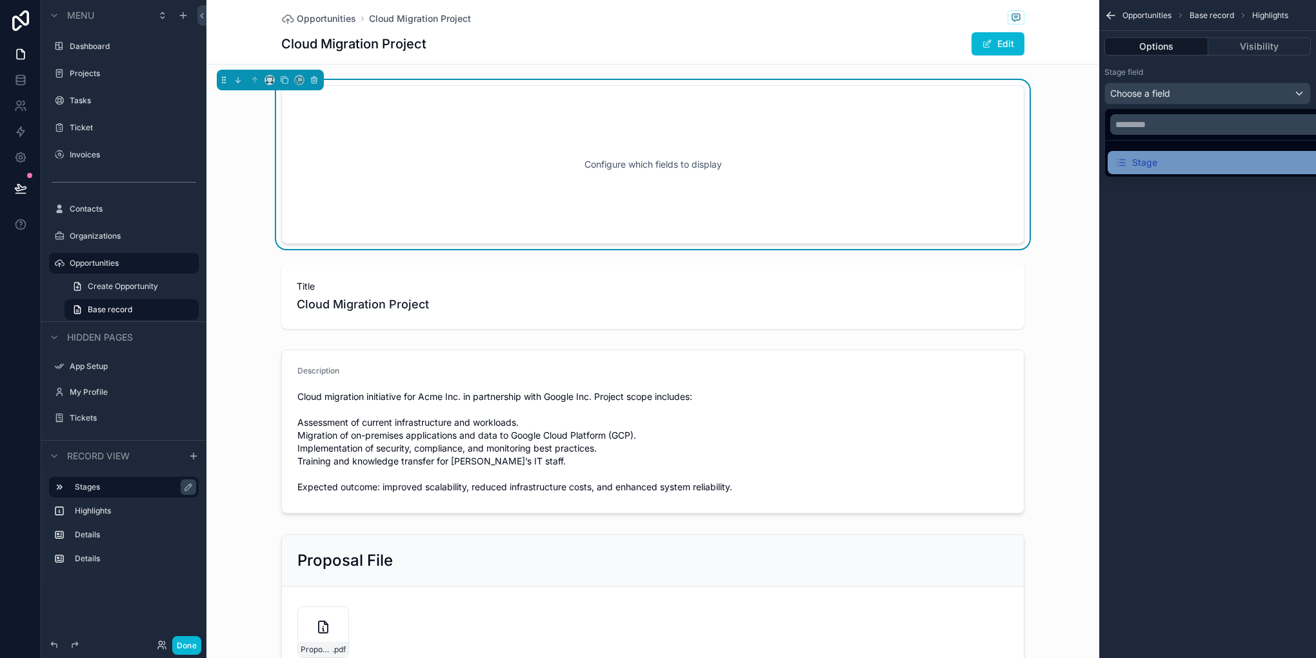
click at [1159, 164] on div "Stage" at bounding box center [1222, 162] width 214 height 15
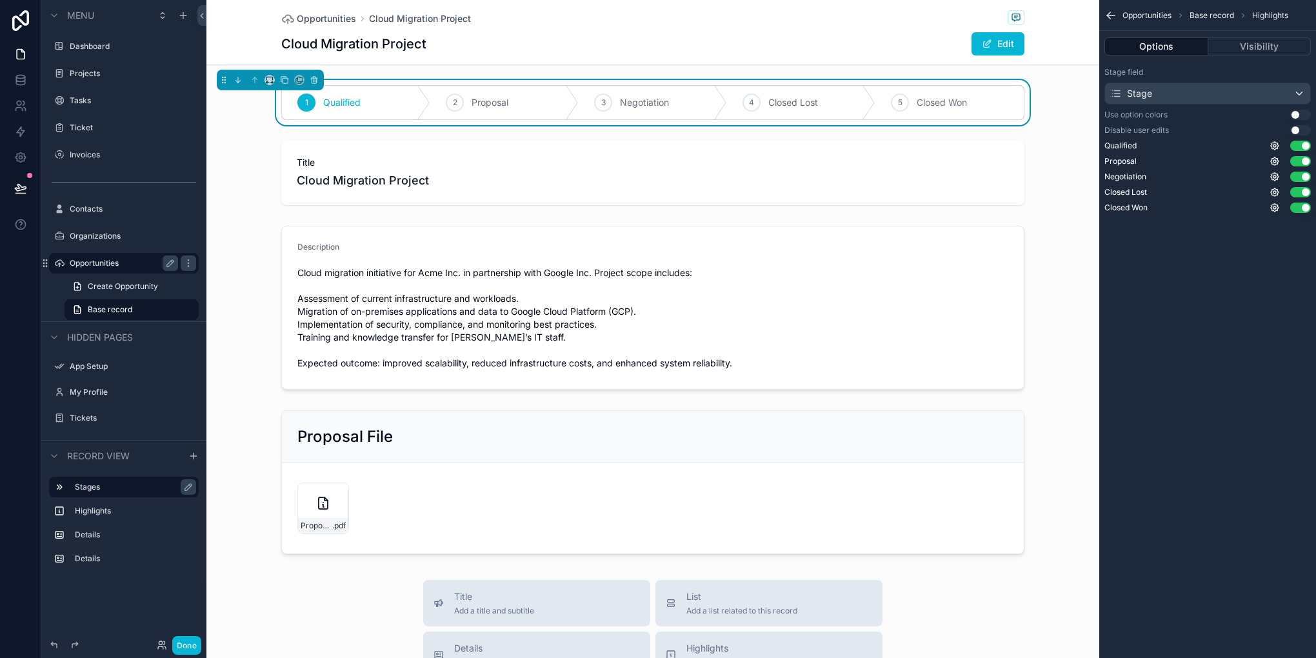
click at [95, 266] on label "Opportunities" at bounding box center [121, 263] width 103 height 10
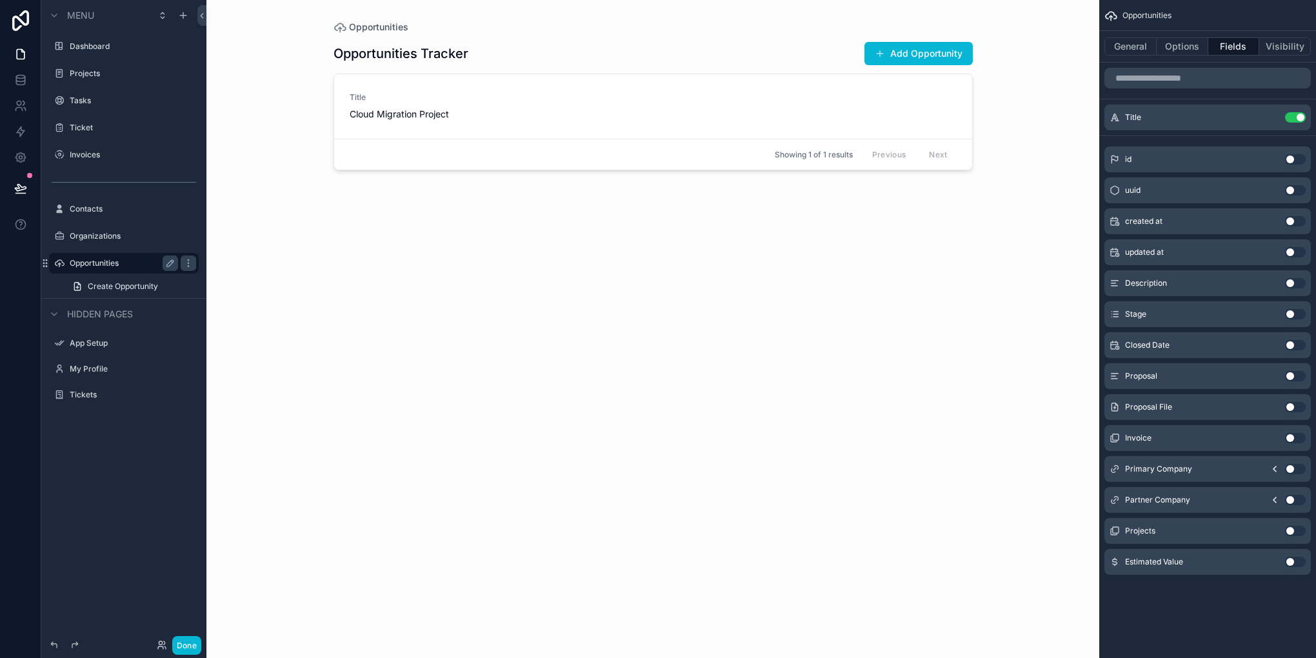
click at [1294, 312] on button "Use setting" at bounding box center [1295, 314] width 21 height 10
click at [1285, 560] on button "Use setting" at bounding box center [1295, 562] width 21 height 10
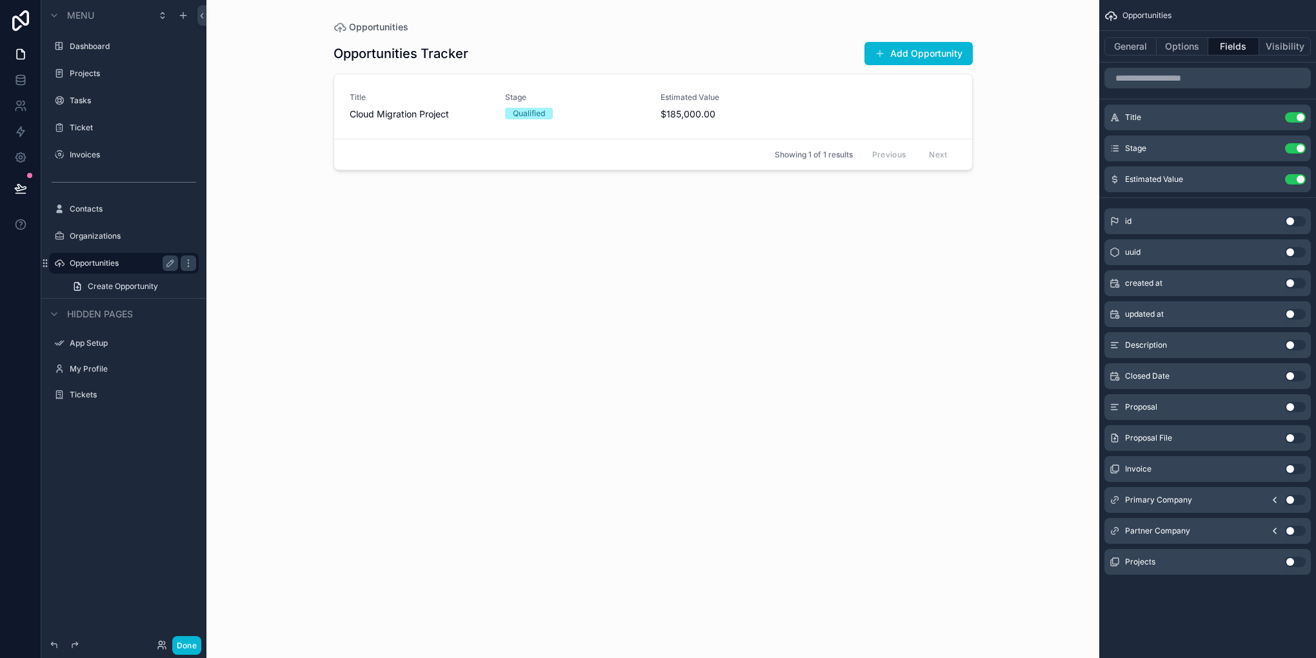
click at [1289, 375] on button "Use setting" at bounding box center [1295, 376] width 21 height 10
click at [1131, 52] on button "General" at bounding box center [1130, 46] width 52 height 18
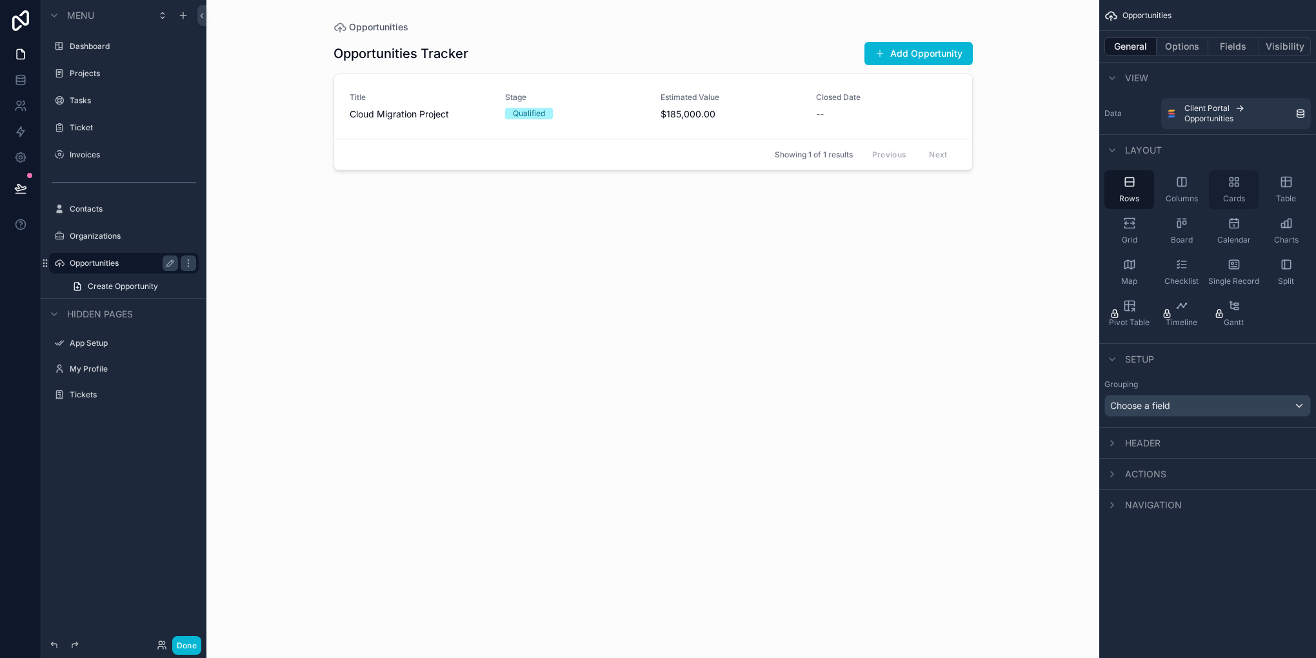
click at [1221, 195] on div "Cards" at bounding box center [1234, 189] width 50 height 39
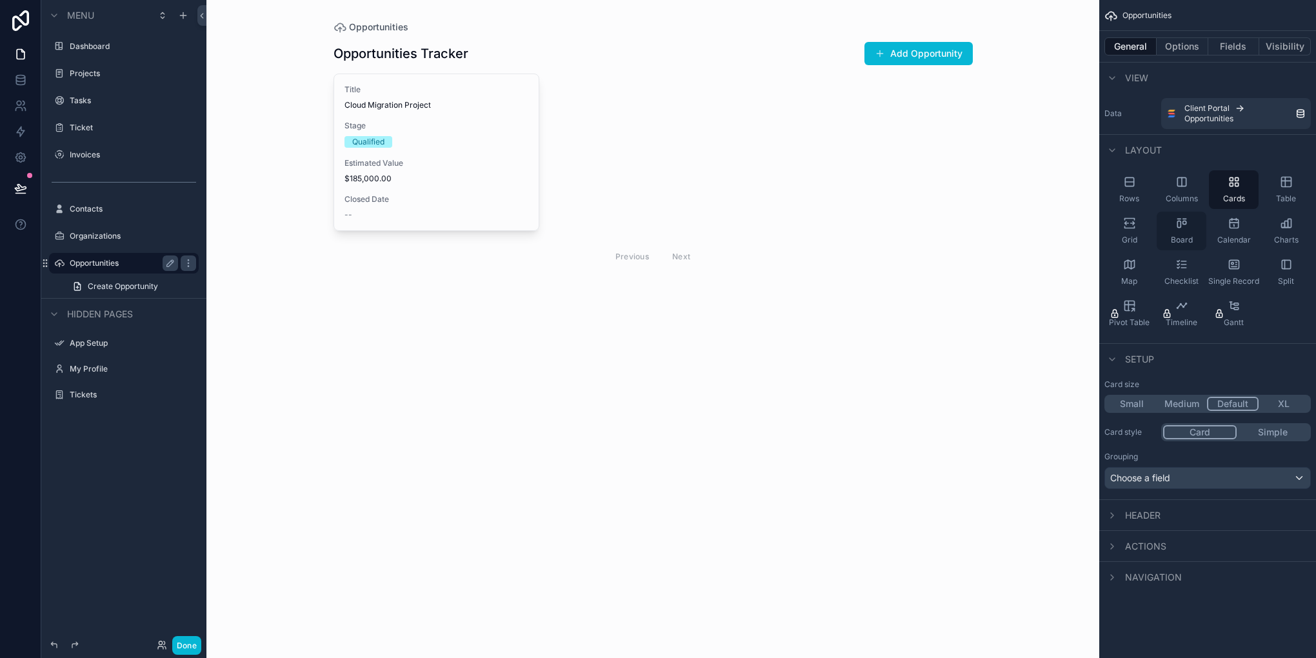
click at [1194, 228] on div "Board" at bounding box center [1181, 231] width 50 height 39
